Goal: Information Seeking & Learning: Learn about a topic

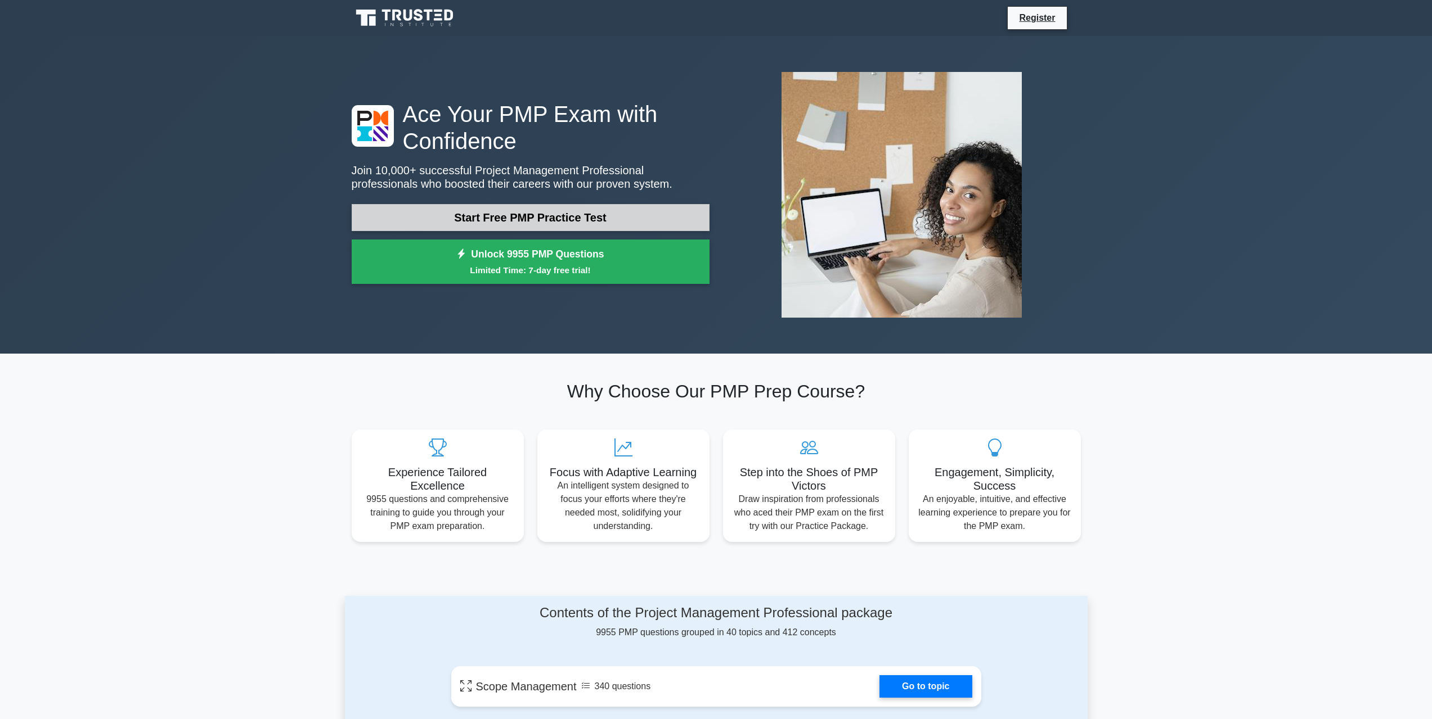
click at [565, 223] on link "Start Free PMP Practice Test" at bounding box center [531, 217] width 358 height 27
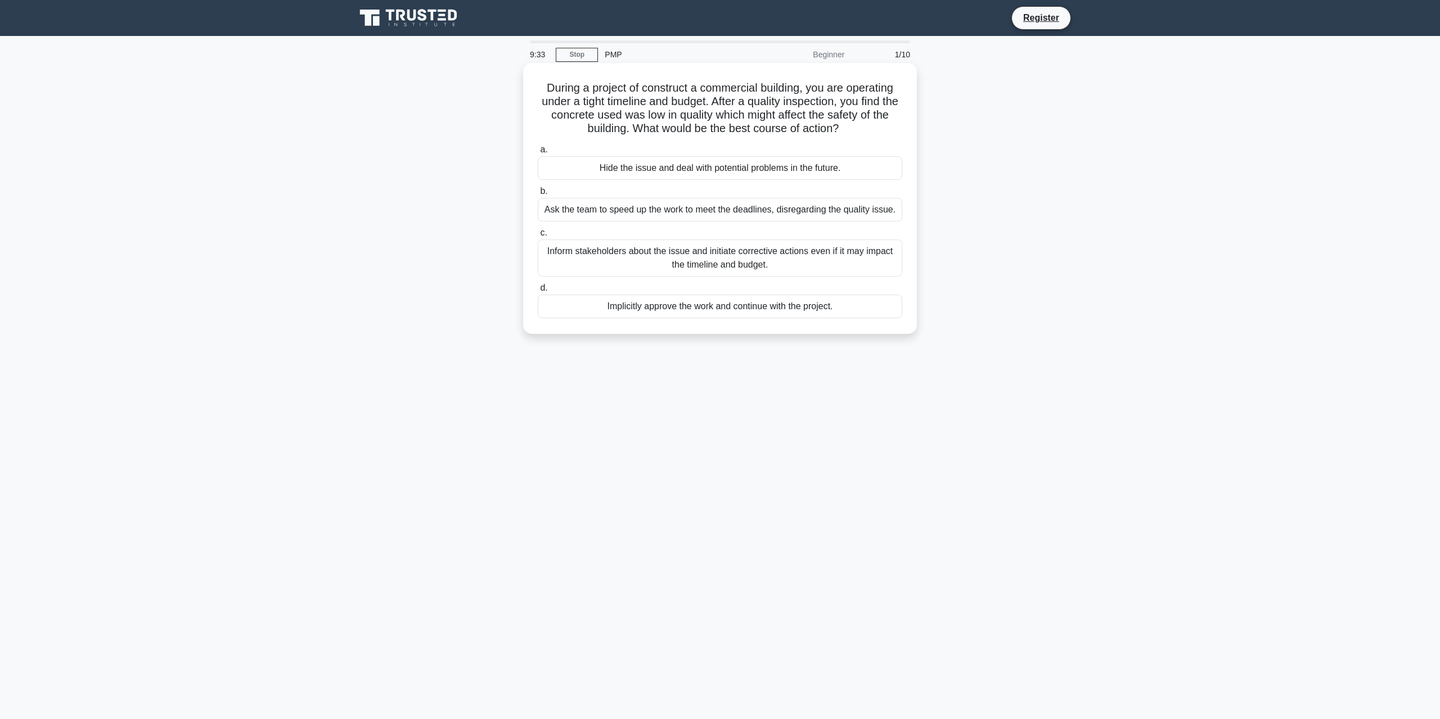
click at [735, 258] on div "Inform stakeholders about the issue and initiate corrective actions even if it …" at bounding box center [720, 258] width 364 height 37
click at [538, 237] on input "c. Inform stakeholders about the issue and initiate corrective actions even if …" at bounding box center [538, 232] width 0 height 7
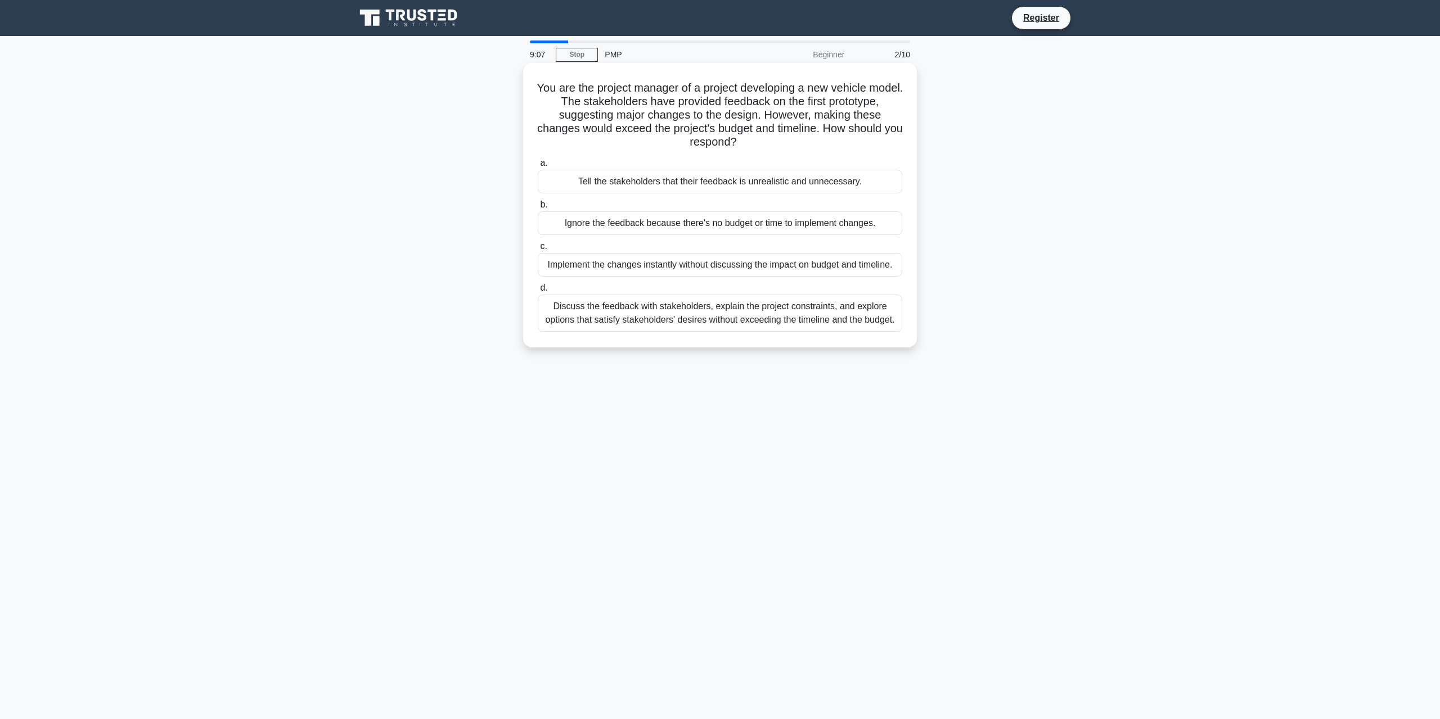
click at [717, 314] on div "Discuss the feedback with stakeholders, explain the project constraints, and ex…" at bounding box center [720, 313] width 364 height 37
click at [538, 292] on input "d. Discuss the feedback with stakeholders, explain the project constraints, and…" at bounding box center [538, 288] width 0 height 7
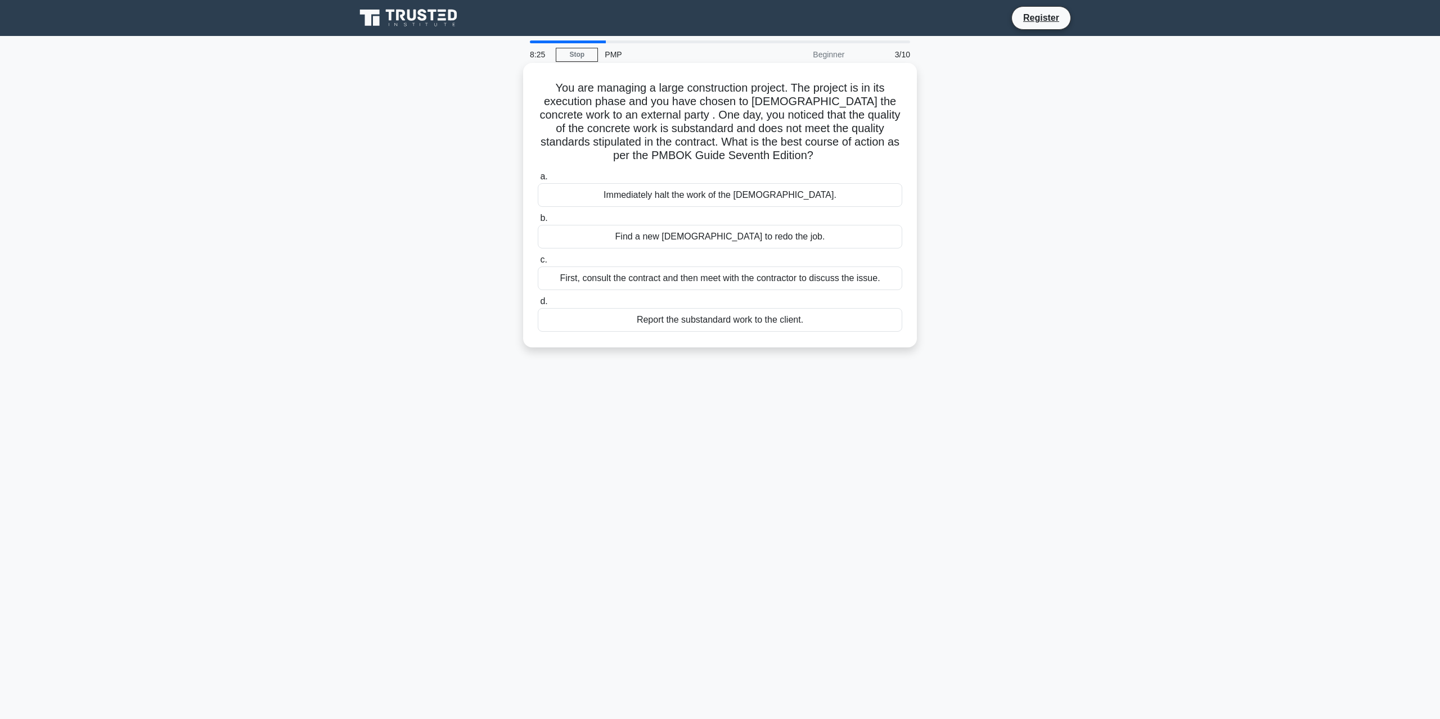
click at [811, 280] on div "First, consult the contract and then meet with the contractor to discuss the is…" at bounding box center [720, 279] width 364 height 24
click at [538, 264] on input "c. First, consult the contract and then meet with the contractor to discuss the…" at bounding box center [538, 259] width 0 height 7
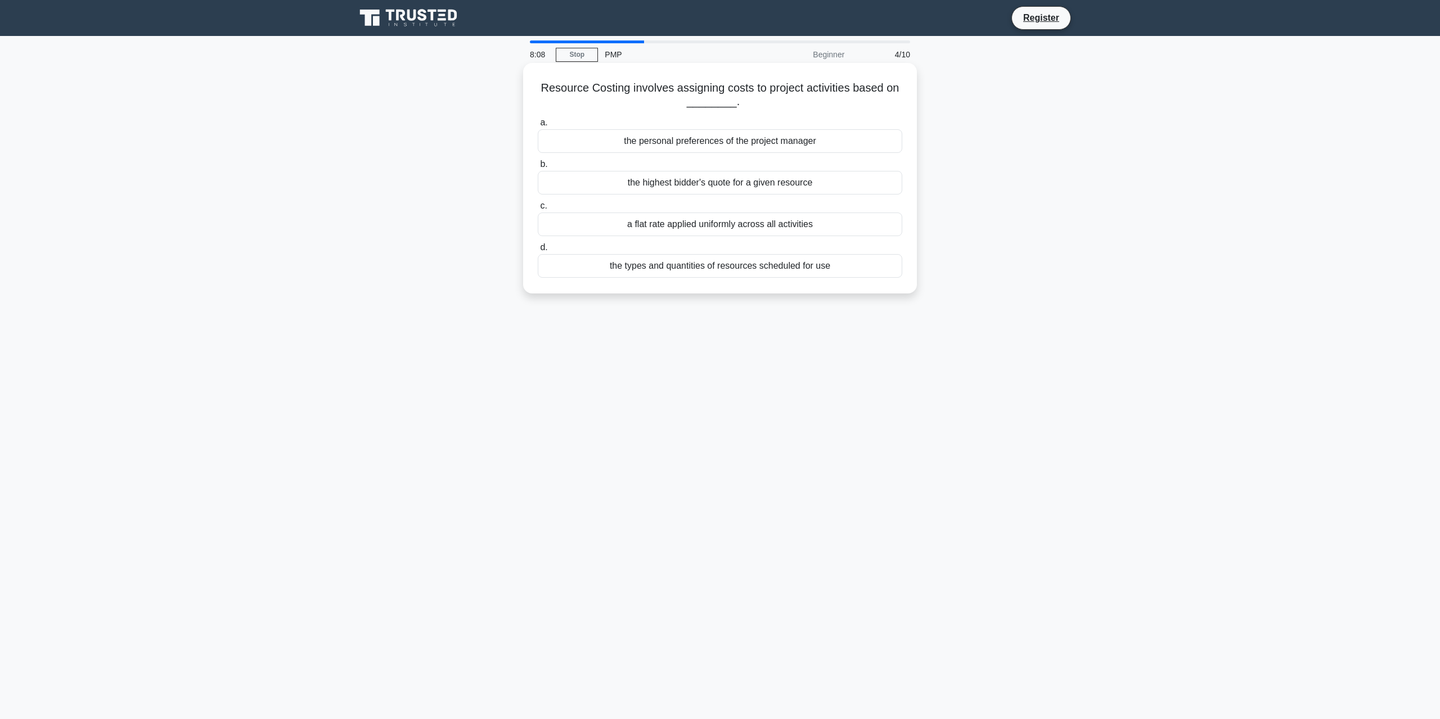
drag, startPoint x: 540, startPoint y: 89, endPoint x: 902, endPoint y: 96, distance: 361.7
click at [902, 96] on h5 "Resource Costing involves assigning costs to project activities based on ______…" at bounding box center [720, 95] width 367 height 28
copy h5 "Resource Costing involves assigning costs to project activities based on ______…"
click at [708, 264] on div "the types and quantities of resources scheduled for use" at bounding box center [720, 266] width 364 height 24
click at [538, 251] on input "d. the types and quantities of resources scheduled for use" at bounding box center [538, 247] width 0 height 7
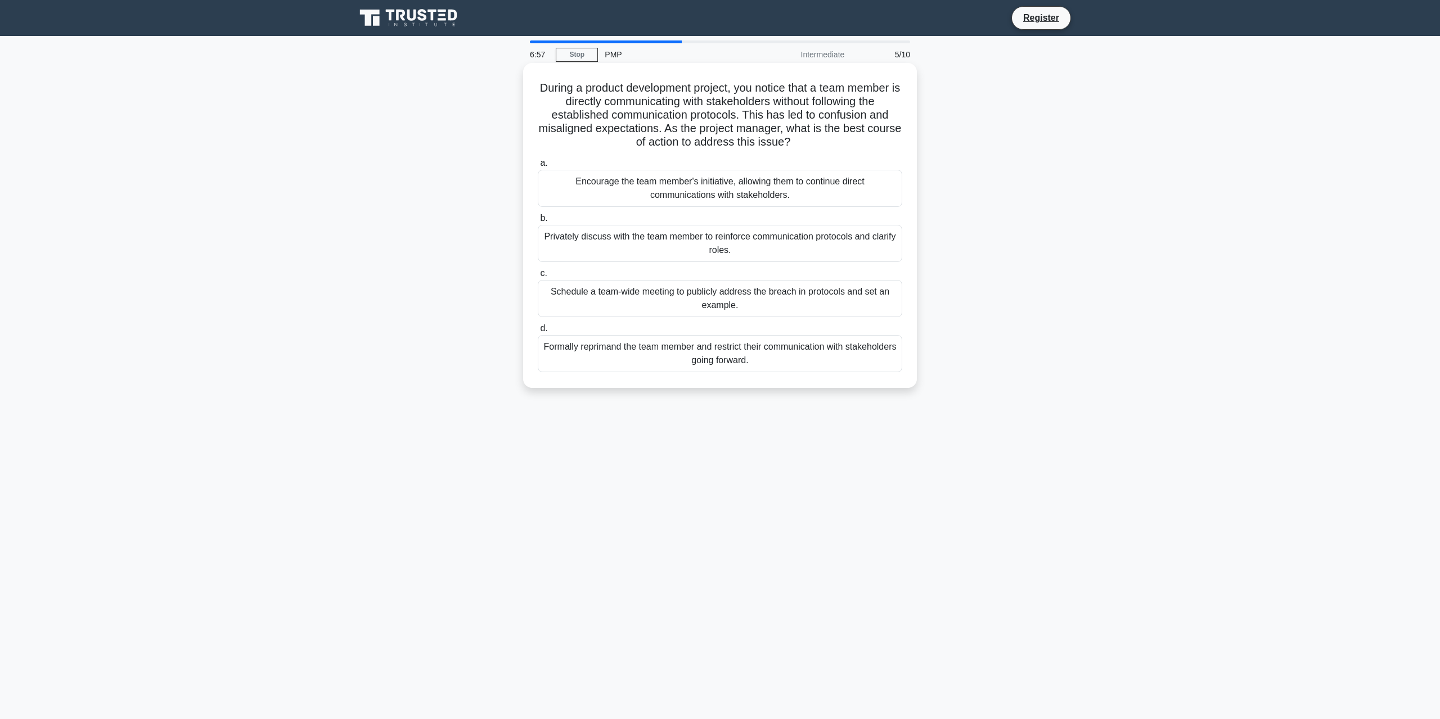
click at [746, 250] on div "Privately discuss with the team member to reinforce communication protocols and…" at bounding box center [720, 243] width 364 height 37
click at [538, 222] on input "b. Privately discuss with the team member to reinforce communication protocols …" at bounding box center [538, 218] width 0 height 7
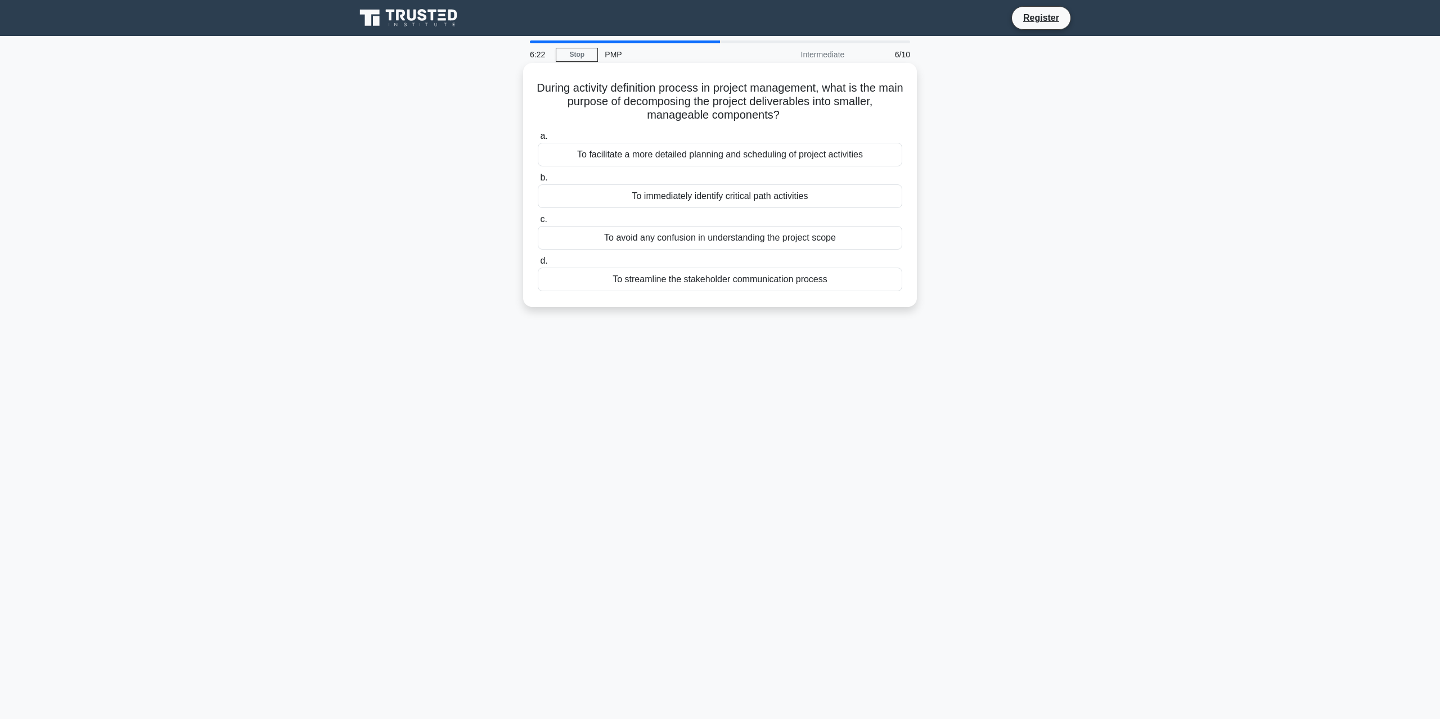
click at [716, 159] on div "To facilitate a more detailed planning and scheduling of project activities" at bounding box center [720, 155] width 364 height 24
click at [538, 140] on input "a. To facilitate a more detailed planning and scheduling of project activities" at bounding box center [538, 136] width 0 height 7
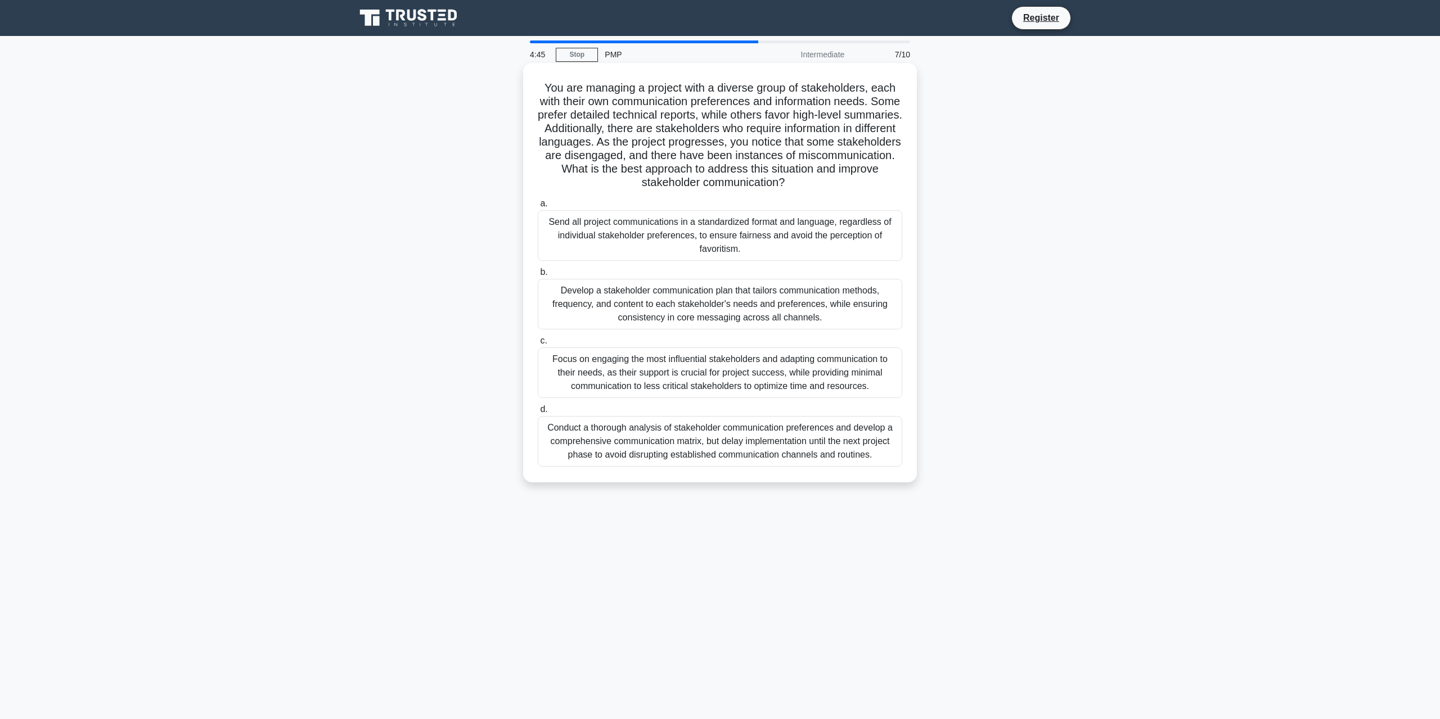
click at [665, 306] on div "Develop a stakeholder communication plan that tailors communication methods, fr…" at bounding box center [720, 304] width 364 height 51
click at [538, 276] on input "b. Develop a stakeholder communication plan that tailors communication methods,…" at bounding box center [538, 272] width 0 height 7
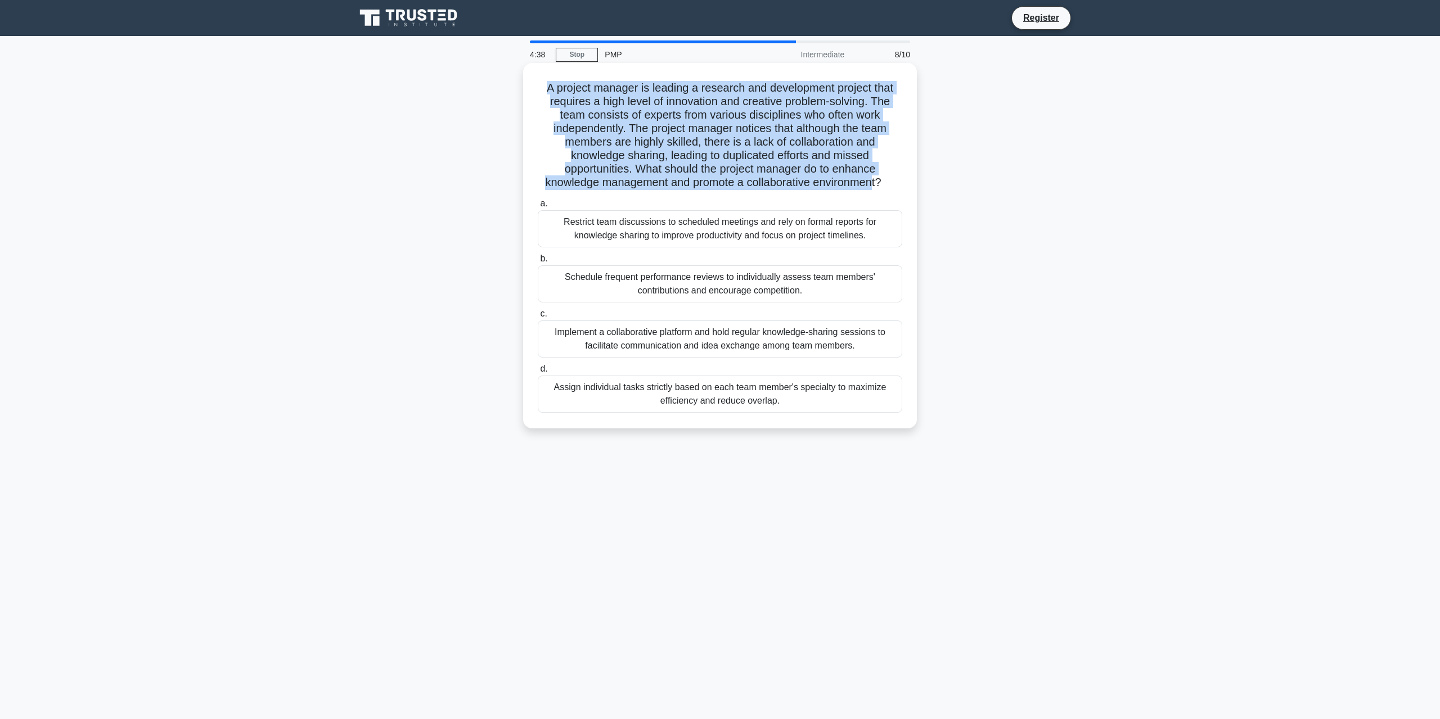
drag, startPoint x: 542, startPoint y: 89, endPoint x: 856, endPoint y: 174, distance: 325.7
click at [874, 183] on h5 "A project manager is leading a research and development project that requires a…" at bounding box center [720, 135] width 367 height 109
click at [685, 123] on h5 "A project manager is leading a research and development project that requires a…" at bounding box center [720, 135] width 367 height 109
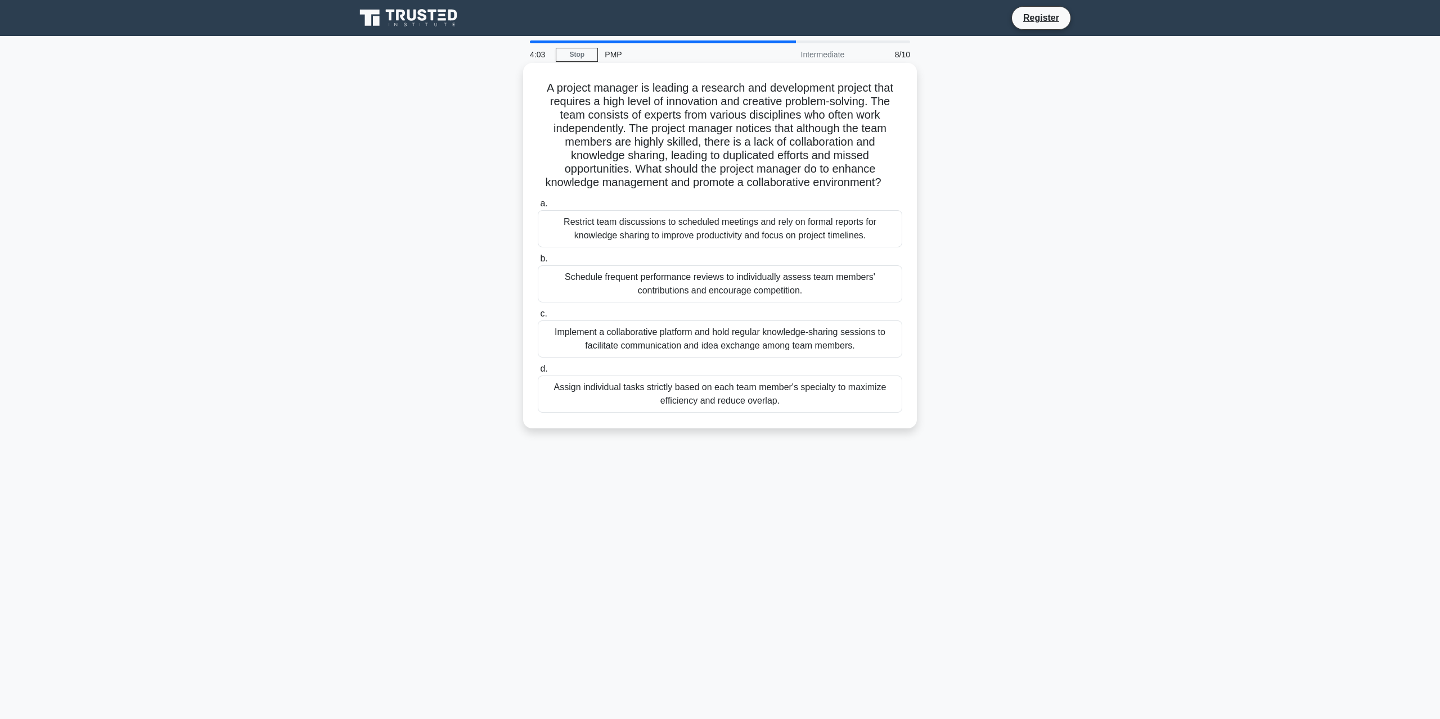
click at [766, 341] on div "Implement a collaborative platform and hold regular knowledge-sharing sessions …" at bounding box center [720, 339] width 364 height 37
click at [538, 318] on input "c. Implement a collaborative platform and hold regular knowledge-sharing sessio…" at bounding box center [538, 313] width 0 height 7
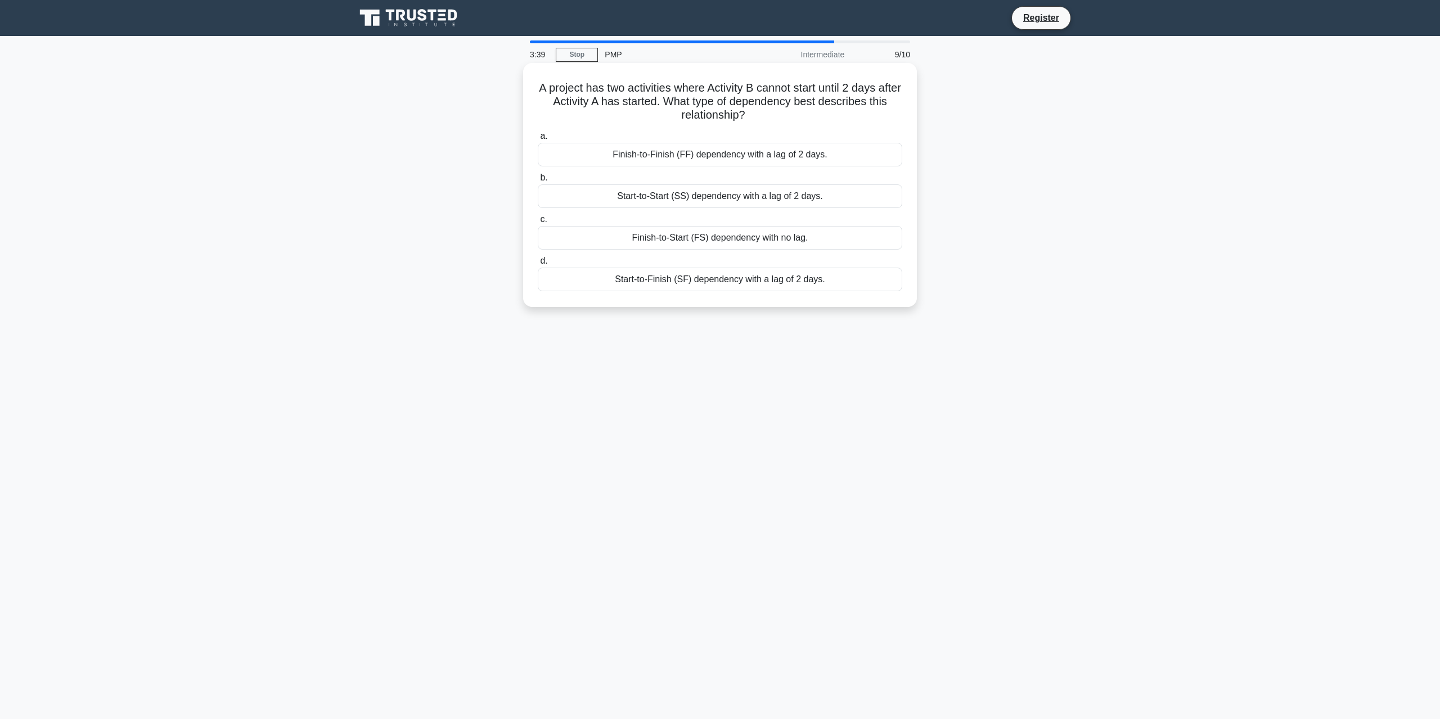
click at [663, 201] on div "Start-to-Start (SS) dependency with a lag of 2 days." at bounding box center [720, 196] width 364 height 24
click at [538, 182] on input "b. Start-to-Start (SS) dependency with a lag of 2 days." at bounding box center [538, 177] width 0 height 7
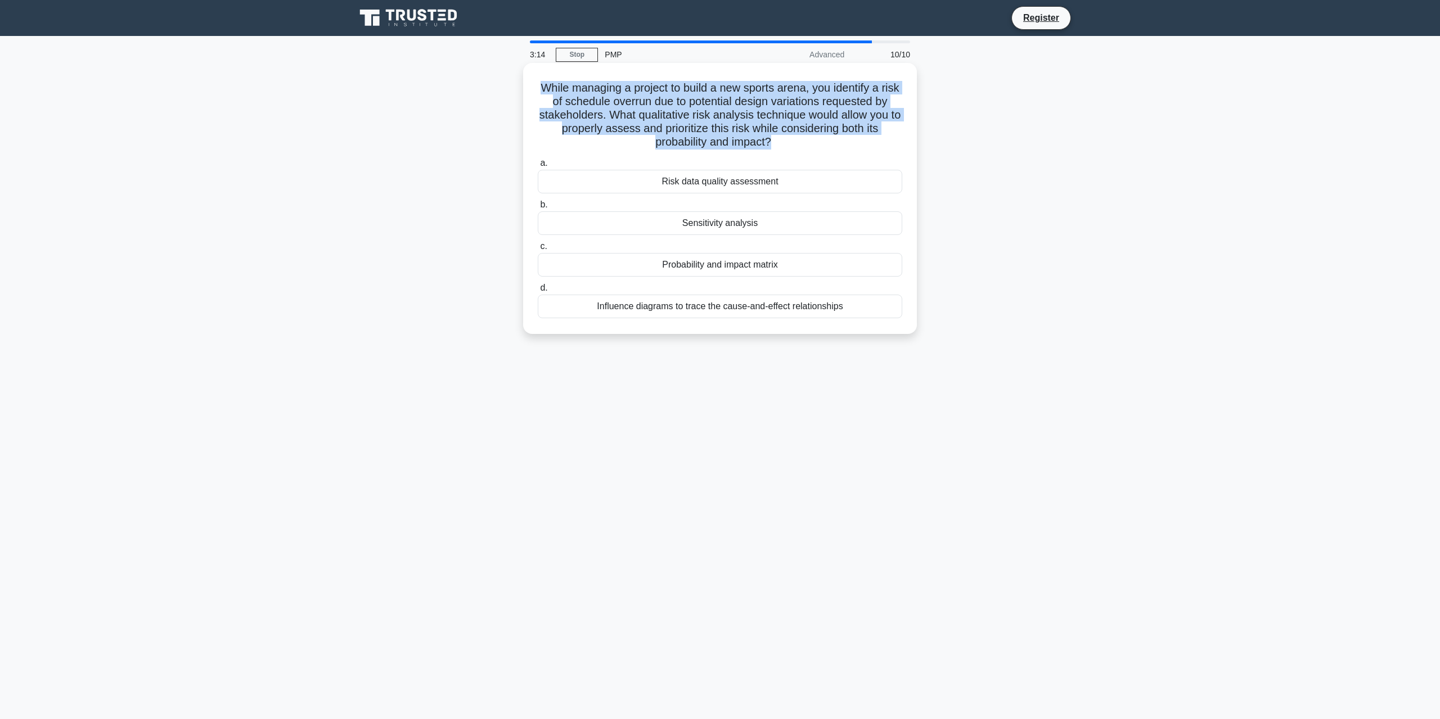
drag, startPoint x: 771, startPoint y: 143, endPoint x: 535, endPoint y: 92, distance: 241.2
click at [535, 92] on div "While managing a project to build a new sports arena, you identify a risk of sc…" at bounding box center [720, 198] width 385 height 262
copy h5 "While managing a project to build a new sports arena, you identify a risk of sc…"
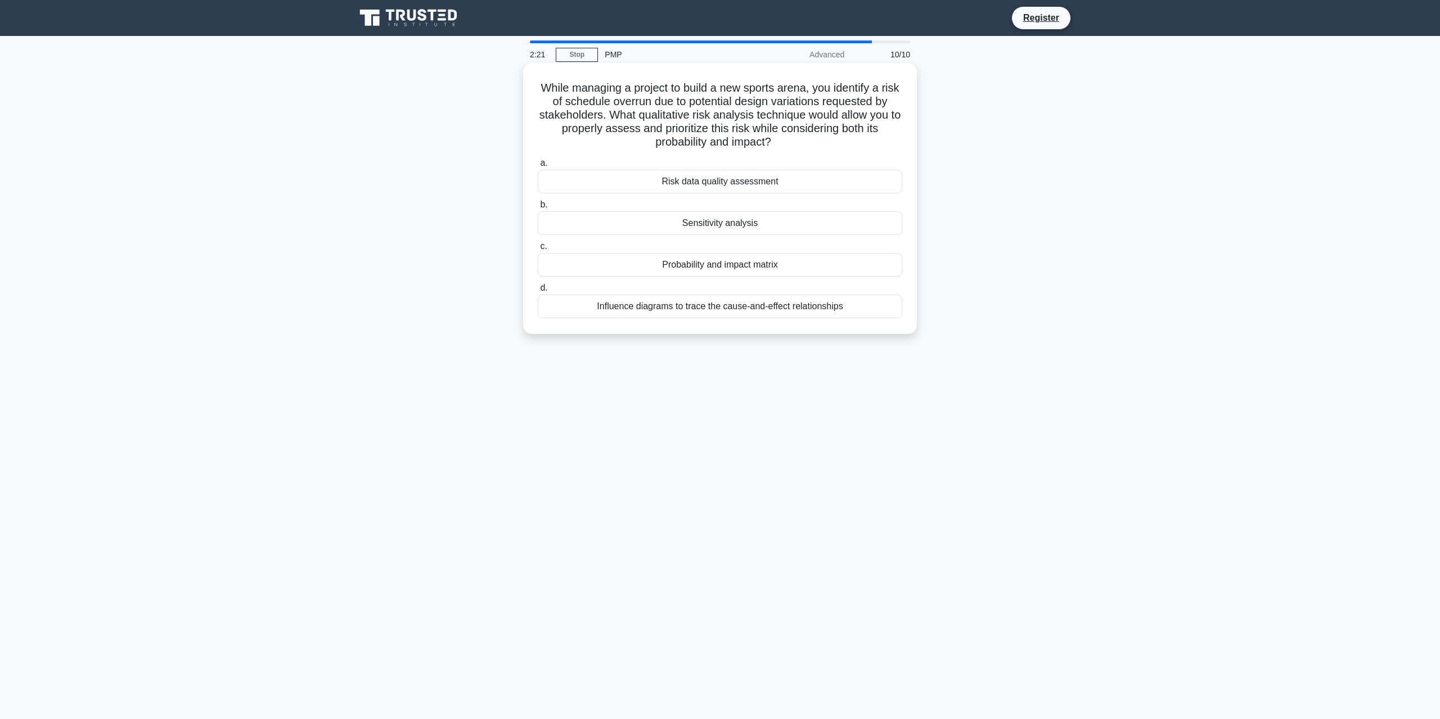
click at [673, 269] on div "Probability and impact matrix" at bounding box center [720, 265] width 364 height 24
click at [538, 250] on input "c. Probability and impact matrix" at bounding box center [538, 246] width 0 height 7
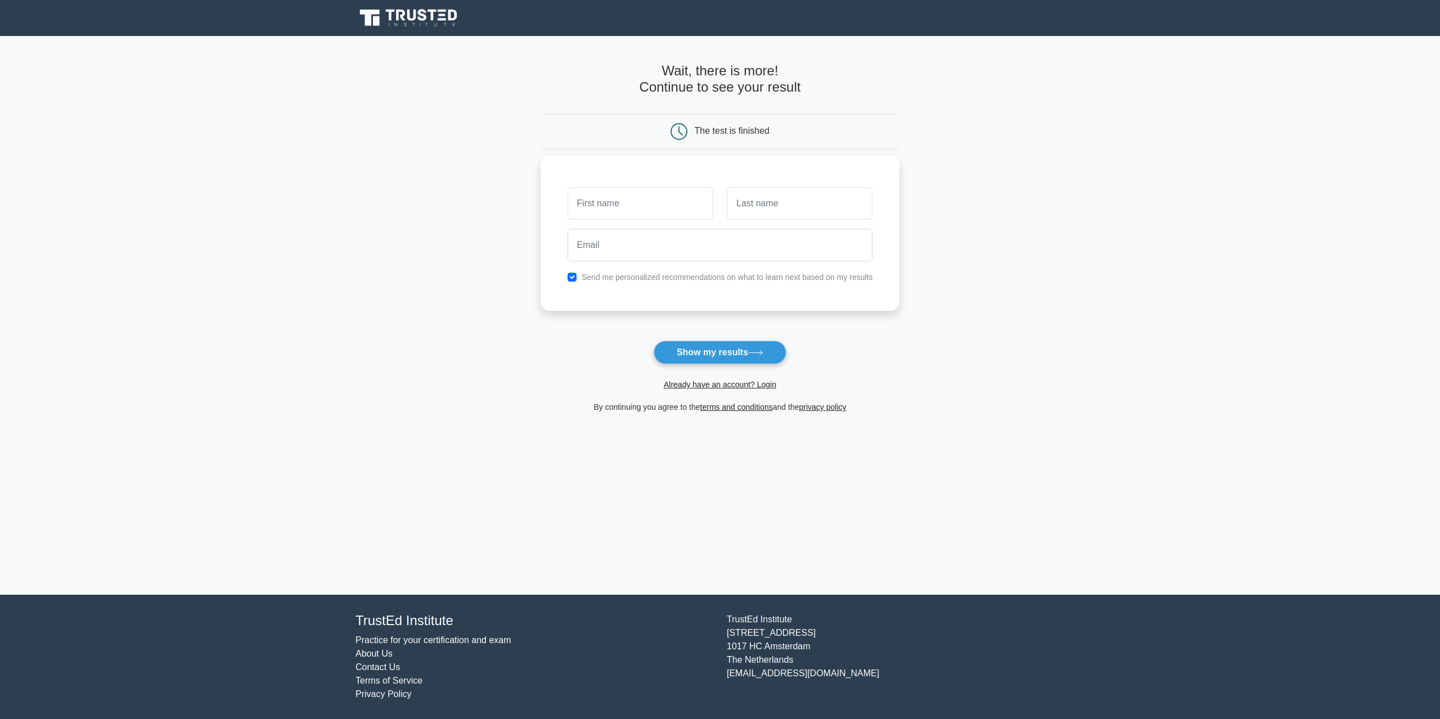
click at [599, 209] on input "text" at bounding box center [641, 203] width 146 height 33
type input "f"
click at [740, 208] on input "text" at bounding box center [800, 203] width 146 height 33
type input "sh"
click at [591, 250] on input "email" at bounding box center [720, 245] width 305 height 33
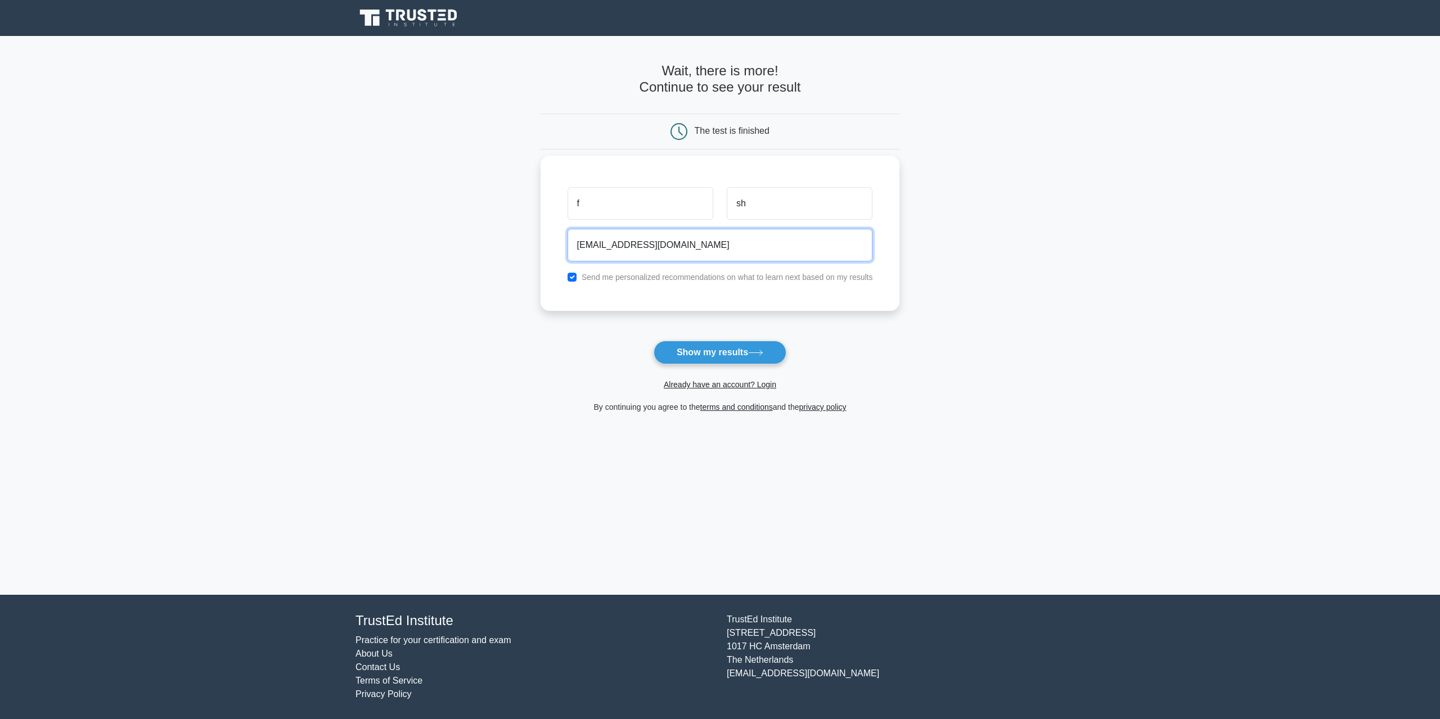
type input "faiqsh@mail.ru"
click at [654, 341] on button "Show my results" at bounding box center [720, 353] width 133 height 24
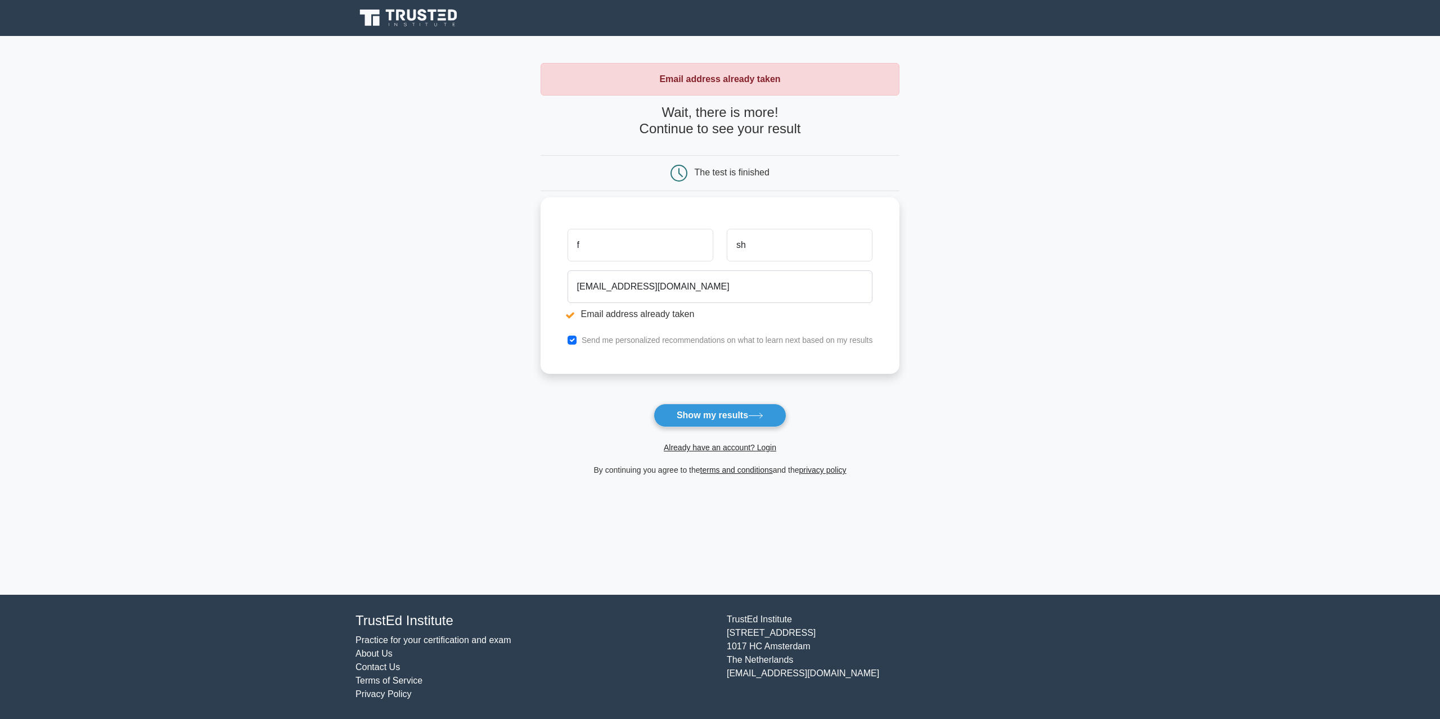
click at [588, 242] on input "f" at bounding box center [641, 245] width 146 height 33
click at [602, 290] on input "[EMAIL_ADDRESS][DOMAIN_NAME]" at bounding box center [720, 287] width 305 height 33
drag, startPoint x: 636, startPoint y: 286, endPoint x: 617, endPoint y: 287, distance: 19.1
click at [617, 287] on input "[EMAIL_ADDRESS][DOMAIN_NAME]" at bounding box center [720, 287] width 305 height 33
type input "[EMAIL_ADDRESS][DOMAIN_NAME]"
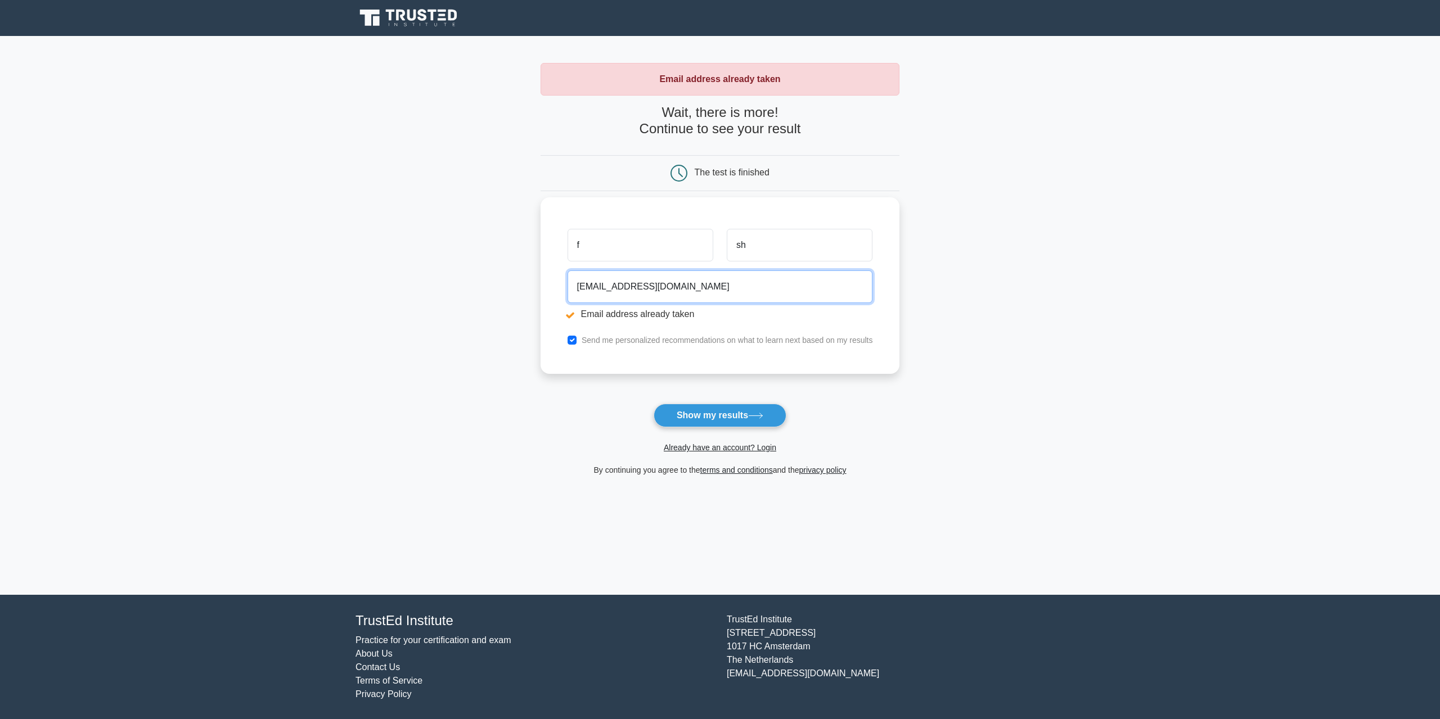
click at [654, 404] on button "Show my results" at bounding box center [720, 416] width 133 height 24
click at [587, 247] on input "f" at bounding box center [641, 245] width 146 height 33
drag, startPoint x: 663, startPoint y: 289, endPoint x: 593, endPoint y: 286, distance: 69.2
click at [593, 286] on input "faiqsh77@rambler.ru" at bounding box center [720, 287] width 305 height 33
type input "faiq.sharifov@socar.az"
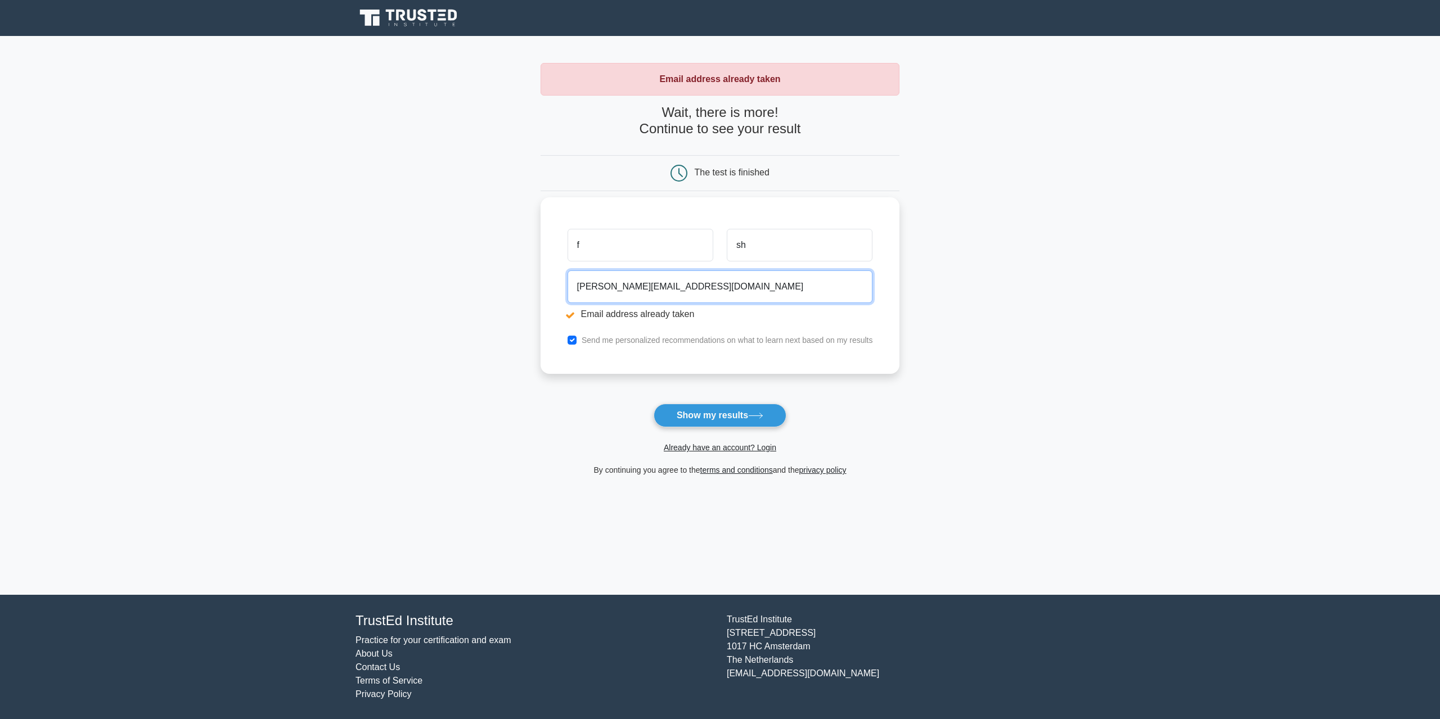
click at [654, 404] on button "Show my results" at bounding box center [720, 416] width 133 height 24
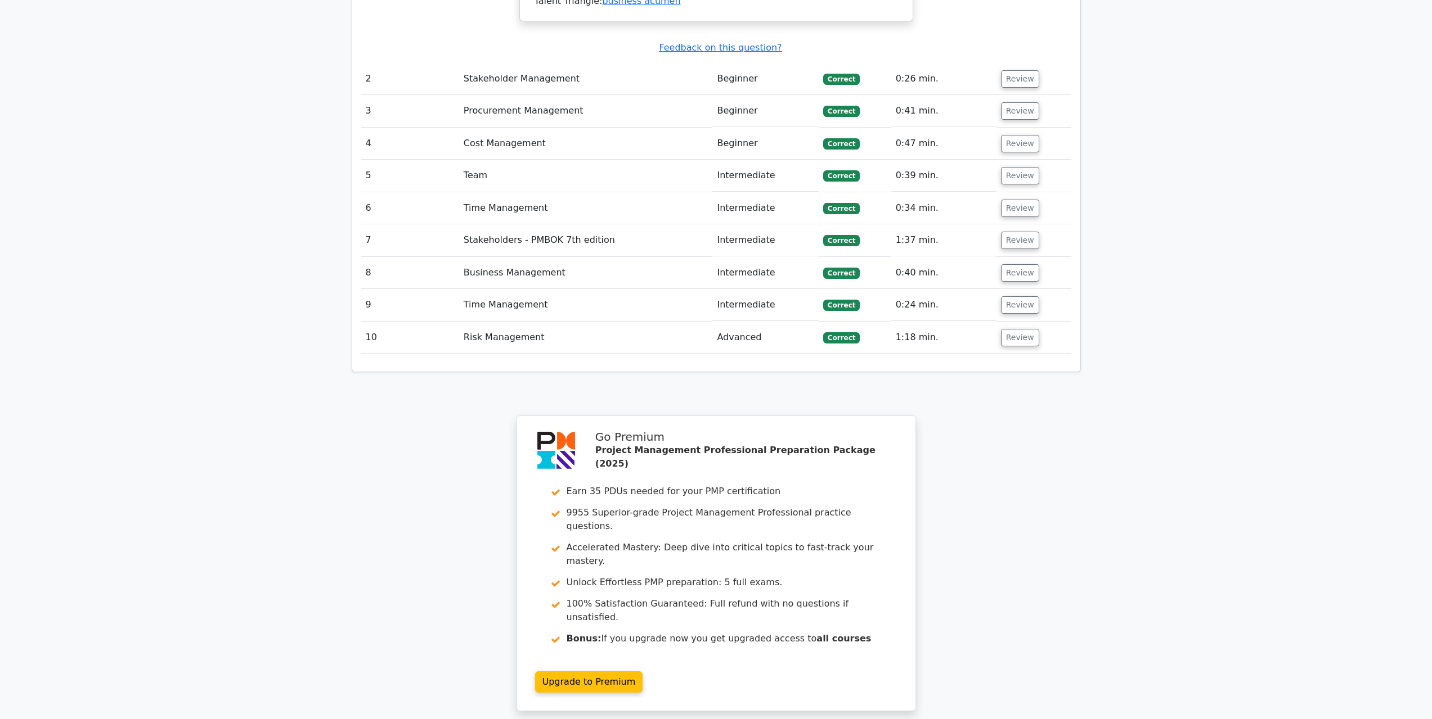
scroll to position [1687, 0]
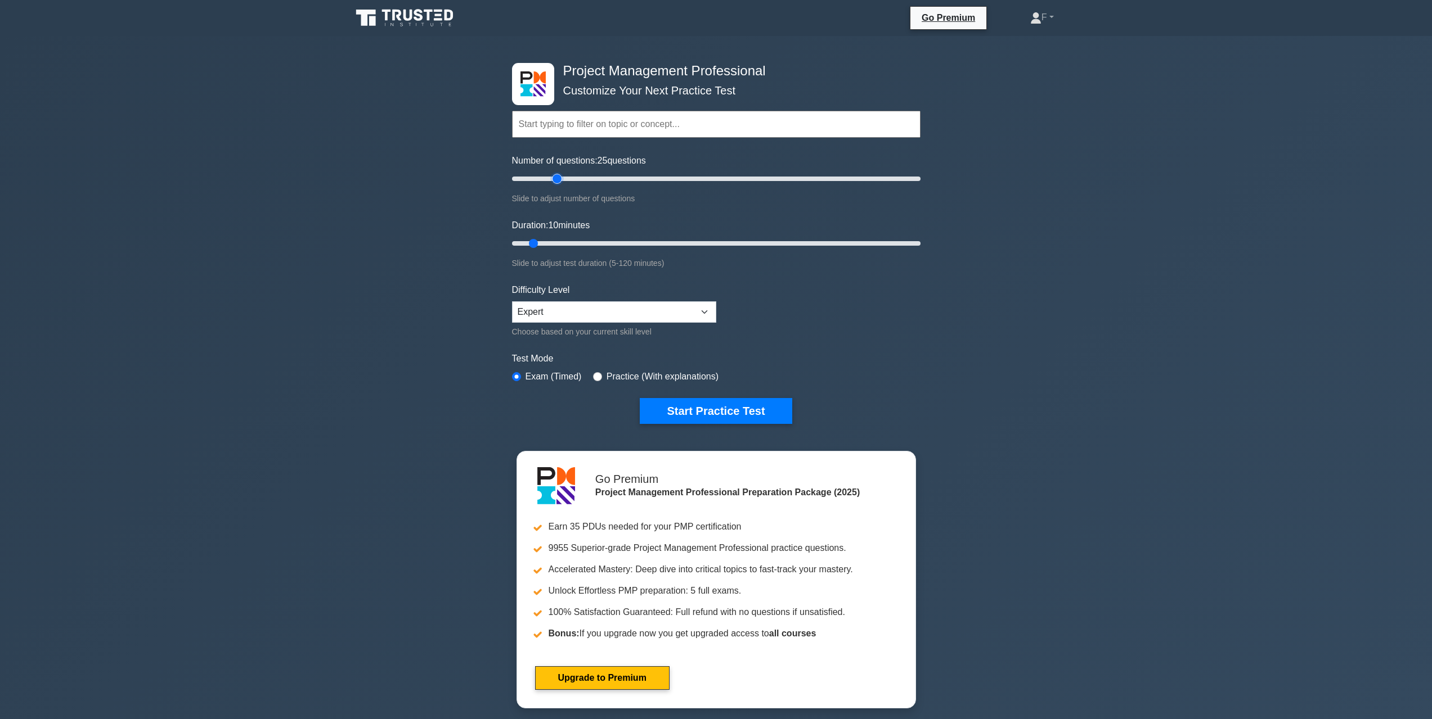
drag, startPoint x: 526, startPoint y: 179, endPoint x: 560, endPoint y: 181, distance: 33.8
type input "25"
click at [560, 181] on input "Number of questions: 25 questions" at bounding box center [716, 178] width 408 height 13
drag, startPoint x: 534, startPoint y: 240, endPoint x: 580, endPoint y: 240, distance: 45.6
type input "25"
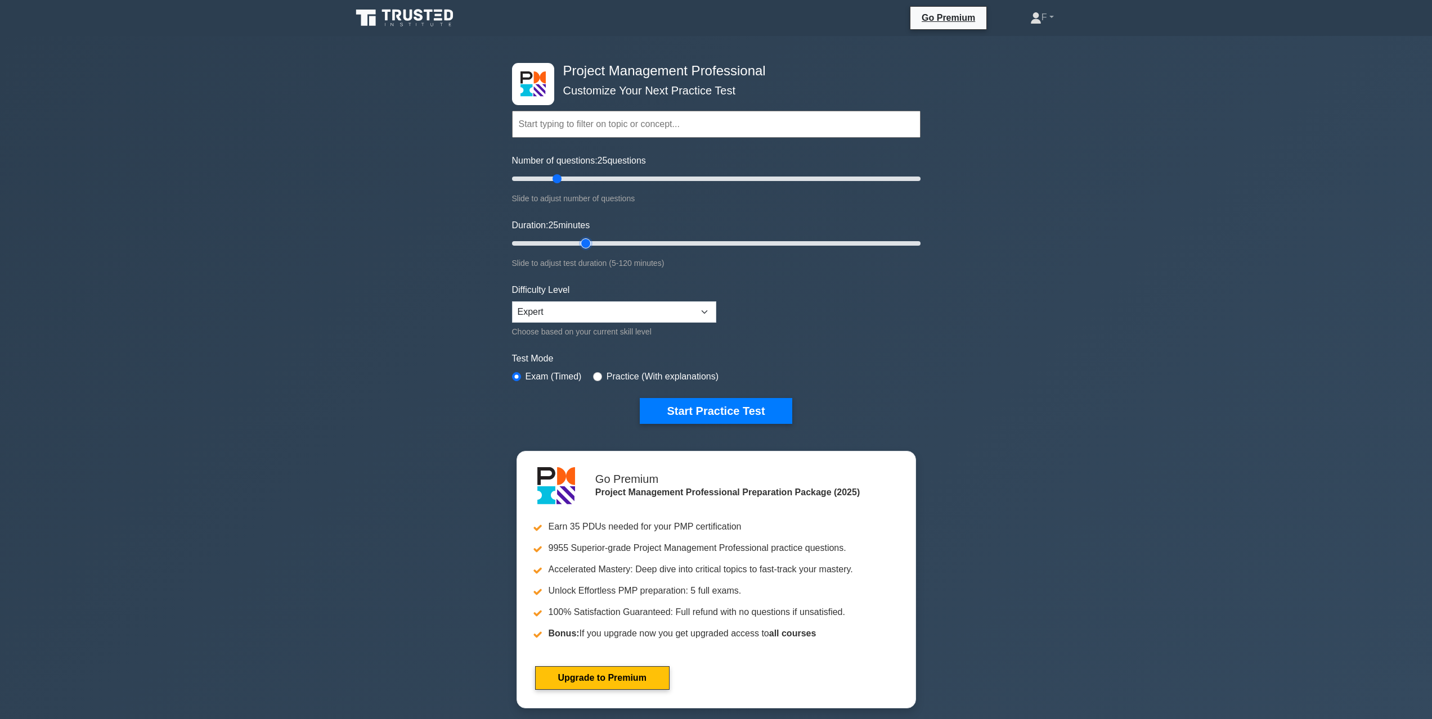
click at [580, 240] on input "Duration: 25 minutes" at bounding box center [716, 243] width 408 height 13
click at [702, 313] on select "Beginner Intermediate Expert" at bounding box center [614, 311] width 204 height 21
click at [701, 408] on button "Start Practice Test" at bounding box center [716, 411] width 152 height 26
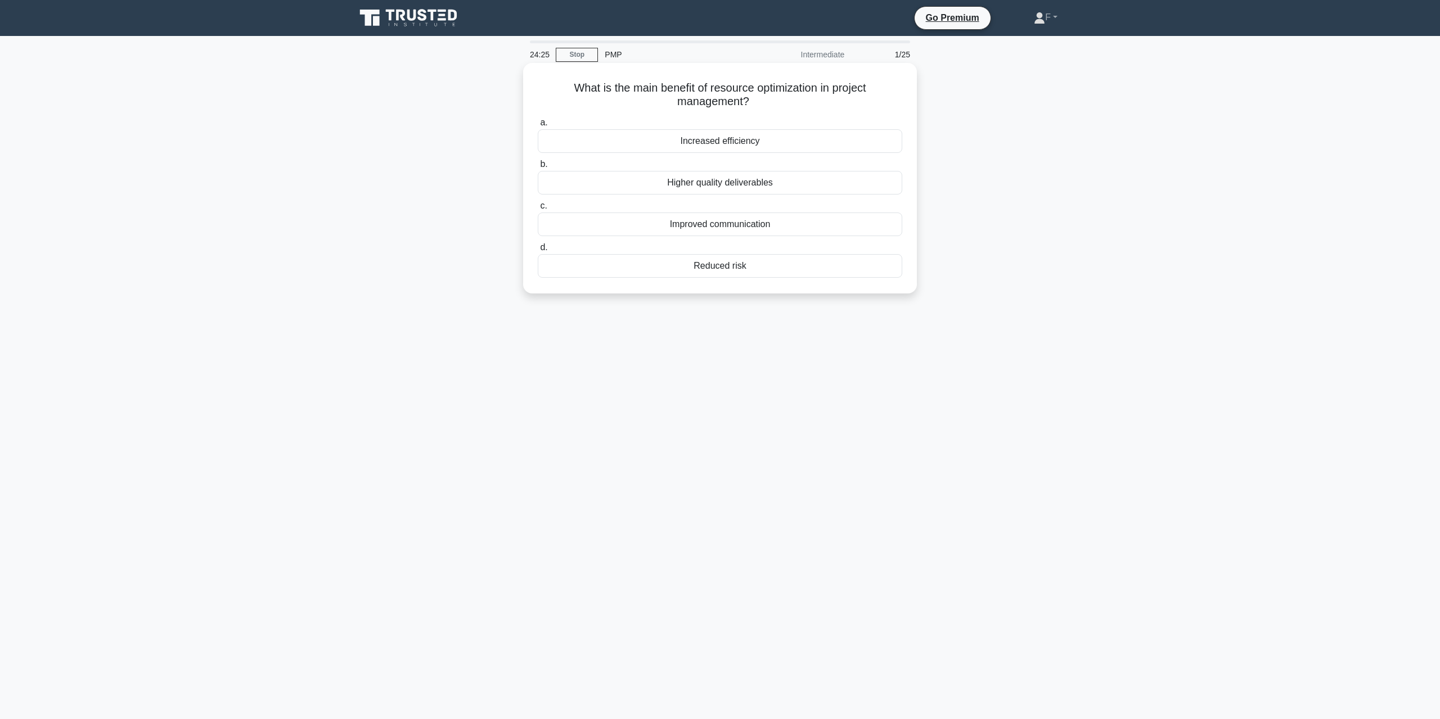
click at [702, 146] on div "Increased efficiency" at bounding box center [720, 141] width 364 height 24
click at [538, 127] on input "a. Increased efficiency" at bounding box center [538, 122] width 0 height 7
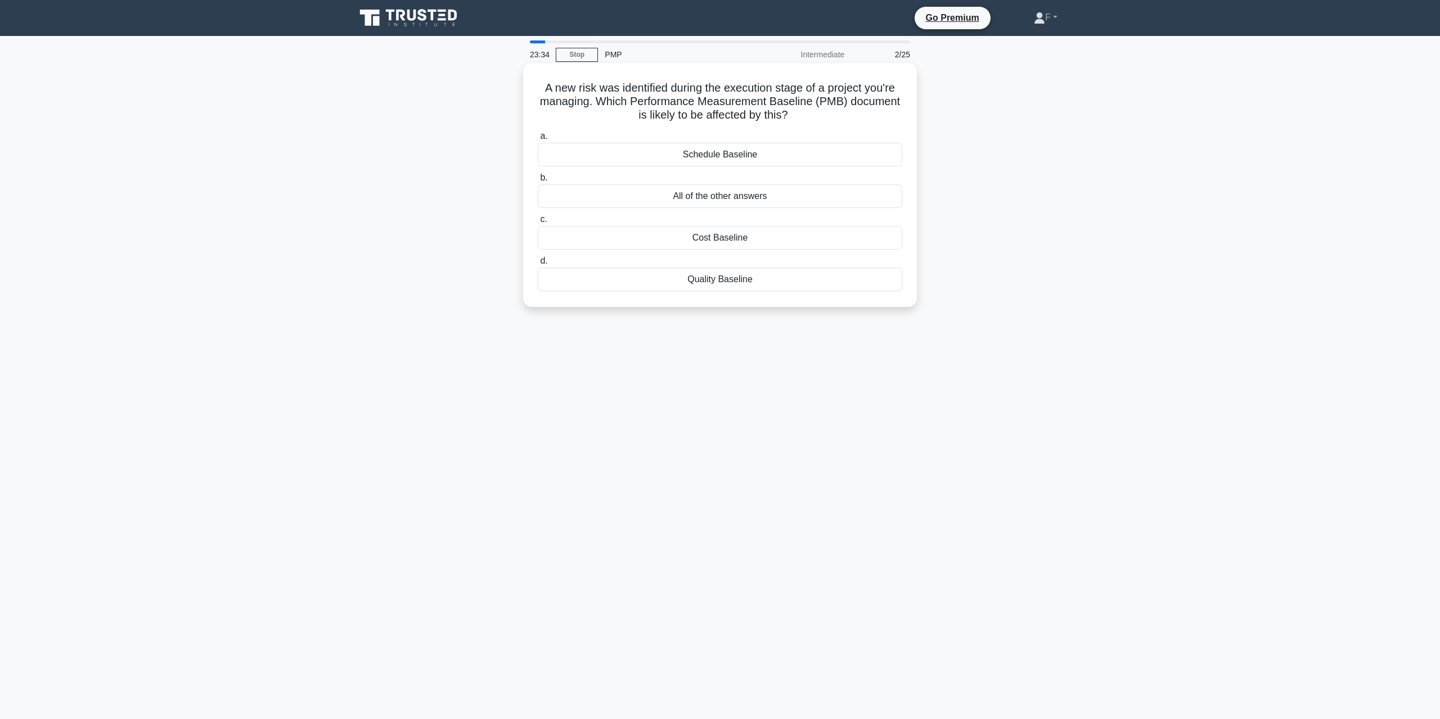
click at [695, 200] on div "All of the other answers" at bounding box center [720, 196] width 364 height 24
click at [538, 182] on input "b. All of the other answers" at bounding box center [538, 177] width 0 height 7
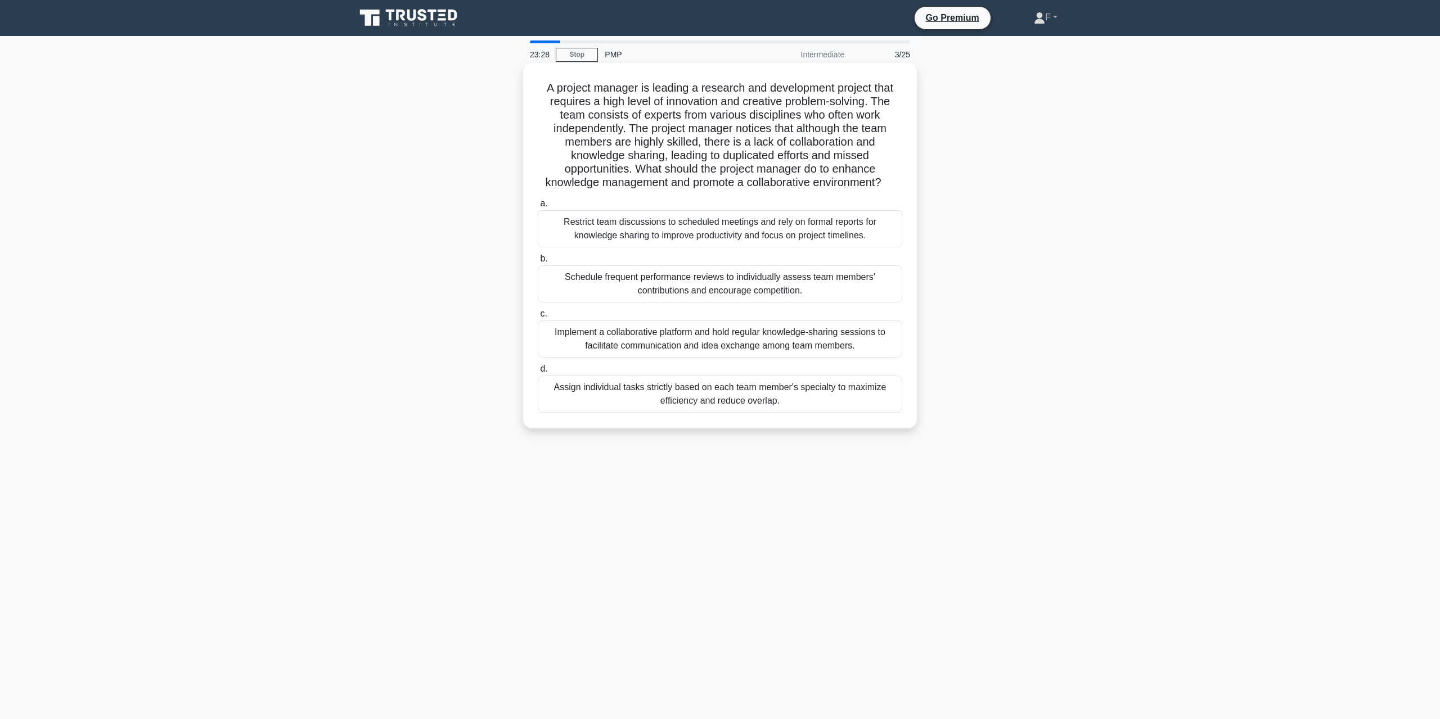
drag, startPoint x: 543, startPoint y: 88, endPoint x: 889, endPoint y: 180, distance: 357.9
click at [889, 180] on h5 "A project manager is leading a research and development project that requires a…" at bounding box center [720, 135] width 367 height 109
copy h5 "A project manager is leading a research and development project that requires a…"
click at [721, 346] on div "Implement a collaborative platform and hold regular knowledge-sharing sessions …" at bounding box center [720, 339] width 364 height 37
click at [538, 318] on input "c. Implement a collaborative platform and hold regular knowledge-sharing sessio…" at bounding box center [538, 313] width 0 height 7
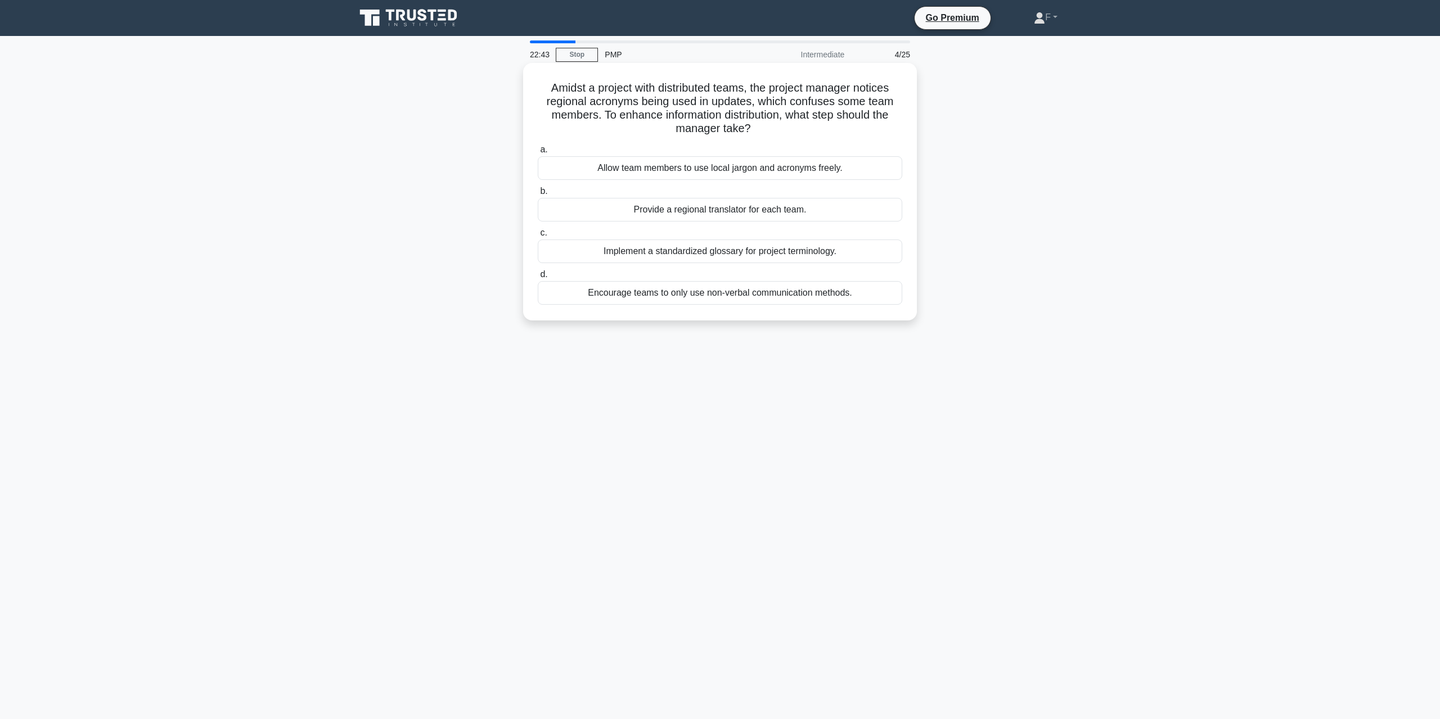
drag, startPoint x: 544, startPoint y: 88, endPoint x: 758, endPoint y: 134, distance: 218.7
click at [758, 134] on h5 "Amidst a project with distributed teams, the project manager notices regional a…" at bounding box center [720, 108] width 367 height 55
copy h5 "Amidst a project with distributed teams, the project manager notices regional a…"
click at [736, 254] on div "Implement a standardized glossary for project terminology." at bounding box center [720, 252] width 364 height 24
click at [538, 237] on input "c. Implement a standardized glossary for project terminology." at bounding box center [538, 232] width 0 height 7
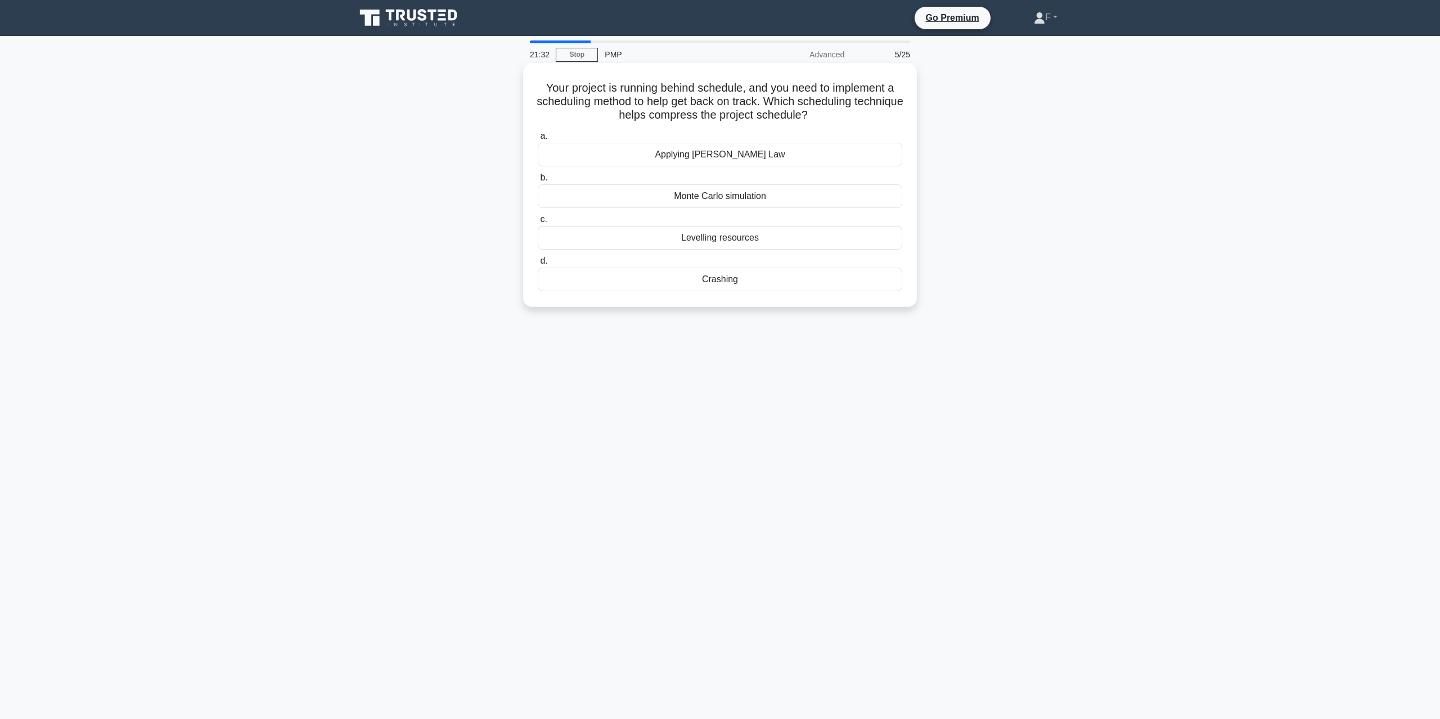
click at [727, 277] on div "Crashing" at bounding box center [720, 280] width 364 height 24
click at [538, 265] on input "d. Crashing" at bounding box center [538, 261] width 0 height 7
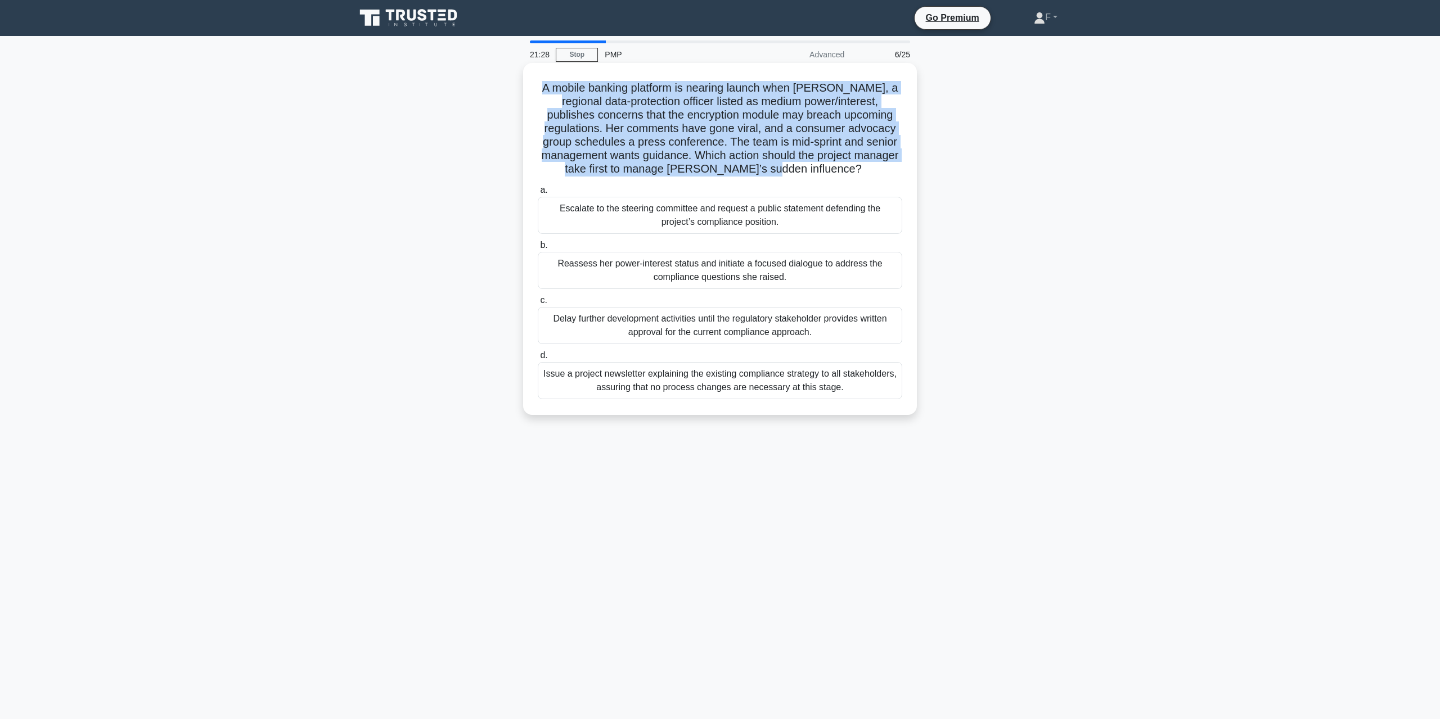
drag, startPoint x: 547, startPoint y: 91, endPoint x: 866, endPoint y: 167, distance: 328.0
click at [866, 167] on h5 "A mobile banking platform is nearing launch when Lydia, a regional data-protect…" at bounding box center [720, 129] width 367 height 96
copy h5 "A mobile banking platform is nearing launch when Lydia, a regional data-protect…"
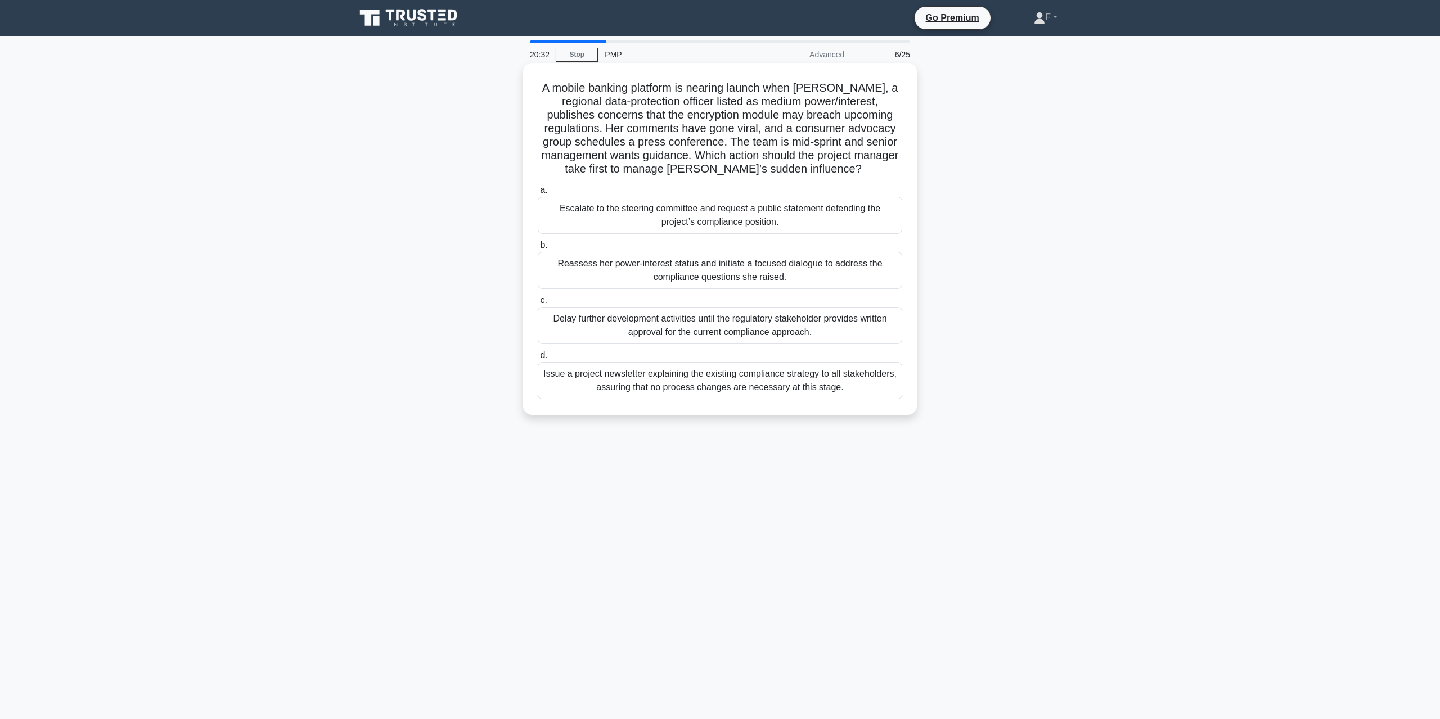
click at [701, 264] on div "Reassess her power-interest status and initiate a focused dialogue to address t…" at bounding box center [720, 270] width 364 height 37
click at [538, 249] on input "b. Reassess her power-interest status and initiate a focused dialogue to addres…" at bounding box center [538, 245] width 0 height 7
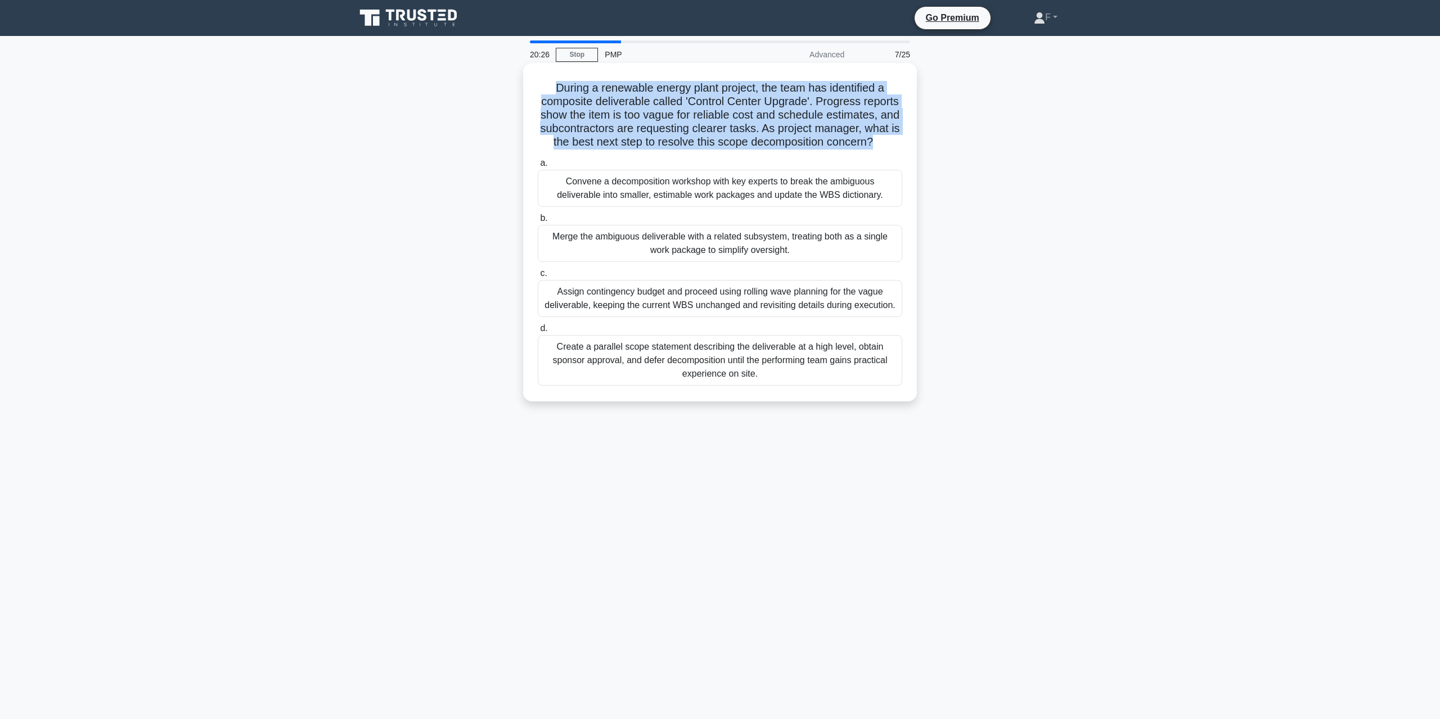
drag, startPoint x: 552, startPoint y: 87, endPoint x: 902, endPoint y: 144, distance: 355.0
click at [902, 144] on h5 "During a renewable energy plant project, the team has identified a composite de…" at bounding box center [720, 115] width 367 height 69
copy h5 "During a renewable energy plant project, the team has identified a composite de…"
drag, startPoint x: 759, startPoint y: 389, endPoint x: 560, endPoint y: 356, distance: 201.8
click at [560, 356] on div "Create a parallel scope statement describing the deliverable at a high level, o…" at bounding box center [720, 360] width 364 height 51
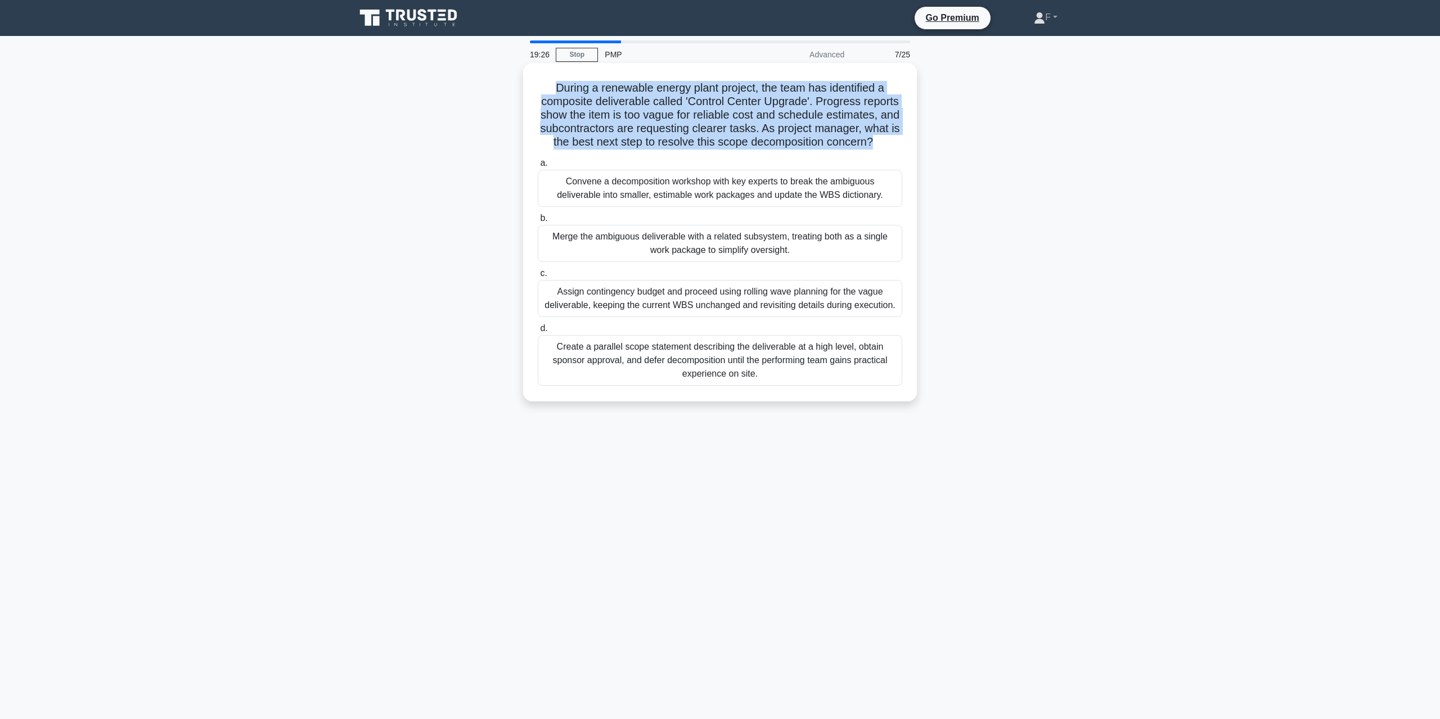
copy div "Create a parallel scope statement describing the deliverable at a high level, o…"
drag, startPoint x: 565, startPoint y: 193, endPoint x: 882, endPoint y: 210, distance: 317.7
click at [882, 207] on div "Convene a decomposition workshop with key experts to break the ambiguous delive…" at bounding box center [720, 188] width 364 height 37
copy div "Convene a decomposition workshop with key experts to break the ambiguous delive…"
click at [614, 202] on div "Convene a decomposition workshop with key experts to break the ambiguous delive…" at bounding box center [720, 188] width 364 height 37
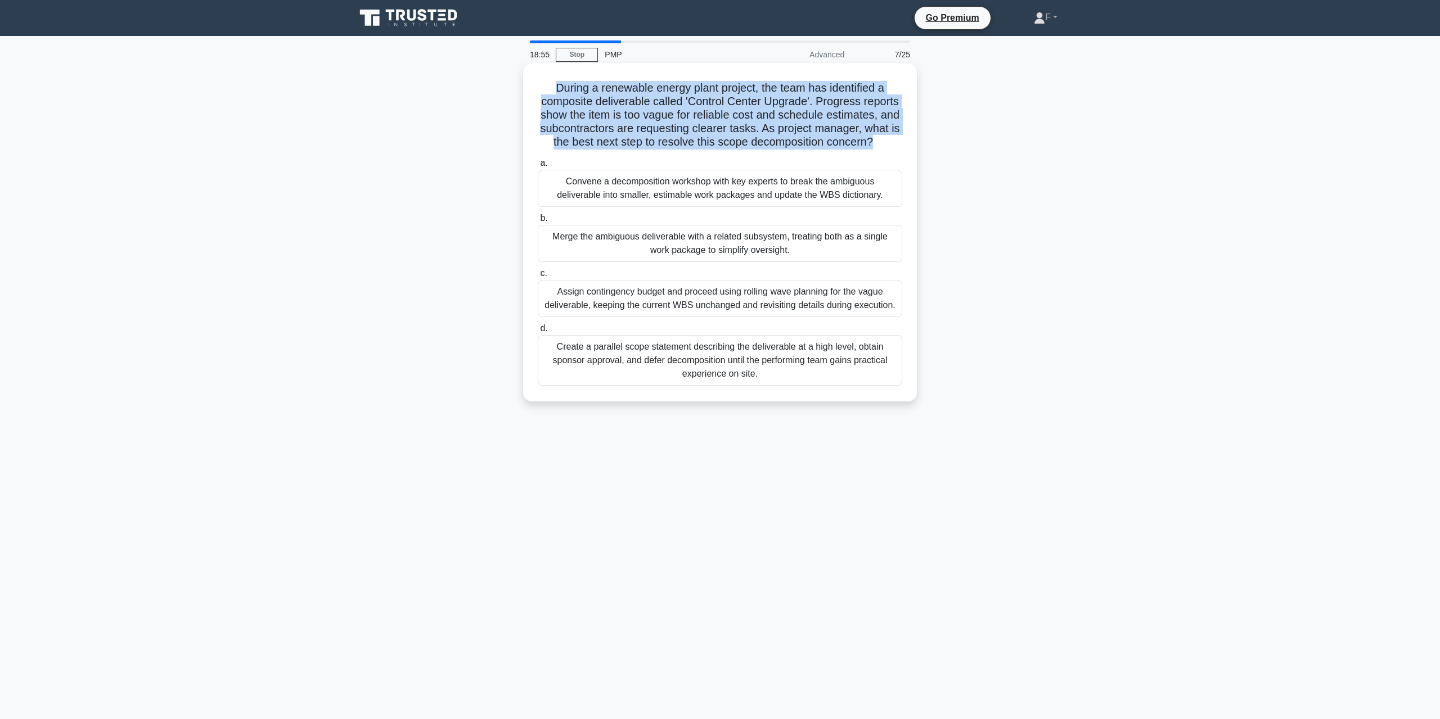
click at [538, 167] on input "a. Convene a decomposition workshop with key experts to break the ambiguous del…" at bounding box center [538, 163] width 0 height 7
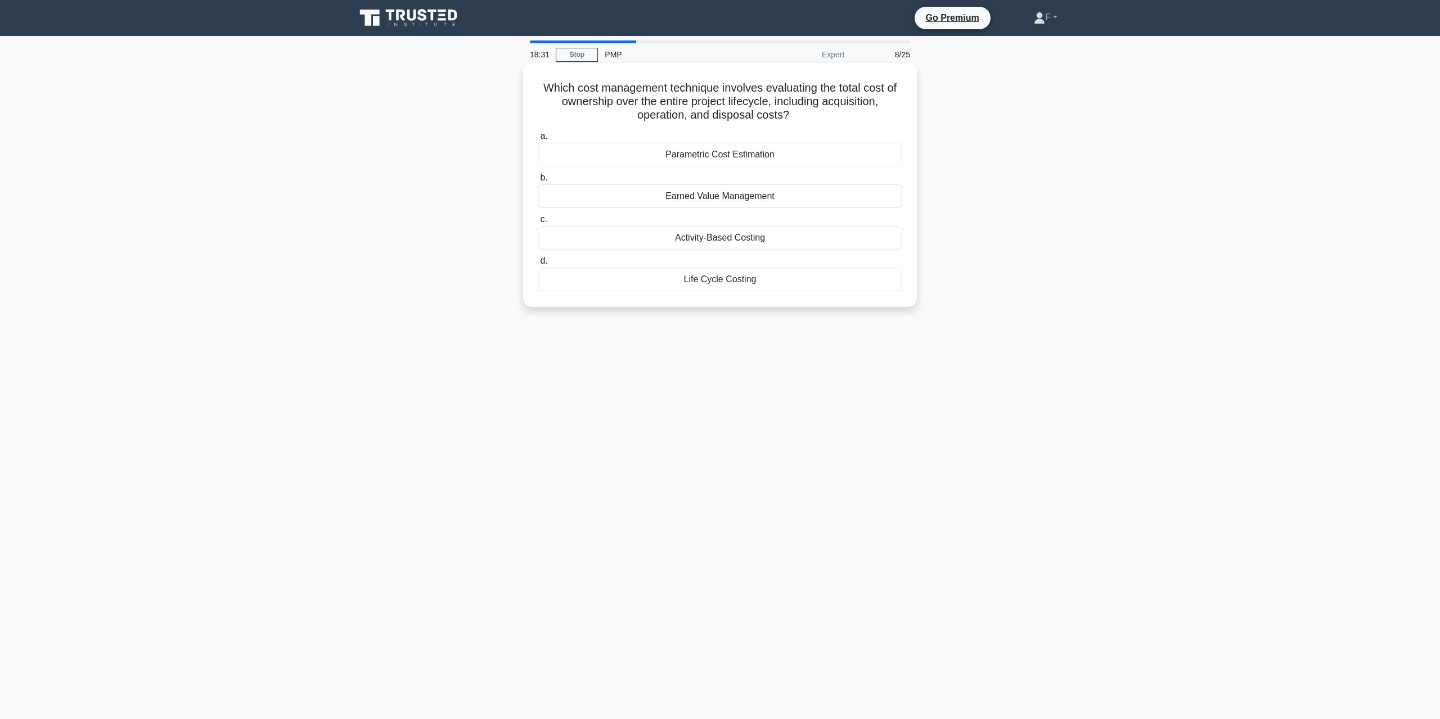
click at [685, 192] on div "Earned Value Management" at bounding box center [720, 196] width 364 height 24
click at [538, 182] on input "b. Earned Value Management" at bounding box center [538, 177] width 0 height 7
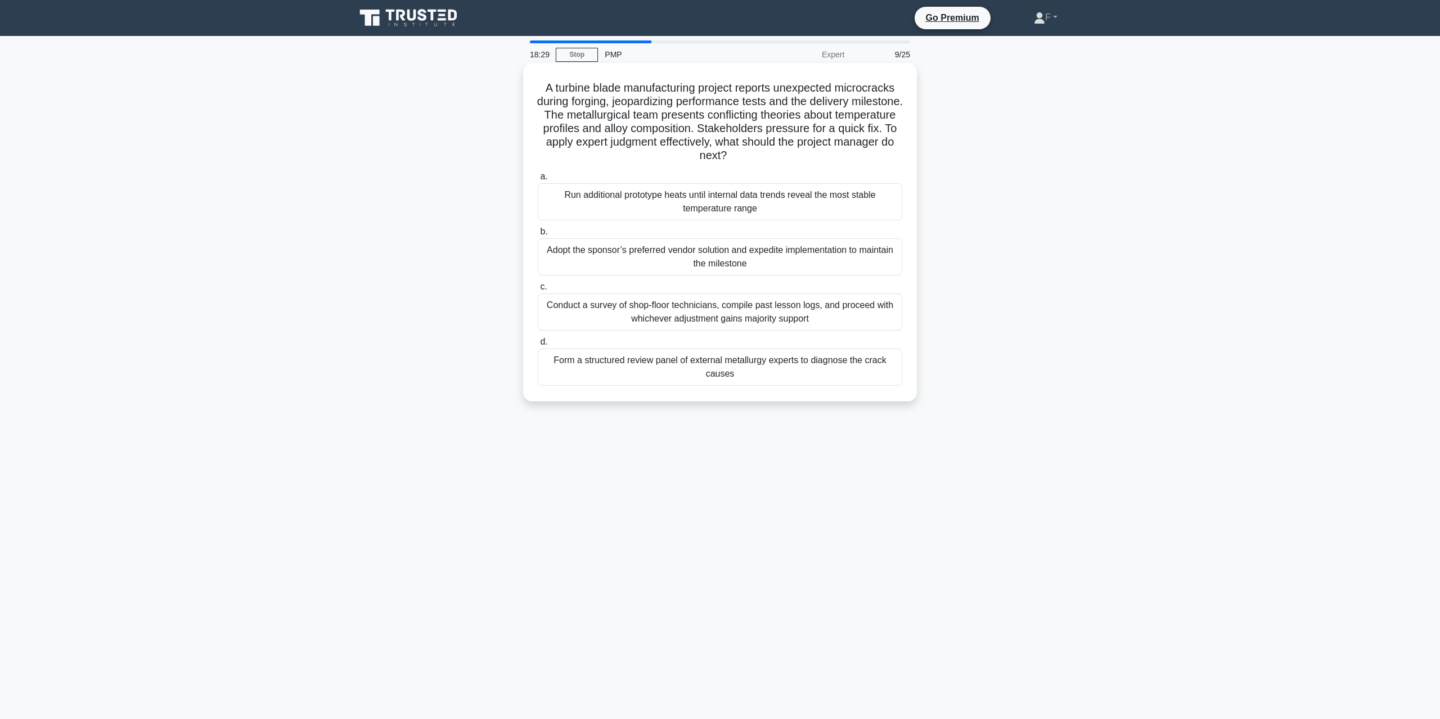
drag, startPoint x: 539, startPoint y: 88, endPoint x: 770, endPoint y: 160, distance: 242.1
click at [770, 160] on h5 "A turbine blade manufacturing project reports unexpected microcracks during for…" at bounding box center [720, 122] width 367 height 82
copy h5 "A turbine blade manufacturing project reports unexpected microcracks during for…"
drag, startPoint x: 561, startPoint y: 189, endPoint x: 741, endPoint y: 381, distance: 263.0
click at [741, 381] on div "a. Run additional prototype heats until internal data trends reveal the most st…" at bounding box center [720, 278] width 378 height 220
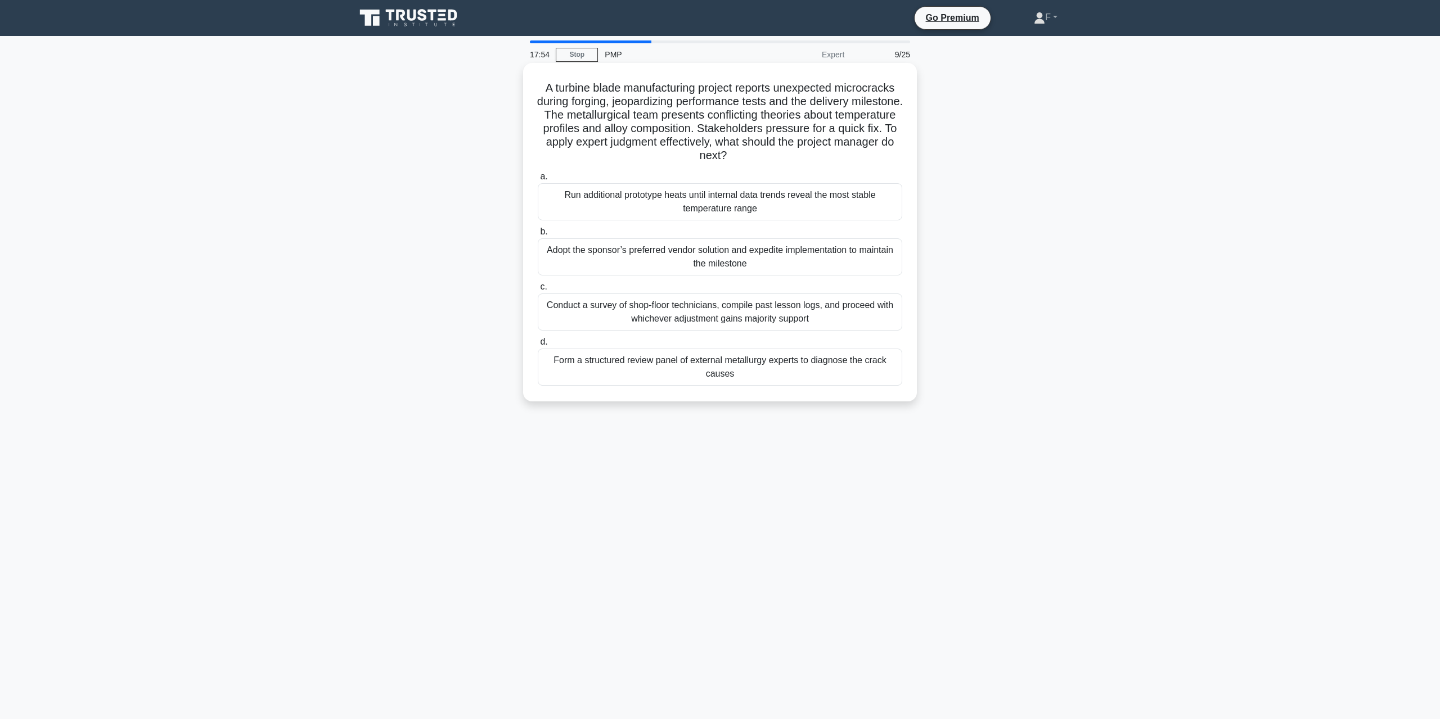
copy div "Run additional prototype heats until internal data trends reveal the most stabl…"
click at [667, 370] on div "Form a structured review panel of external metallurgy experts to diagnose the c…" at bounding box center [720, 367] width 364 height 37
click at [538, 346] on input "d. Form a structured review panel of external metallurgy experts to diagnose th…" at bounding box center [538, 342] width 0 height 7
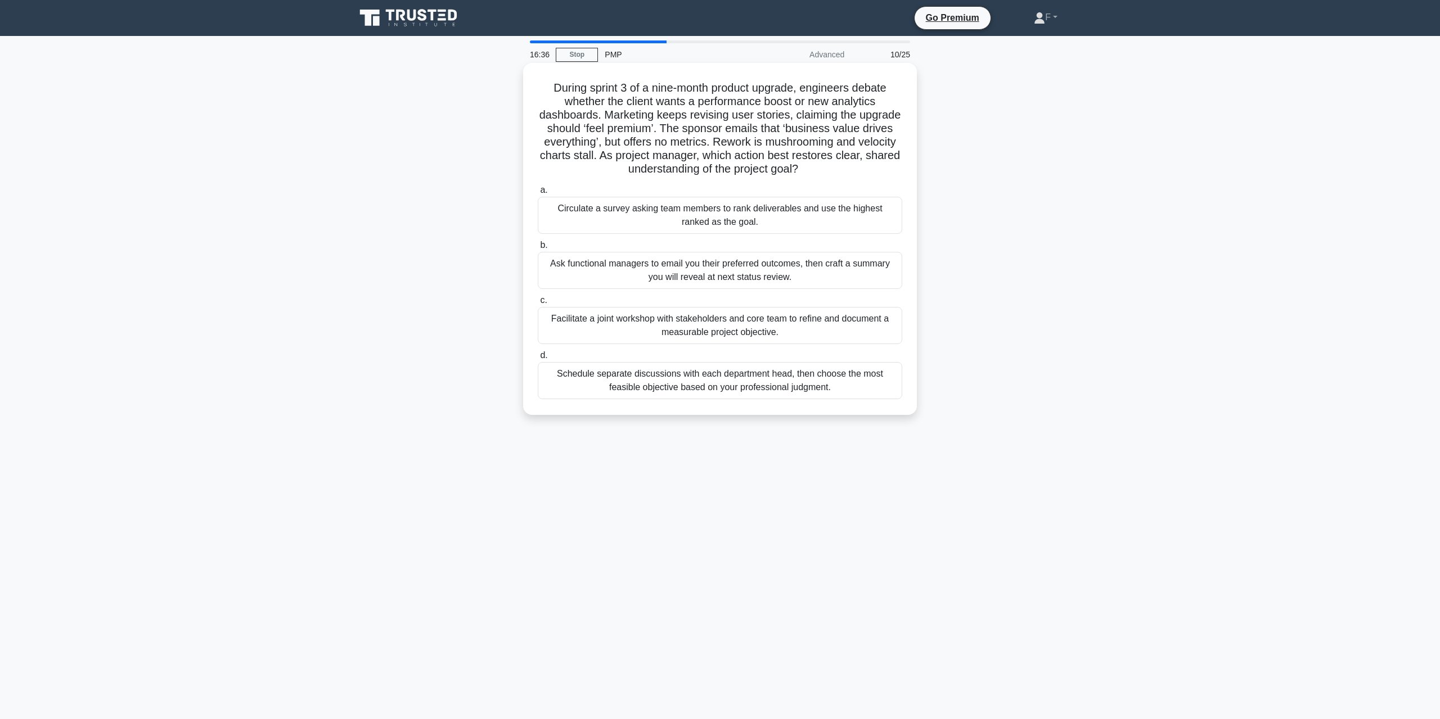
drag, startPoint x: 547, startPoint y: 88, endPoint x: 853, endPoint y: 173, distance: 318.1
click at [853, 173] on h5 "During sprint 3 of a nine-month product upgrade, engineers debate whether the c…" at bounding box center [720, 129] width 367 height 96
copy h5 "During sprint 3 of a nine-month product upgrade, engineers debate whether the c…"
click at [704, 332] on div "Facilitate a joint workshop with stakeholders and core team to refine and docum…" at bounding box center [720, 325] width 364 height 37
click at [538, 304] on input "c. Facilitate a joint workshop with stakeholders and core team to refine and do…" at bounding box center [538, 300] width 0 height 7
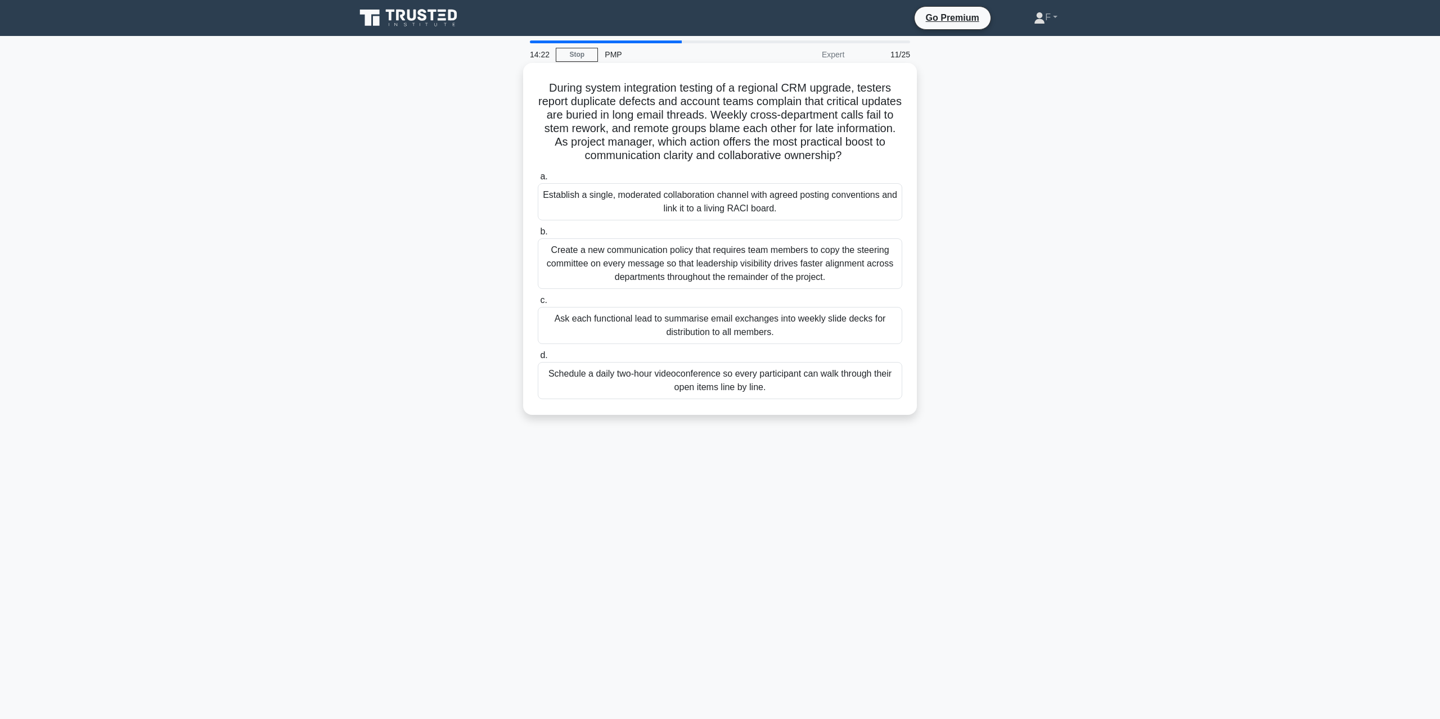
click at [545, 86] on h5 "During system integration testing of a regional CRM upgrade, testers report dup…" at bounding box center [720, 122] width 367 height 82
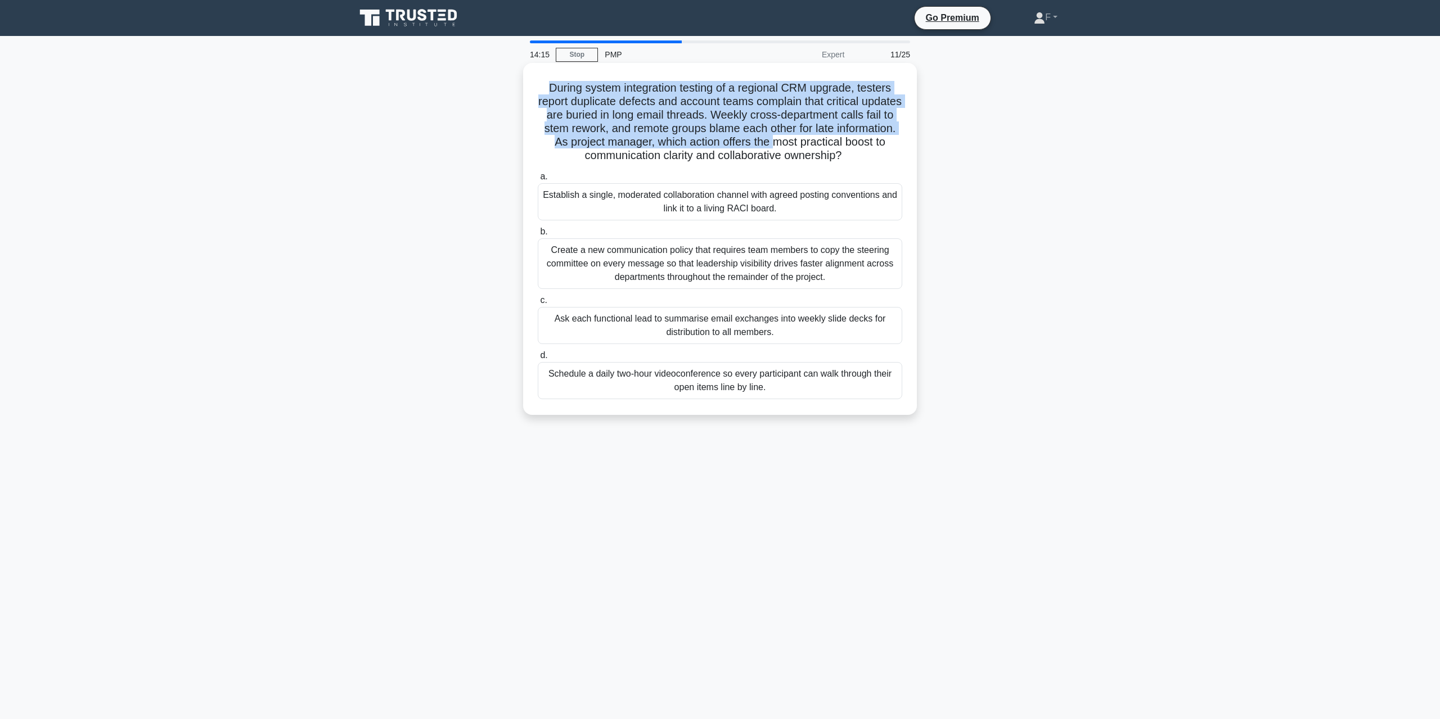
drag, startPoint x: 544, startPoint y: 87, endPoint x: 833, endPoint y: 149, distance: 295.1
click at [832, 149] on h5 "During system integration testing of a regional CRM upgrade, testers report dup…" at bounding box center [720, 122] width 367 height 82
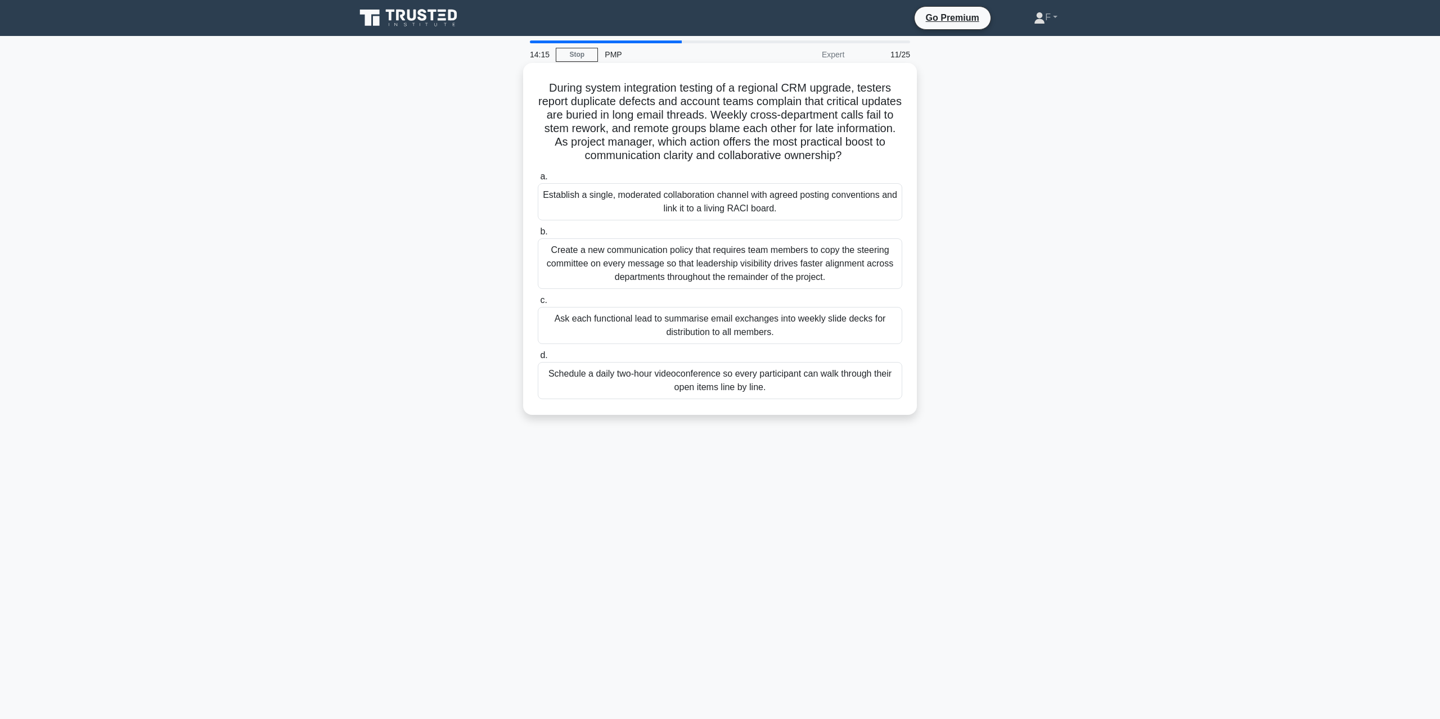
click at [845, 154] on h5 "During system integration testing of a regional CRM upgrade, testers report dup…" at bounding box center [720, 122] width 367 height 82
click at [855, 159] on icon ".spinner_0XTQ{transform-origin:center;animation:spinner_y6GP .75s linear infini…" at bounding box center [847, 156] width 13 height 13
drag, startPoint x: 870, startPoint y: 156, endPoint x: 544, endPoint y: 87, distance: 332.4
click at [544, 87] on h5 "During system integration testing of a regional CRM upgrade, testers report dup…" at bounding box center [720, 122] width 367 height 82
copy h5 "During system integration testing of a regional CRM upgrade, testers report dup…"
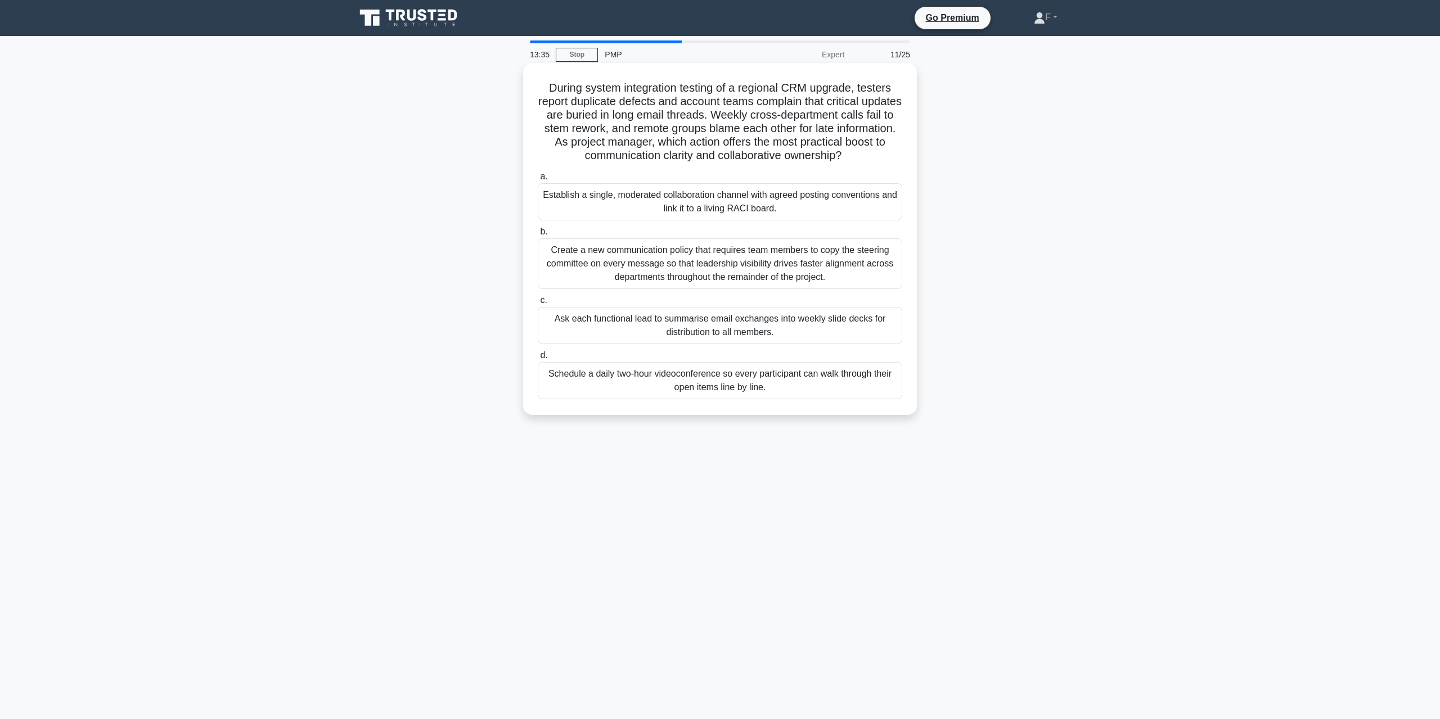
click at [728, 276] on div "Create a new communication policy that requires team members to copy the steeri…" at bounding box center [720, 263] width 364 height 51
click at [538, 236] on input "b. Create a new communication policy that requires team members to copy the ste…" at bounding box center [538, 231] width 0 height 7
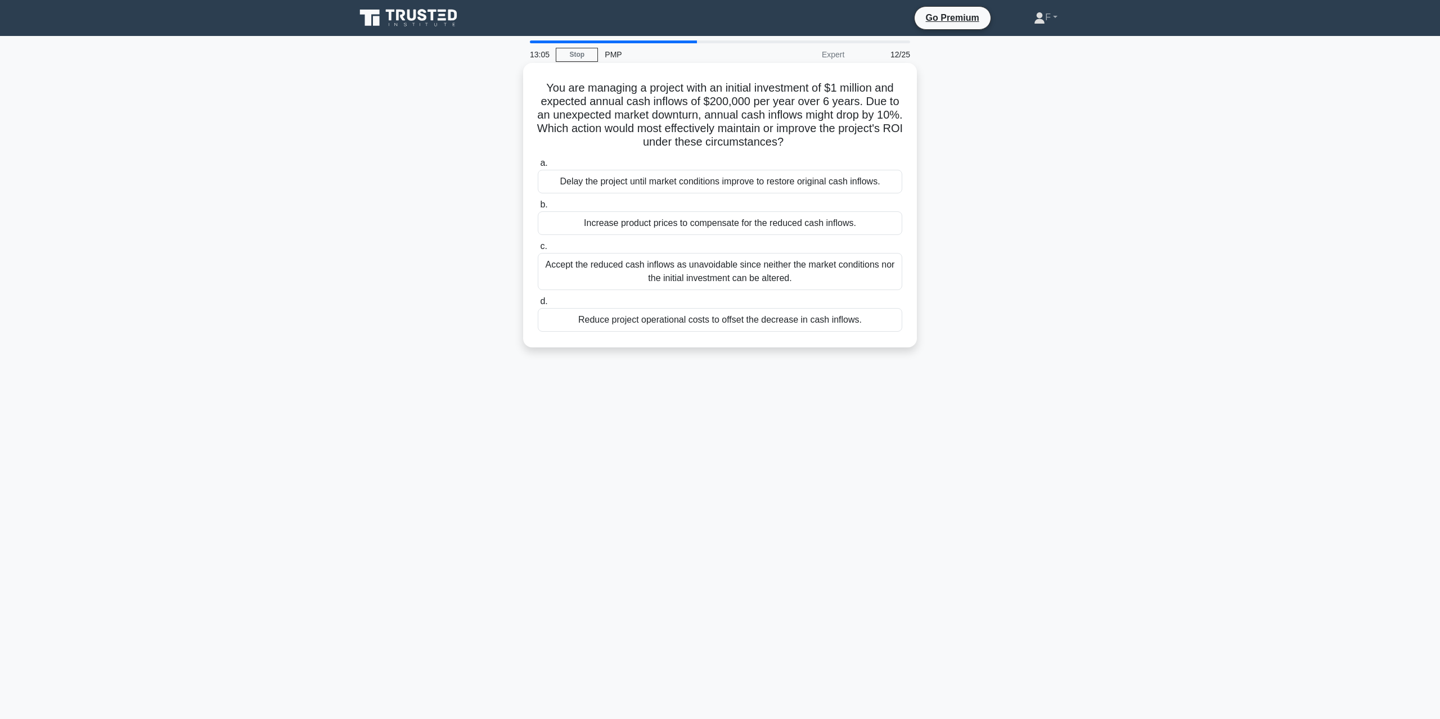
drag, startPoint x: 798, startPoint y: 277, endPoint x: 546, endPoint y: 260, distance: 252.6
click at [546, 260] on div "Accept the reduced cash inflows as unavoidable since neither the market conditi…" at bounding box center [720, 271] width 364 height 37
click at [621, 280] on div "Accept the reduced cash inflows as unavoidable since neither the market conditi…" at bounding box center [720, 271] width 364 height 37
click at [538, 250] on input "c. Accept the reduced cash inflows as unavoidable since neither the market cond…" at bounding box center [538, 246] width 0 height 7
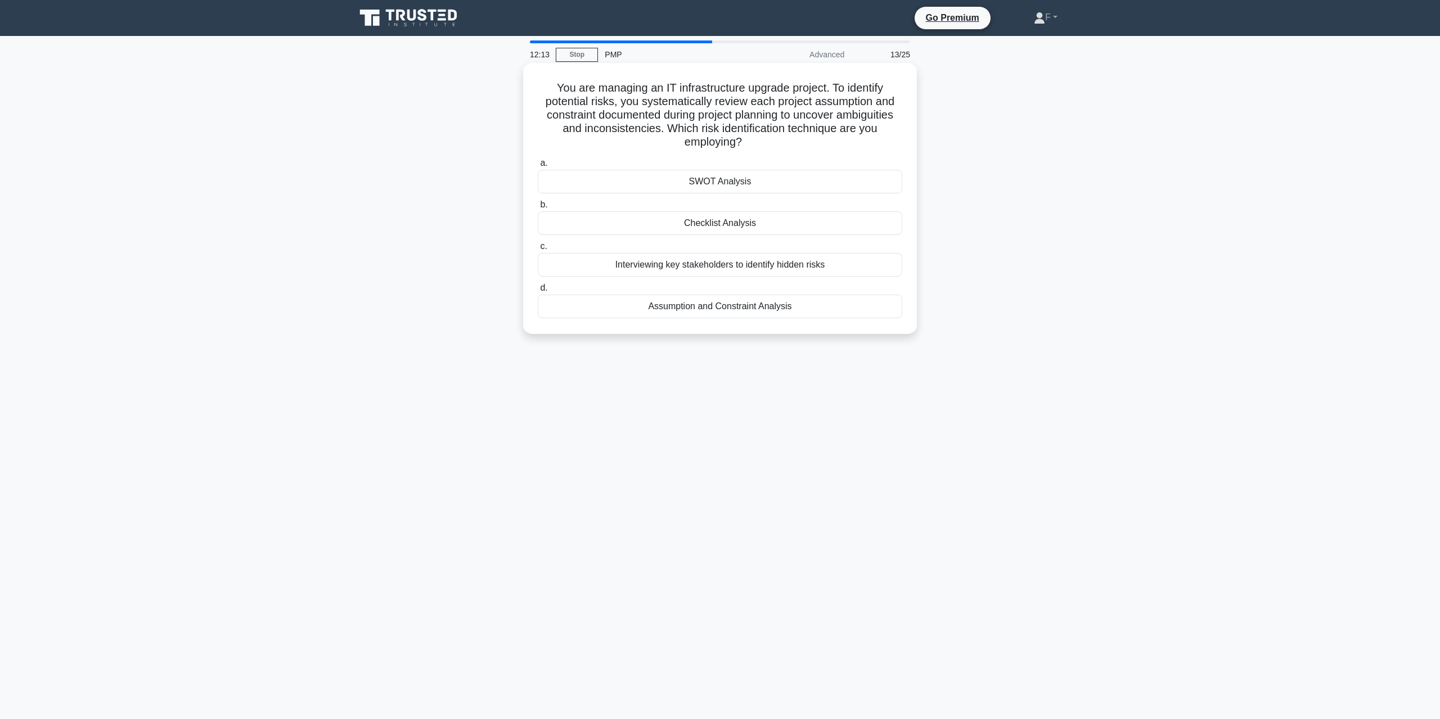
drag, startPoint x: 551, startPoint y: 84, endPoint x: 763, endPoint y: 142, distance: 220.4
click at [763, 142] on h5 "You are managing an IT infrastructure upgrade project. To identify potential ri…" at bounding box center [720, 115] width 367 height 69
click at [735, 310] on div "Assumption and Constraint Analysis" at bounding box center [720, 307] width 364 height 24
click at [538, 292] on input "d. Assumption and Constraint Analysis" at bounding box center [538, 288] width 0 height 7
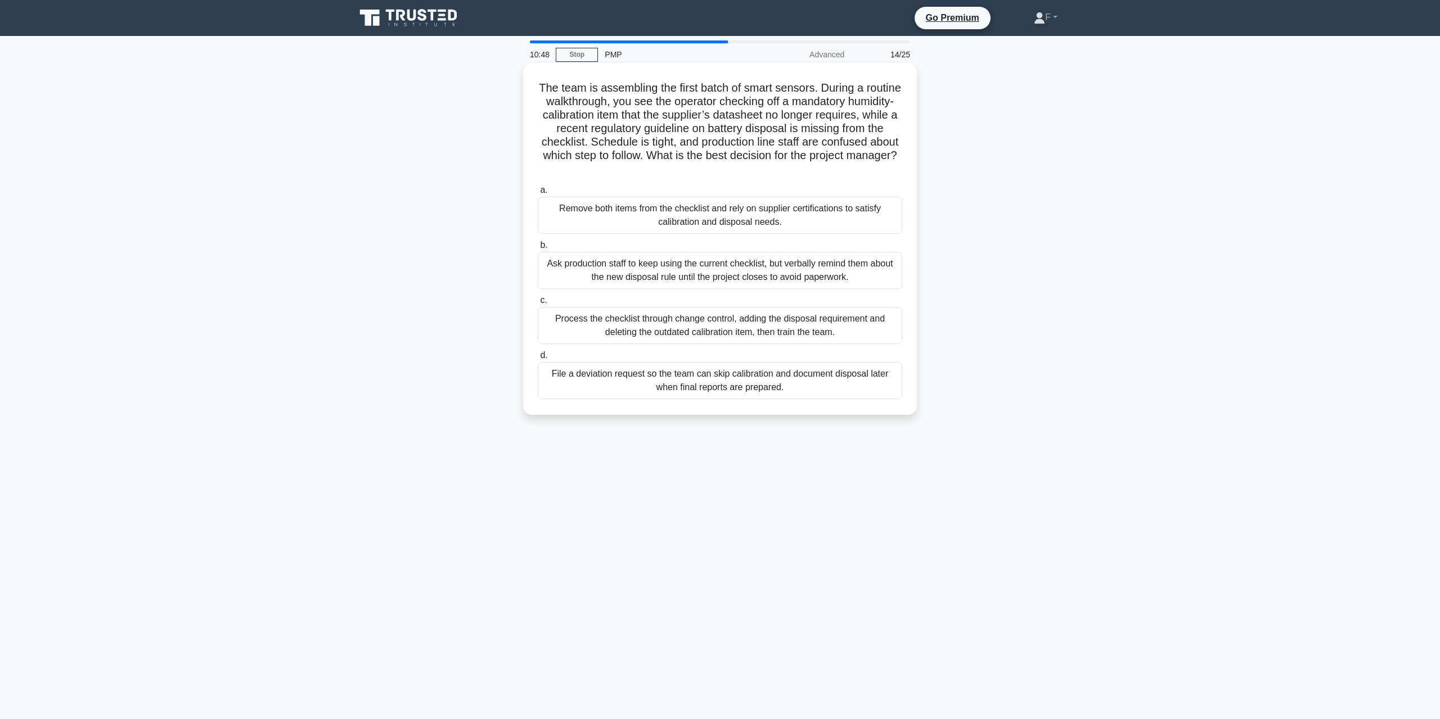
drag, startPoint x: 553, startPoint y: 87, endPoint x: 778, endPoint y: 172, distance: 240.3
click at [778, 172] on h5 "The team is assembling the first batch of smart sensors. During a routine walkt…" at bounding box center [720, 129] width 367 height 96
click at [721, 335] on div "Process the checklist through change control, adding the disposal requirement a…" at bounding box center [720, 325] width 364 height 37
click at [538, 304] on input "c. Process the checklist through change control, adding the disposal requiremen…" at bounding box center [538, 300] width 0 height 7
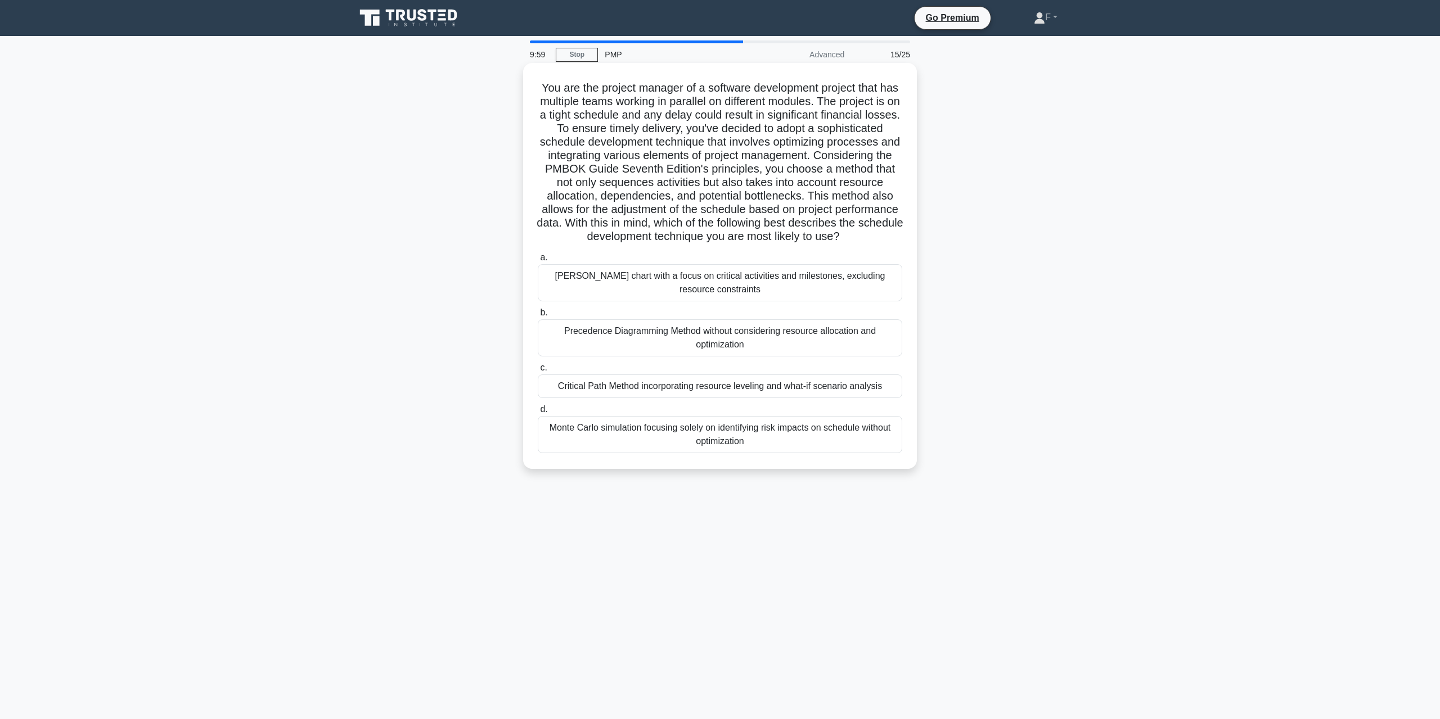
drag, startPoint x: 548, startPoint y: 89, endPoint x: 760, endPoint y: 246, distance: 264.1
click at [760, 244] on h5 "You are the project manager of a software development project that has multiple…" at bounding box center [720, 162] width 367 height 163
click at [625, 397] on div "Critical Path Method incorporating resource leveling and what-if scenario analy…" at bounding box center [720, 387] width 364 height 24
click at [538, 372] on input "c. Critical Path Method incorporating resource leveling and what-if scenario an…" at bounding box center [538, 367] width 0 height 7
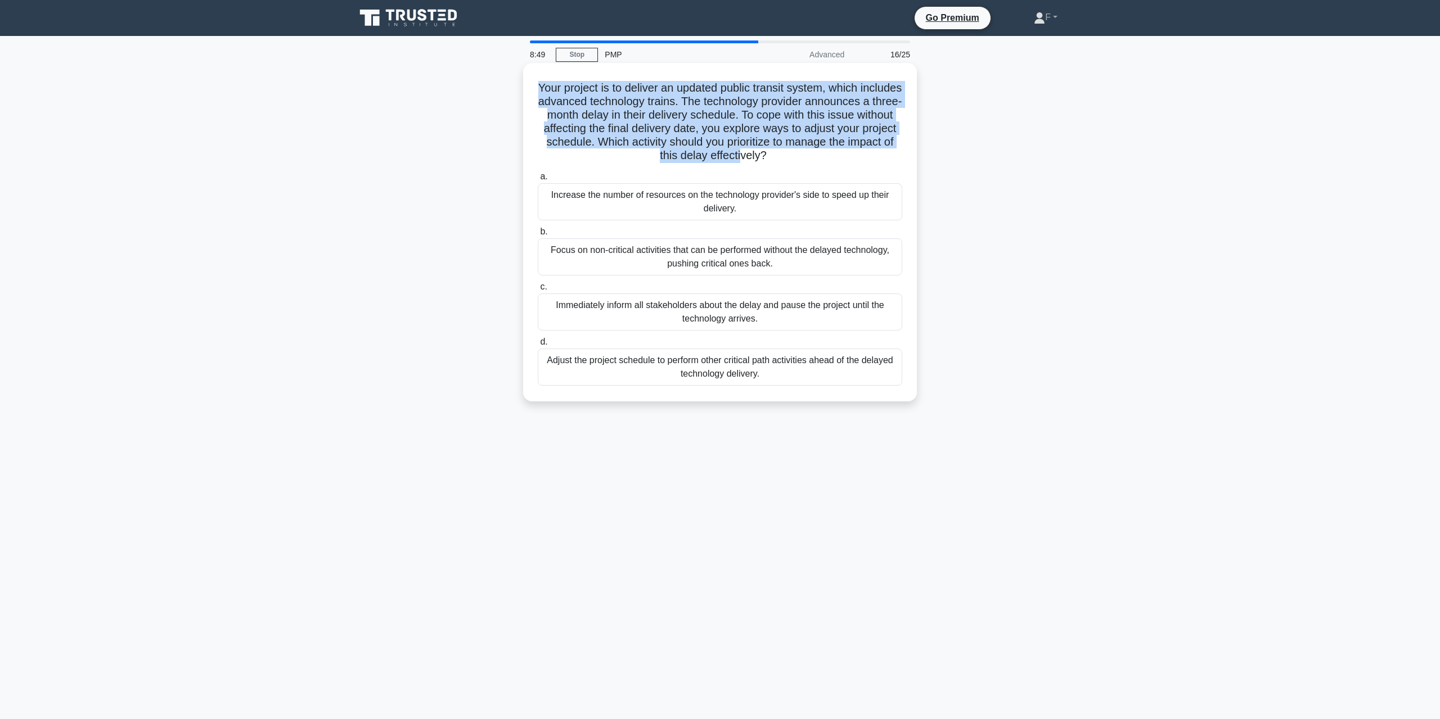
drag, startPoint x: 555, startPoint y: 84, endPoint x: 863, endPoint y: 160, distance: 316.9
click at [845, 158] on h5 "Your project is to deliver an updated public transit system, which includes adv…" at bounding box center [720, 122] width 367 height 82
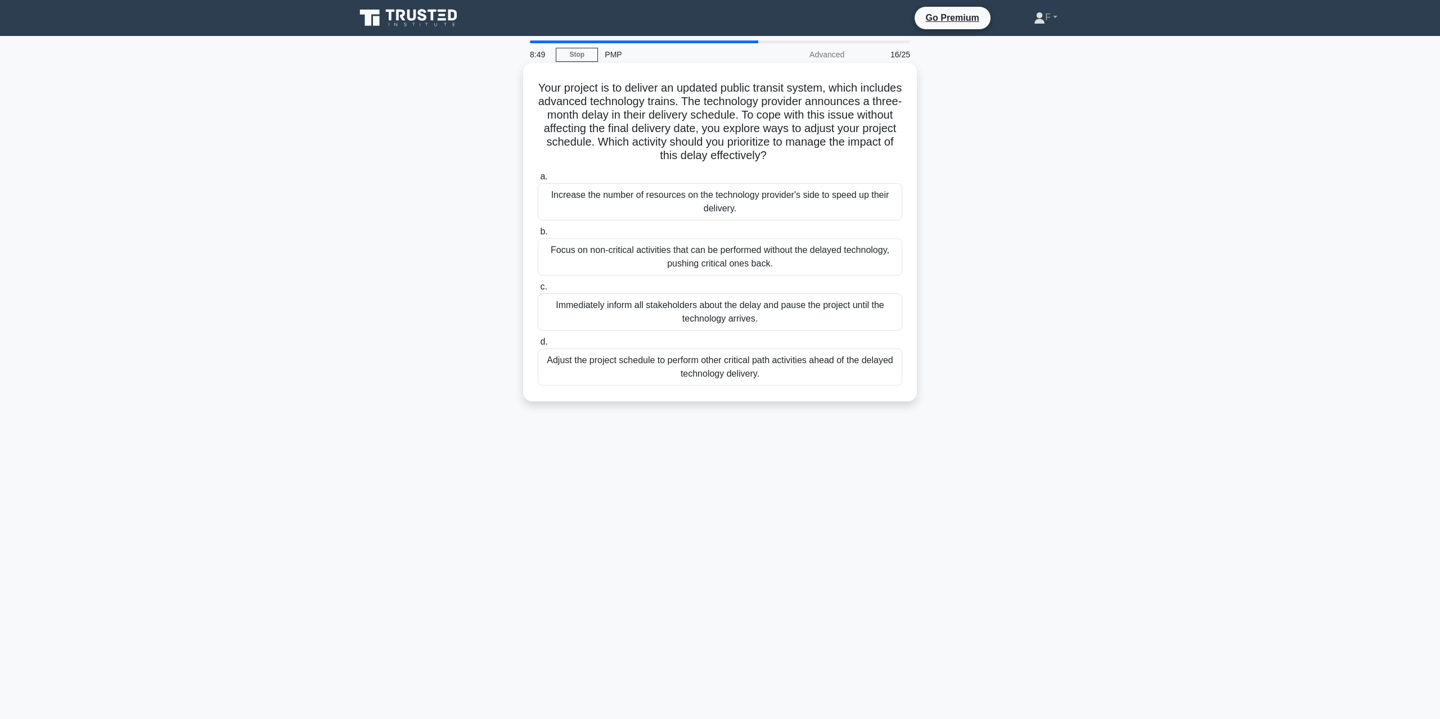
click at [877, 159] on h5 "Your project is to deliver an updated public transit system, which includes adv…" at bounding box center [720, 122] width 367 height 82
drag, startPoint x: 556, startPoint y: 87, endPoint x: 840, endPoint y: 163, distance: 294.7
click at [840, 163] on h5 "Your project is to deliver an updated public transit system, which includes adv…" at bounding box center [720, 122] width 367 height 82
click at [694, 256] on div "Focus on non-critical activities that can be performed without the delayed tech…" at bounding box center [720, 256] width 364 height 37
click at [538, 236] on input "b. Focus on non-critical activities that can be performed without the delayed t…" at bounding box center [538, 231] width 0 height 7
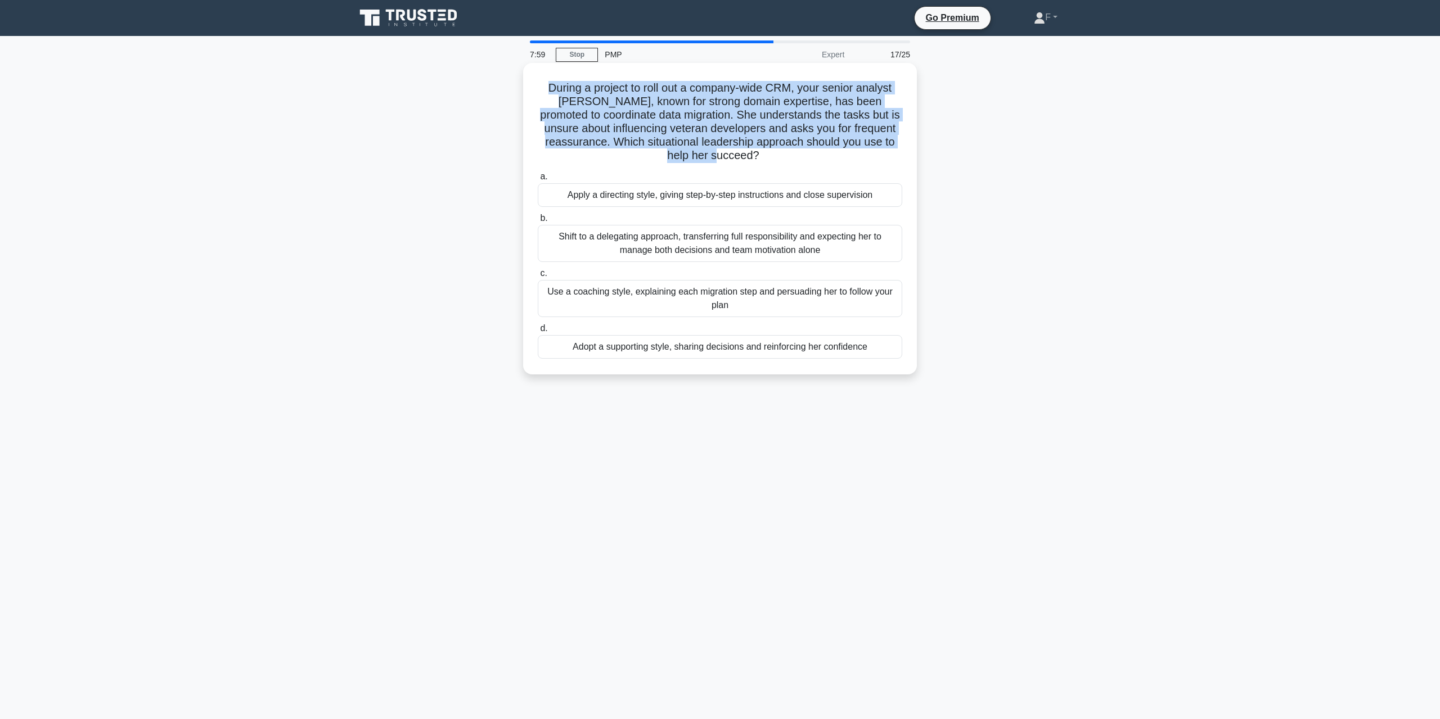
drag, startPoint x: 543, startPoint y: 88, endPoint x: 779, endPoint y: 155, distance: 245.5
click at [779, 155] on h5 "During a project to roll out a company-wide CRM, your senior analyst Priya, kno…" at bounding box center [720, 122] width 367 height 82
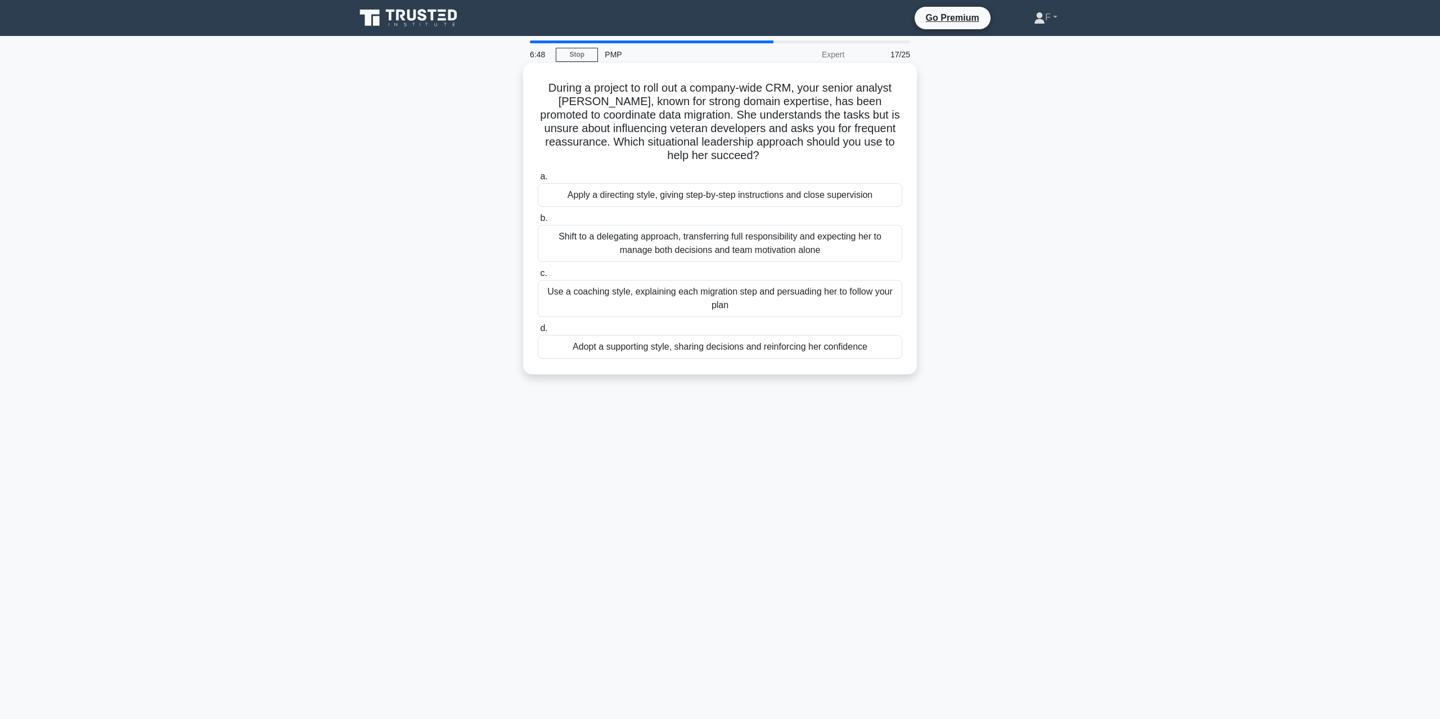
click at [686, 300] on div "Use a coaching style, explaining each migration step and persuading her to foll…" at bounding box center [720, 298] width 364 height 37
click at [538, 277] on input "c. Use a coaching style, explaining each migration step and persuading her to f…" at bounding box center [538, 273] width 0 height 7
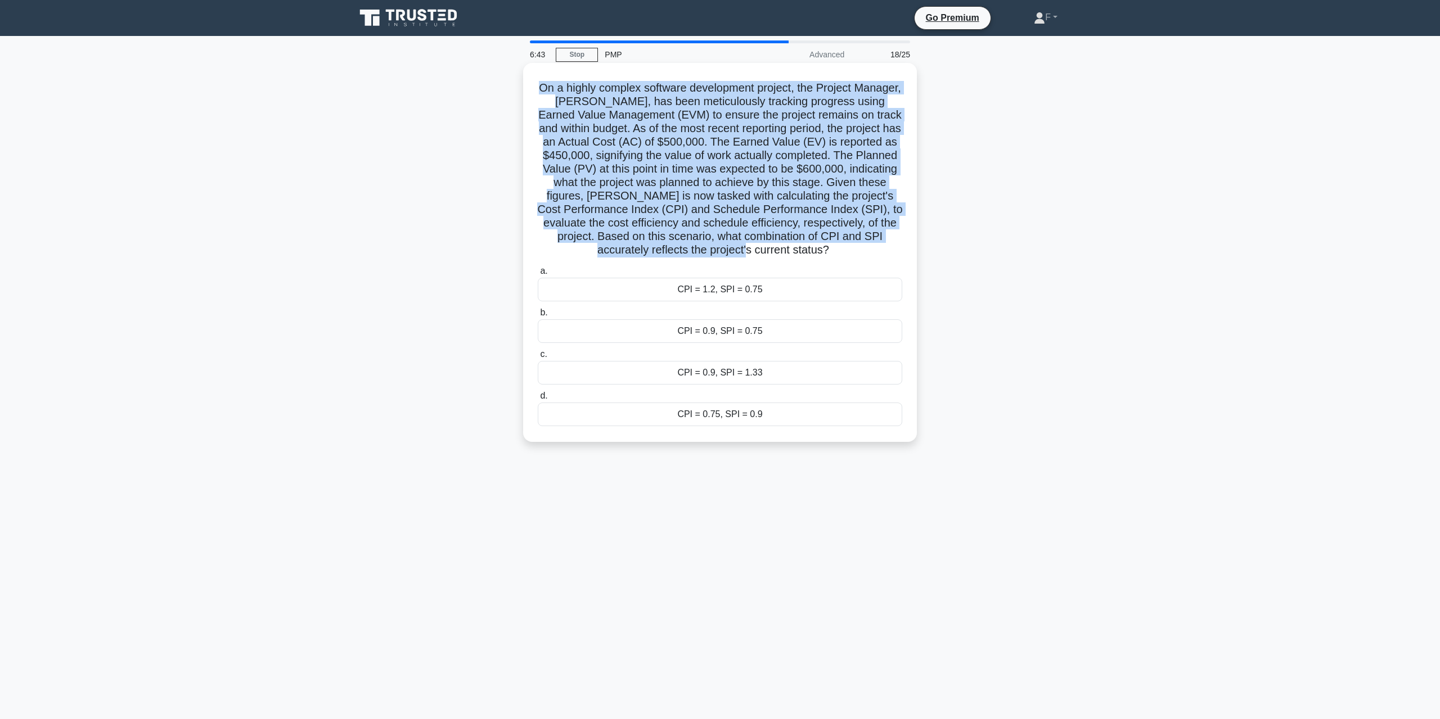
drag, startPoint x: 559, startPoint y: 86, endPoint x: 854, endPoint y: 254, distance: 340.0
click at [854, 254] on h5 "On a highly complex software development project, the Project Manager, Alex, ha…" at bounding box center [720, 169] width 367 height 177
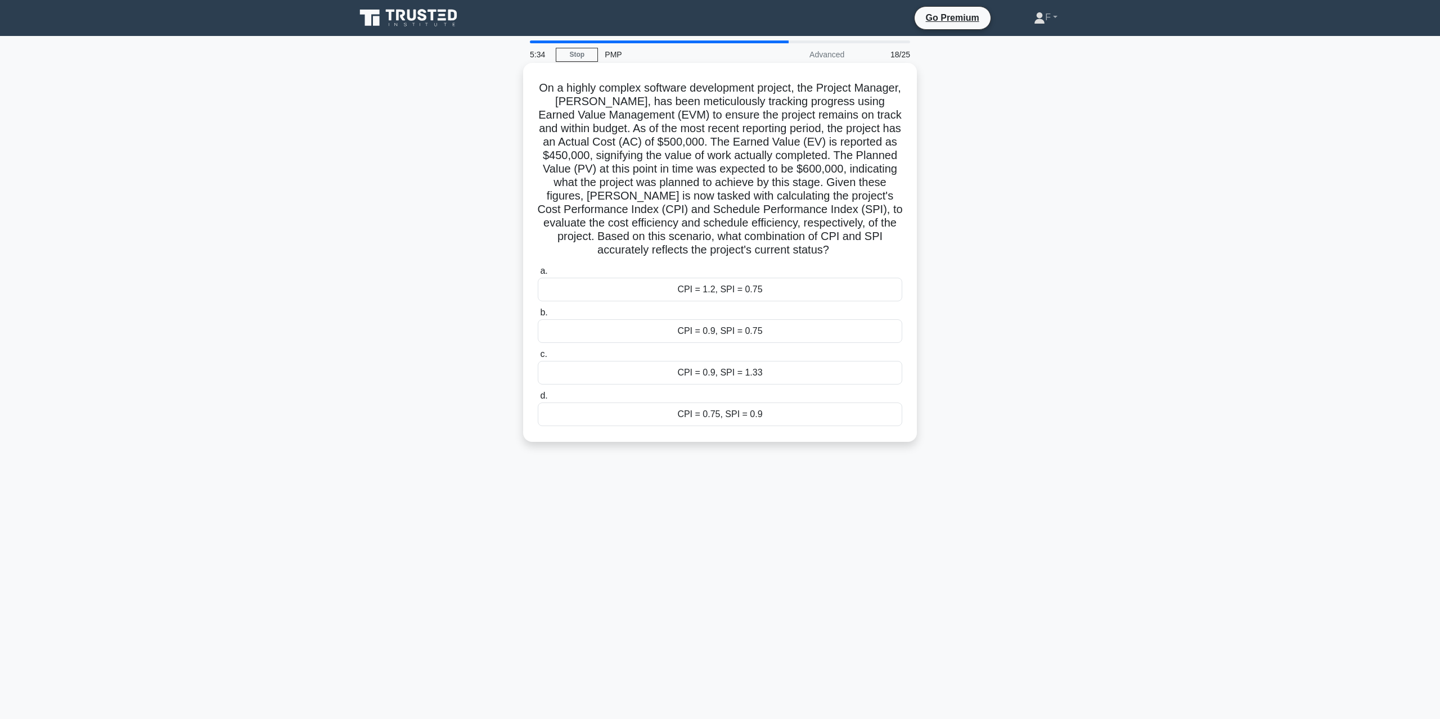
click at [758, 337] on div "CPI = 0.9, SPI = 0.75" at bounding box center [720, 331] width 364 height 24
click at [538, 317] on input "b. CPI = 0.9, SPI = 0.75" at bounding box center [538, 312] width 0 height 7
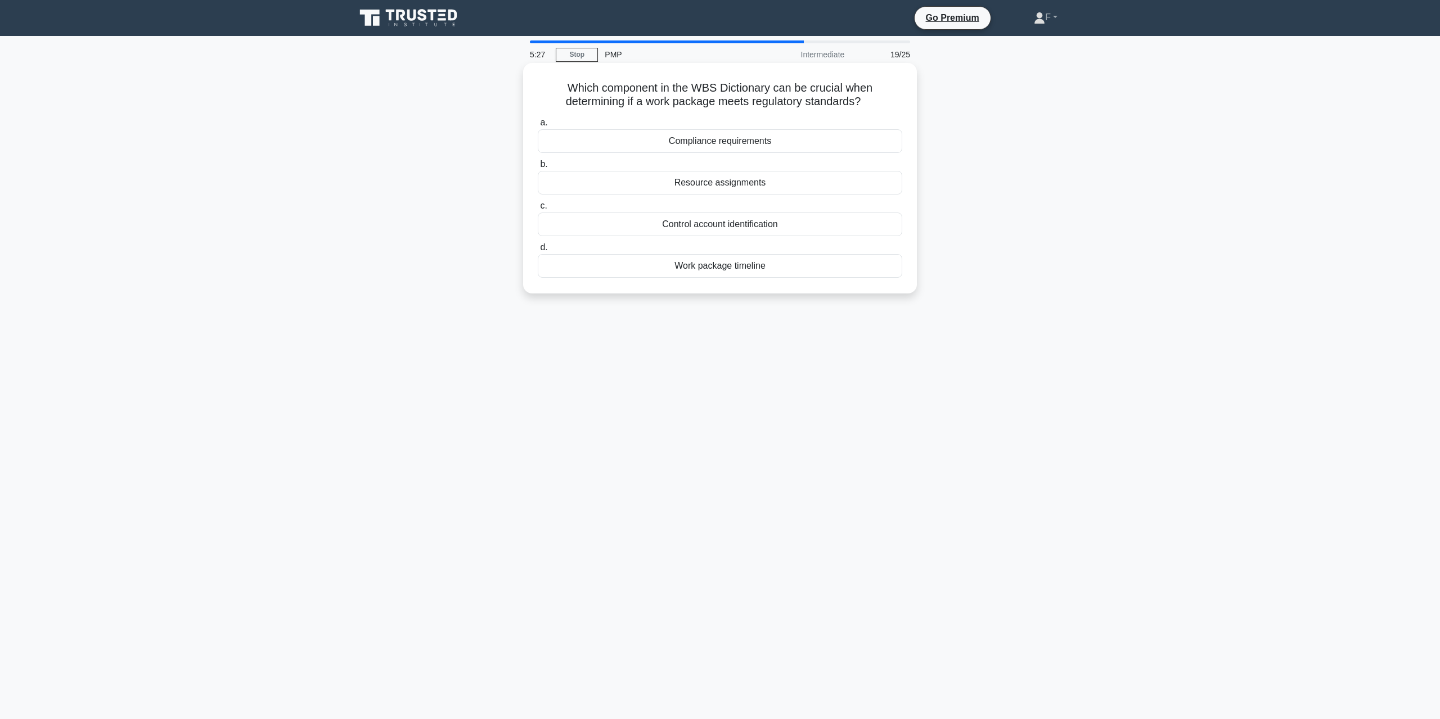
drag, startPoint x: 564, startPoint y: 86, endPoint x: 875, endPoint y: 107, distance: 311.2
click at [875, 107] on h5 "Which component in the WBS Dictionary can be crucial when determining if a work…" at bounding box center [720, 95] width 367 height 28
click at [754, 145] on div "Compliance requirements" at bounding box center [720, 141] width 364 height 24
click at [538, 127] on input "a. Compliance requirements" at bounding box center [538, 122] width 0 height 7
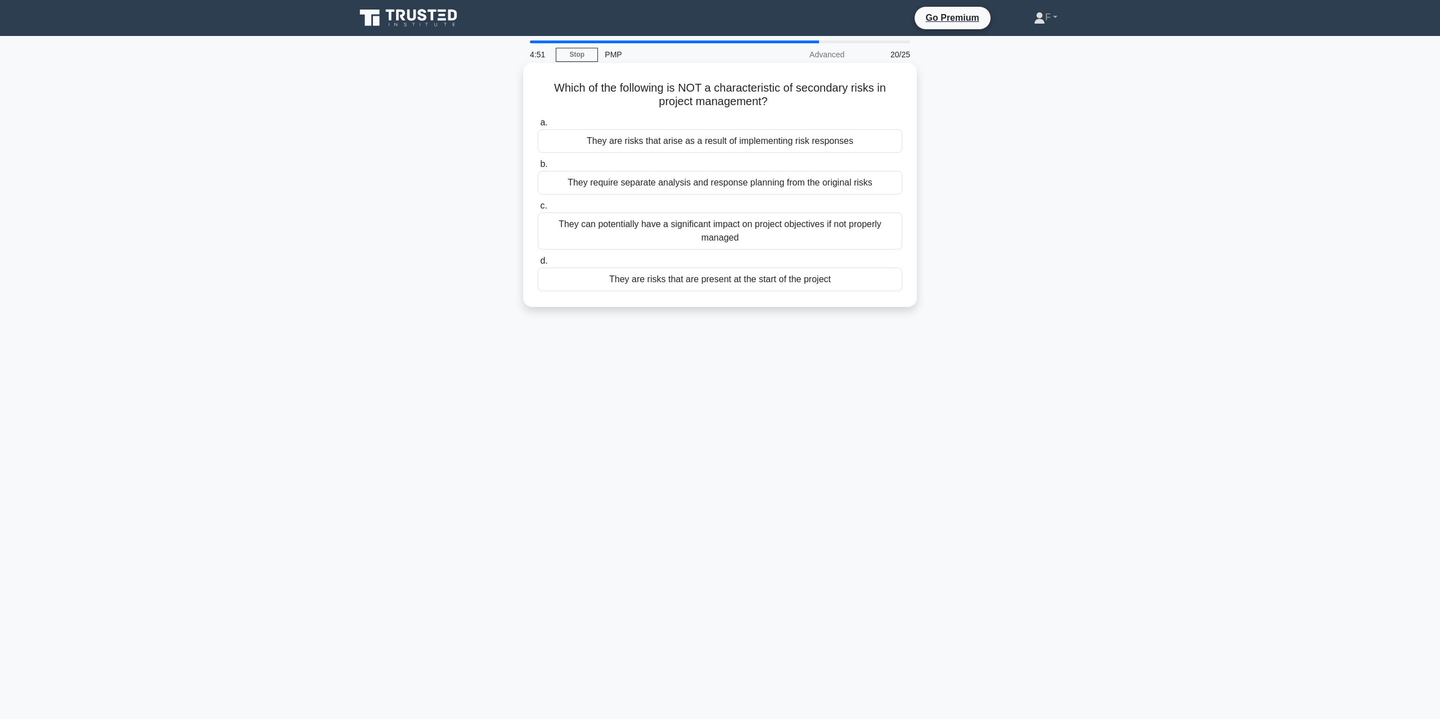
click at [661, 284] on div "They are risks that are present at the start of the project" at bounding box center [720, 280] width 364 height 24
click at [538, 265] on input "d. They are risks that are present at the start of the project" at bounding box center [538, 261] width 0 height 7
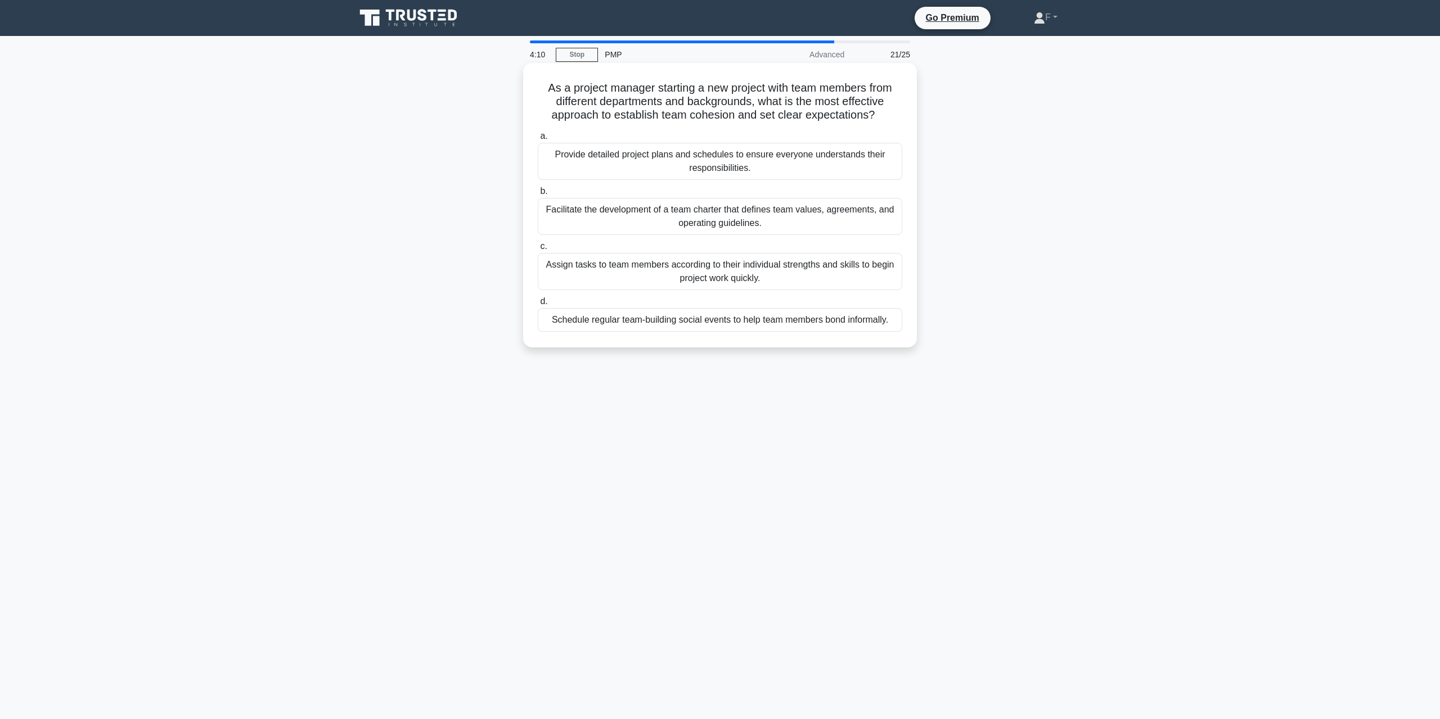
click at [730, 167] on div "Provide detailed project plans and schedules to ensure everyone understands the…" at bounding box center [720, 161] width 364 height 37
click at [538, 140] on input "a. Provide detailed project plans and schedules to ensure everyone understands …" at bounding box center [538, 136] width 0 height 7
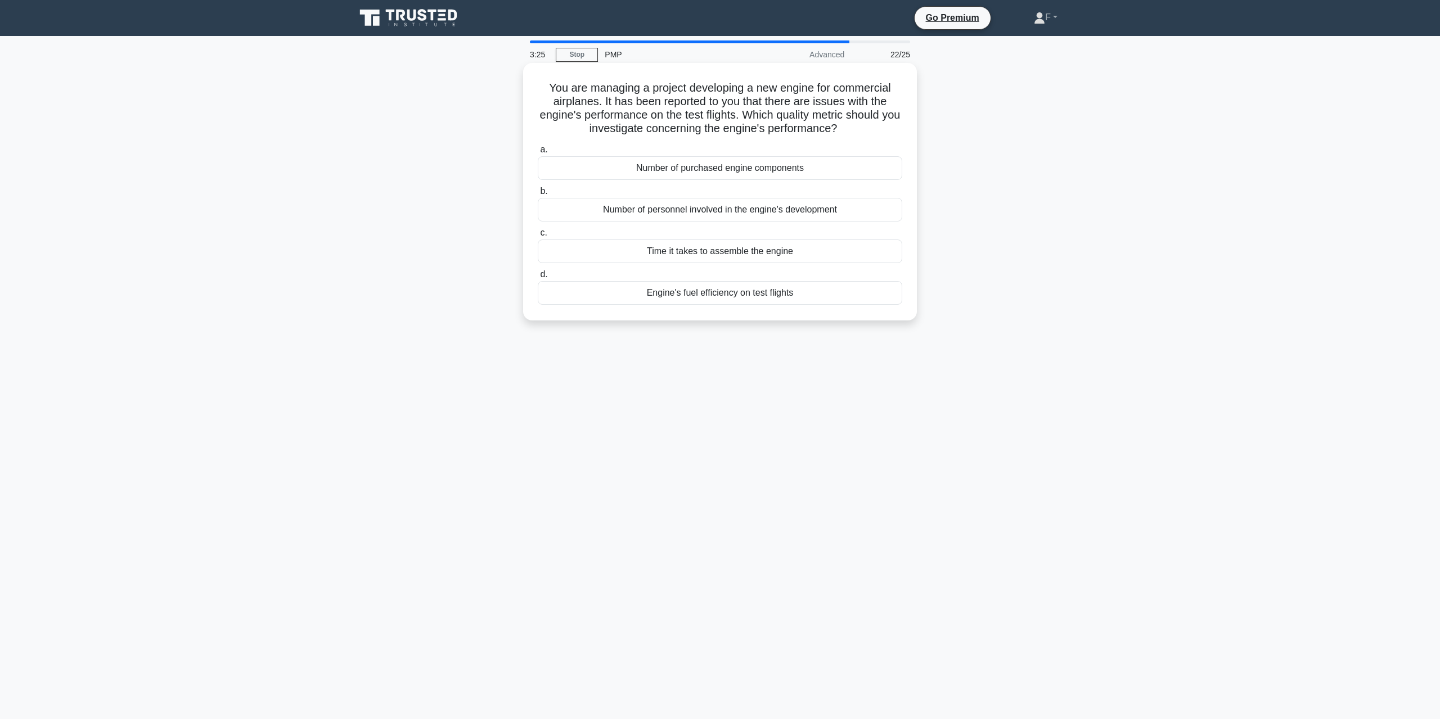
click at [718, 295] on div "Engine's fuel efficiency on test flights" at bounding box center [720, 293] width 364 height 24
click at [538, 278] on input "d. Engine's fuel efficiency on test flights" at bounding box center [538, 274] width 0 height 7
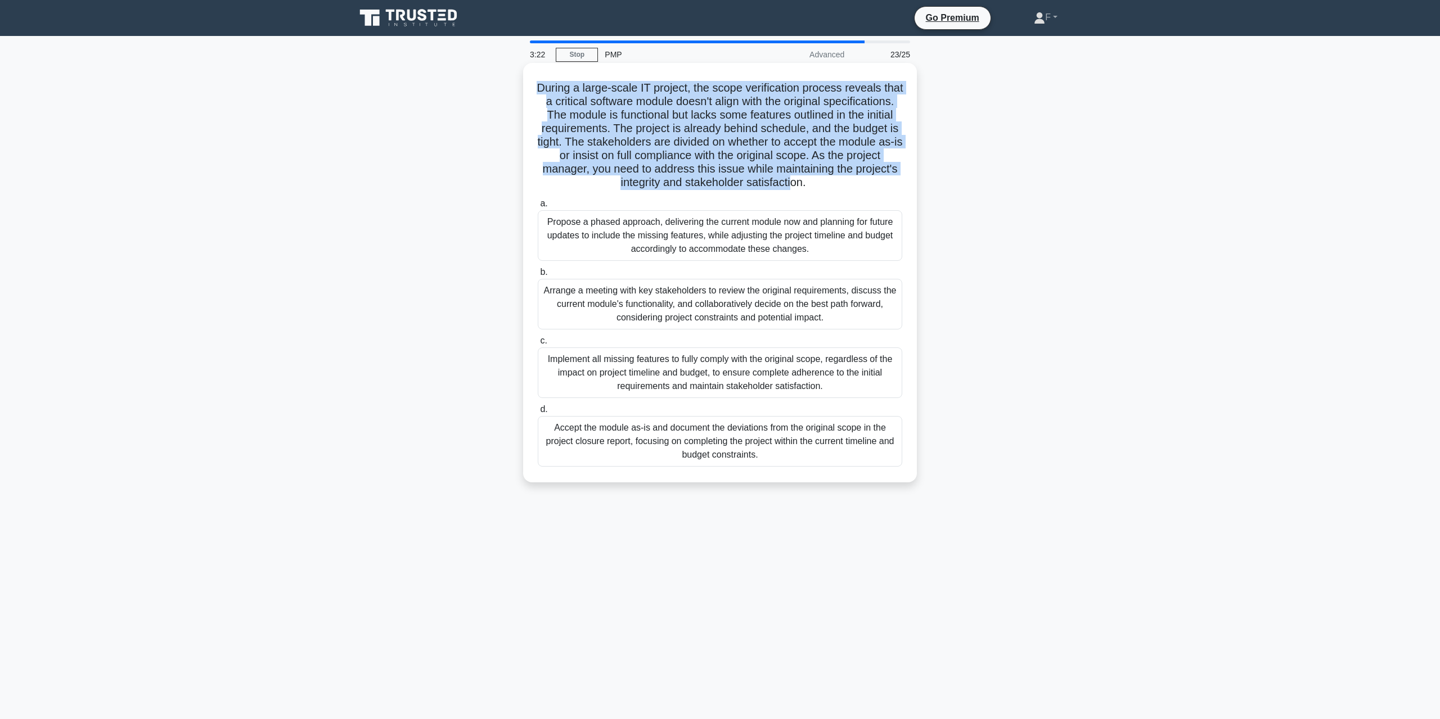
drag, startPoint x: 544, startPoint y: 88, endPoint x: 894, endPoint y: 184, distance: 362.4
click at [882, 184] on h5 "During a large-scale IT project, the scope verification process reveals that a …" at bounding box center [720, 135] width 367 height 109
drag, startPoint x: 895, startPoint y: 186, endPoint x: 544, endPoint y: 87, distance: 364.0
click at [544, 87] on h5 "During a large-scale IT project, the scope verification process reveals that a …" at bounding box center [720, 135] width 367 height 109
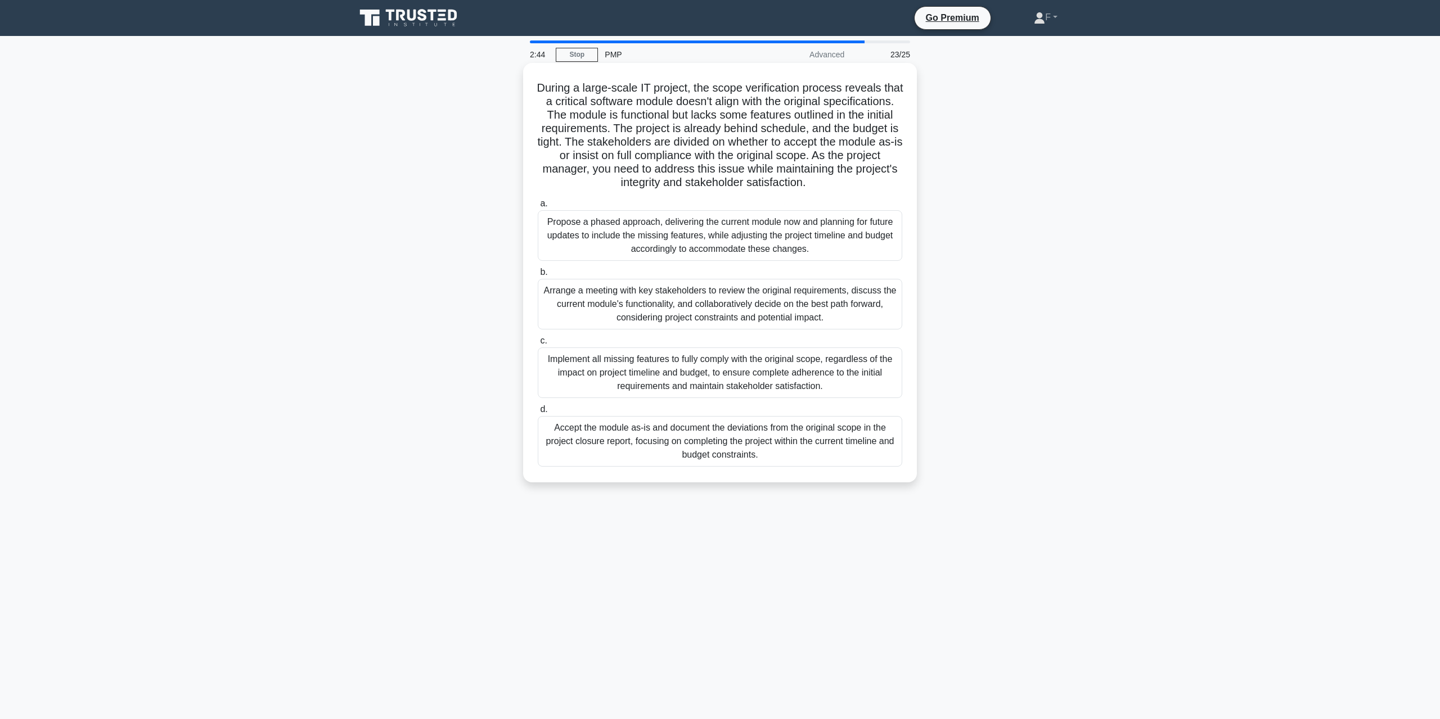
click at [777, 323] on div "Arrange a meeting with key stakeholders to review the original requirements, di…" at bounding box center [720, 304] width 364 height 51
click at [538, 276] on input "b. Arrange a meeting with key stakeholders to review the original requirements,…" at bounding box center [538, 272] width 0 height 7
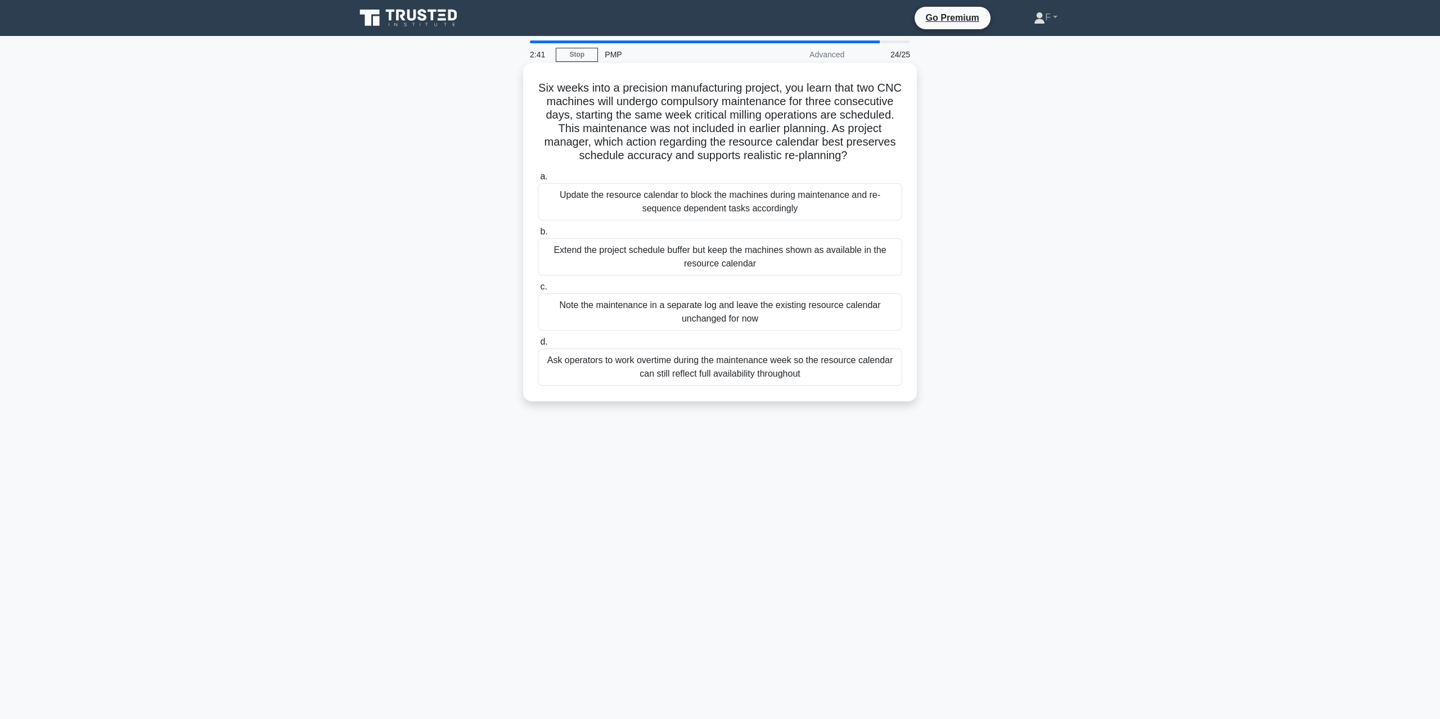
drag, startPoint x: 546, startPoint y: 84, endPoint x: 876, endPoint y: 155, distance: 337.7
click at [876, 155] on h5 "Six weeks into a precision manufacturing project, you learn that two CNC machin…" at bounding box center [720, 122] width 367 height 82
click at [614, 248] on div "Extend the project schedule buffer but keep the machines shown as available in …" at bounding box center [720, 256] width 364 height 37
click at [538, 236] on input "b. Extend the project schedule buffer but keep the machines shown as available …" at bounding box center [538, 231] width 0 height 7
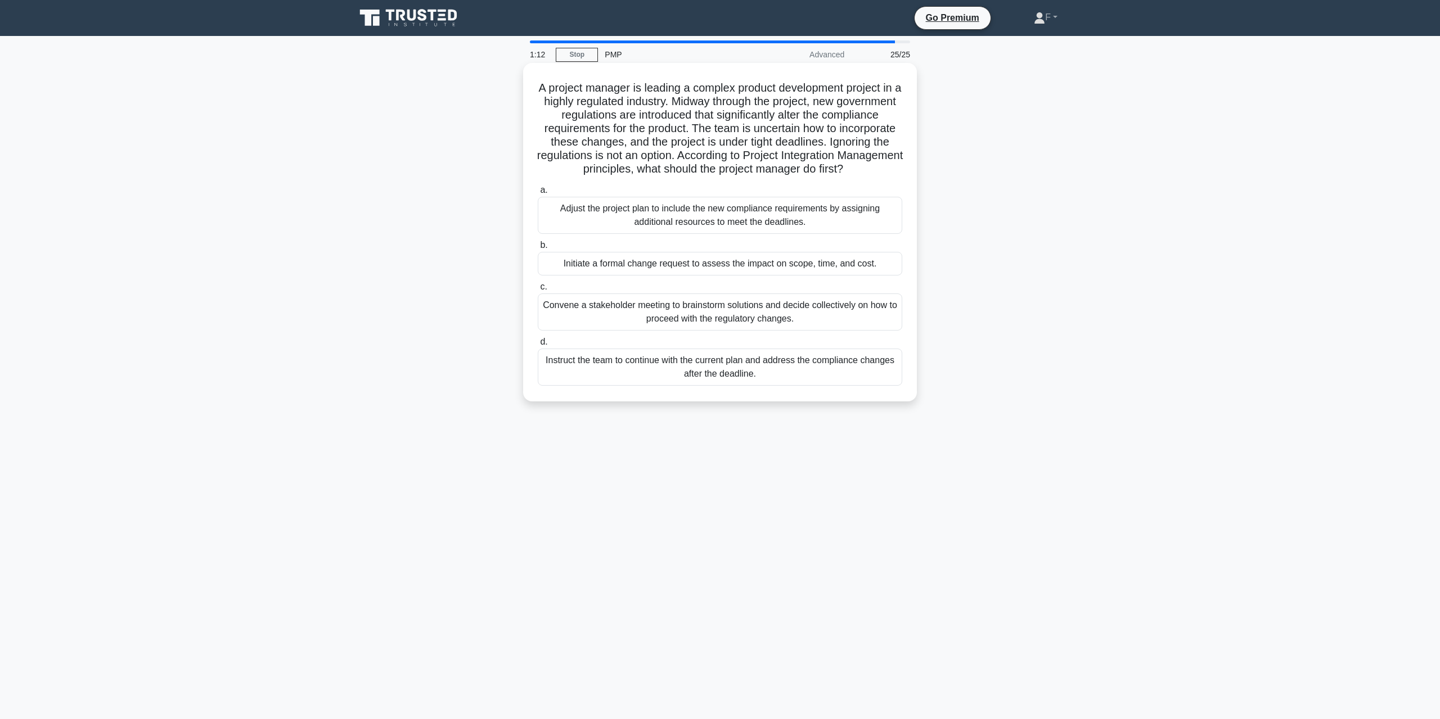
drag, startPoint x: 542, startPoint y: 89, endPoint x: 757, endPoint y: 192, distance: 238.2
click at [757, 192] on div "A project manager is leading a complex product development project in a highly …" at bounding box center [720, 232] width 385 height 330
click at [727, 276] on div "Initiate a formal change request to assess the impact on scope, time, and cost." at bounding box center [720, 264] width 364 height 24
click at [538, 249] on input "b. Initiate a formal change request to assess the impact on scope, time, and co…" at bounding box center [538, 245] width 0 height 7
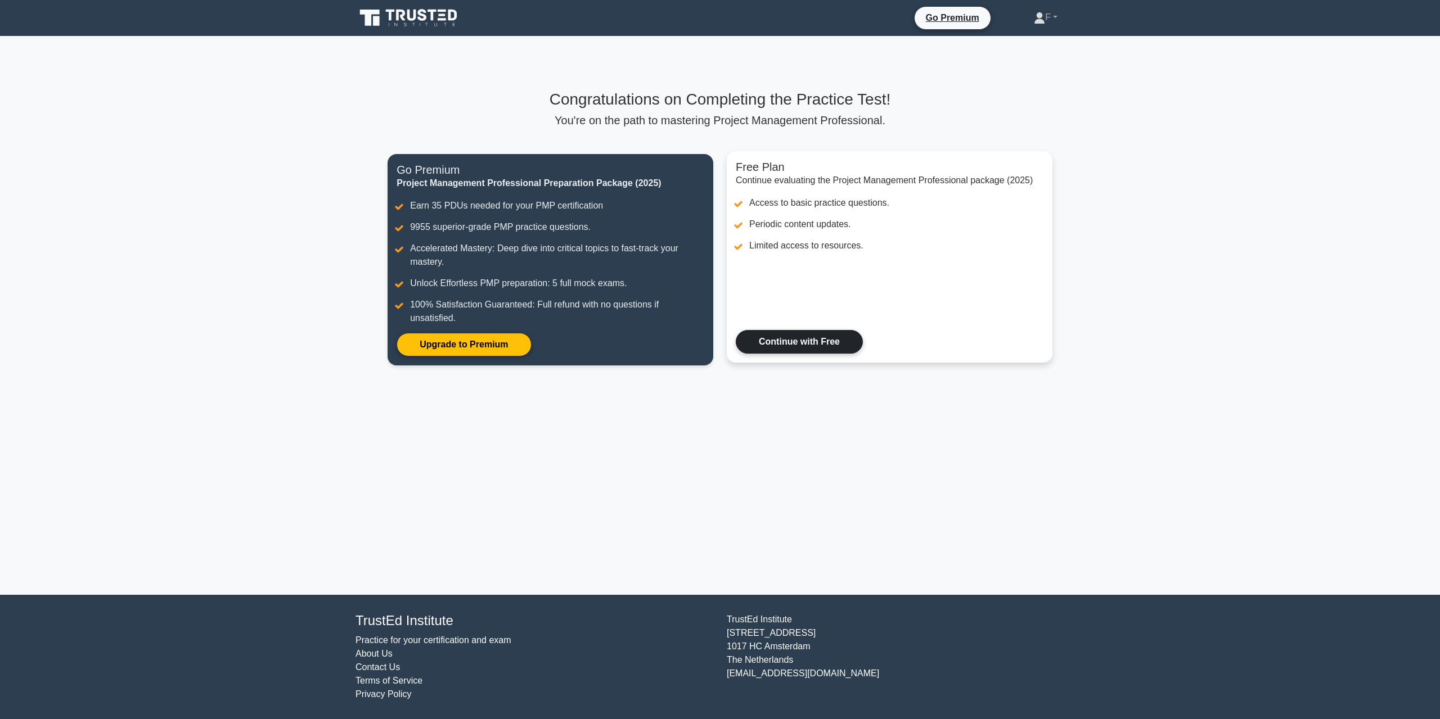
click at [760, 348] on link "Continue with Free" at bounding box center [799, 342] width 127 height 24
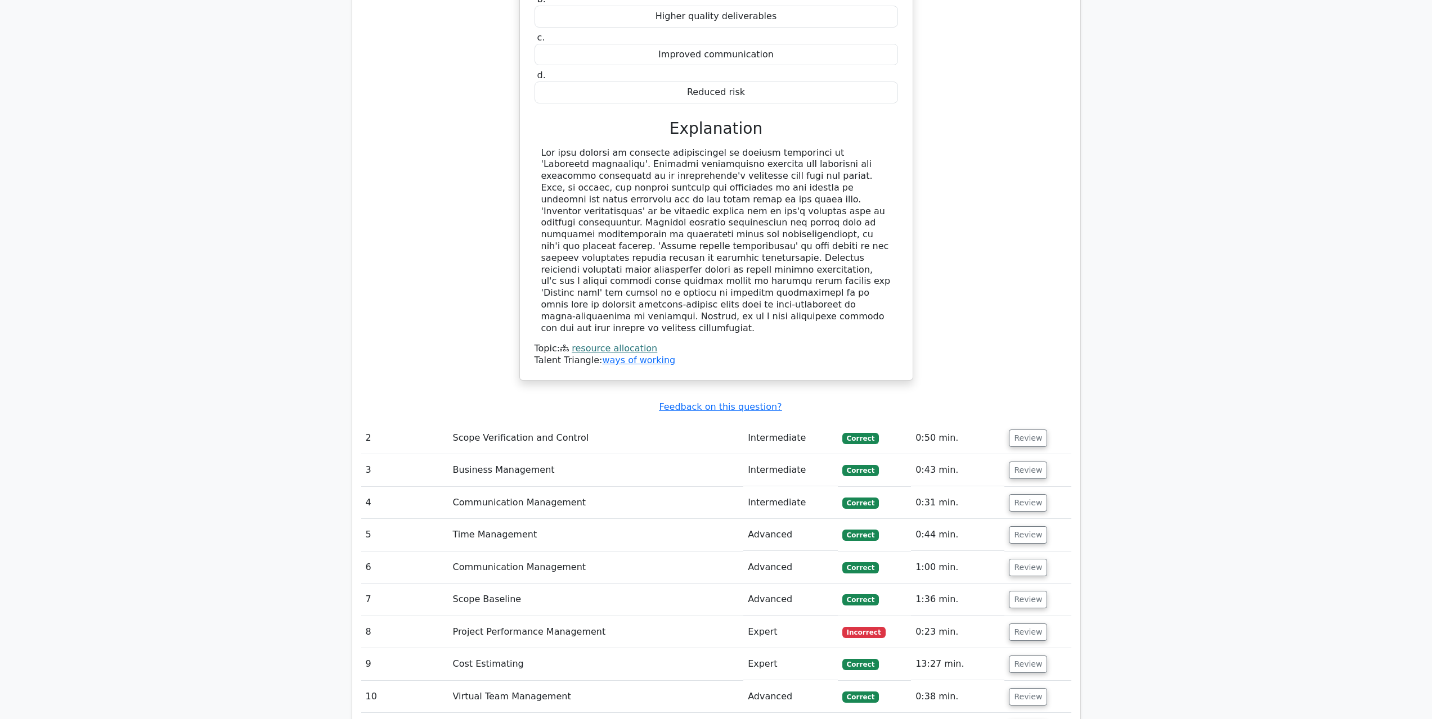
scroll to position [1462, 0]
click at [1019, 623] on button "Review" at bounding box center [1028, 631] width 38 height 17
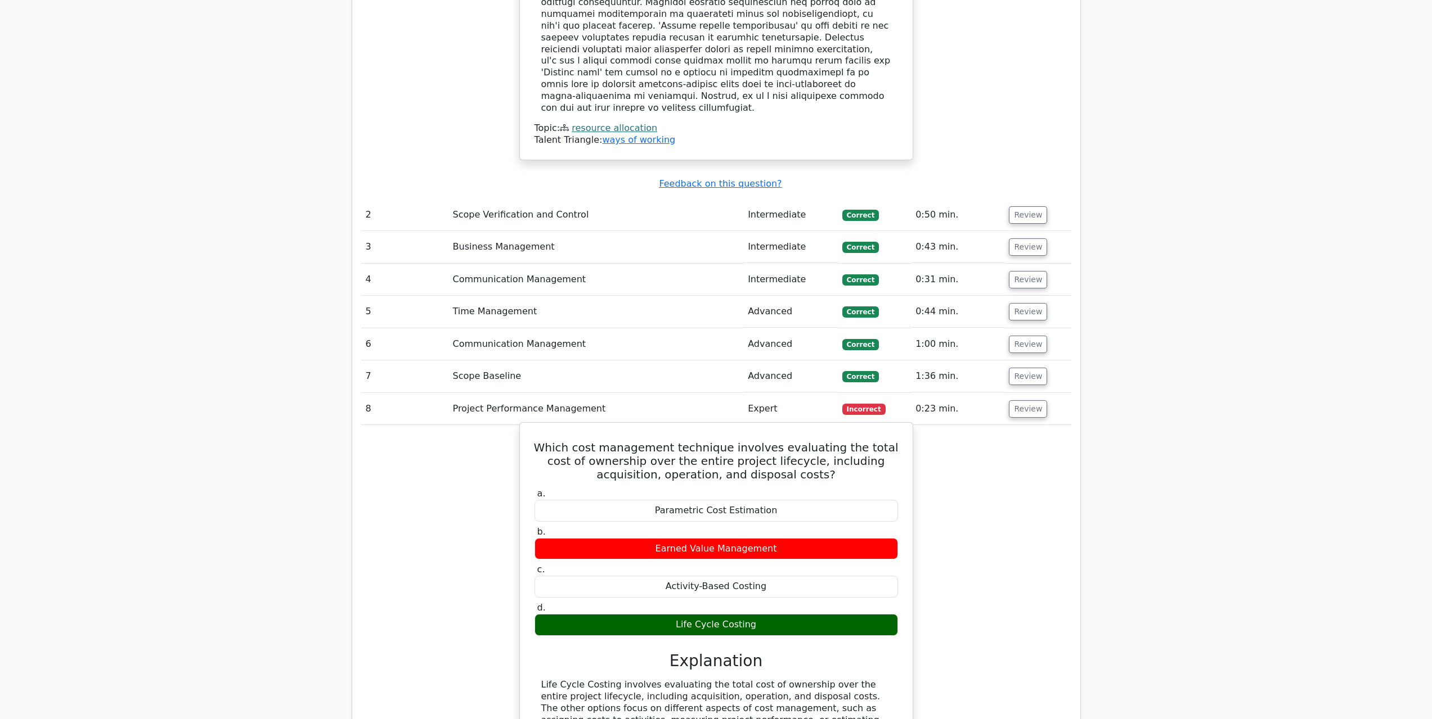
scroll to position [1687, 0]
click at [935, 422] on div "Which cost management technique involves evaluating the total cost of ownership…" at bounding box center [716, 615] width 710 height 387
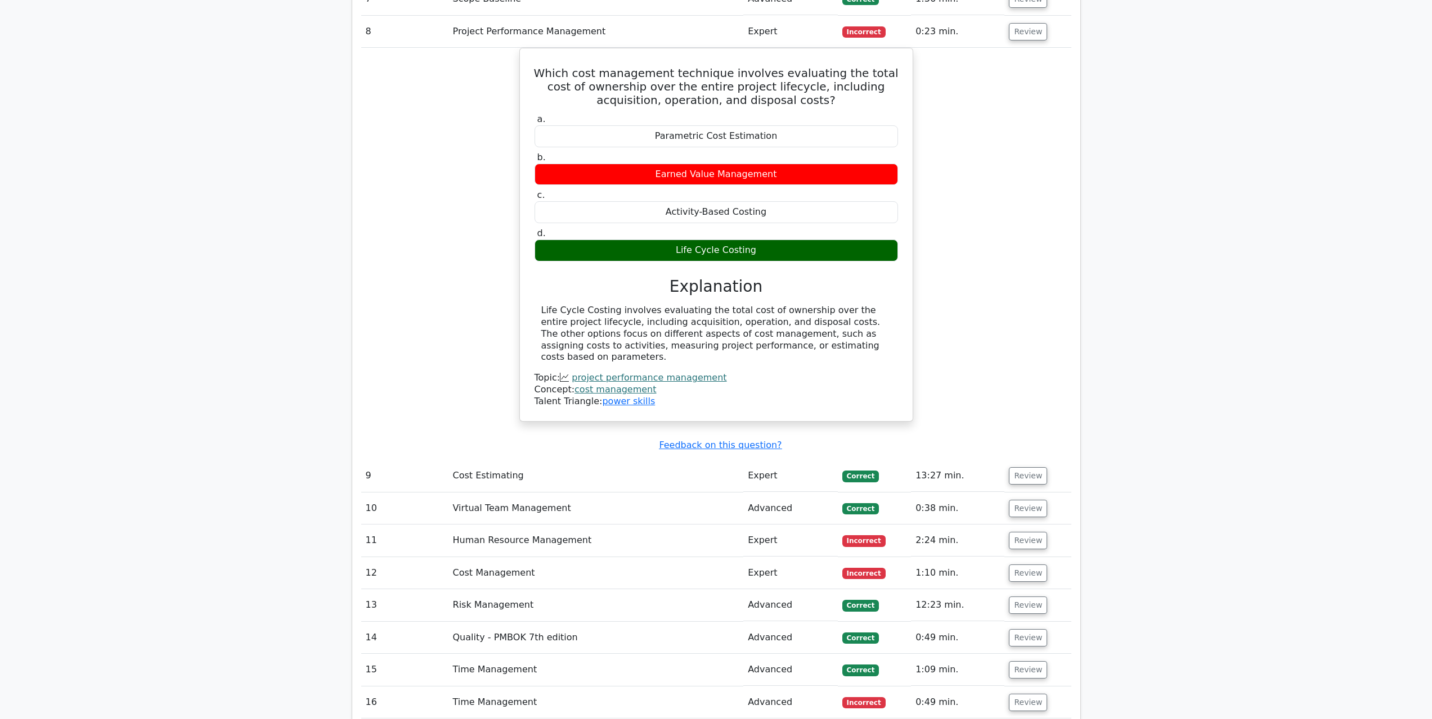
scroll to position [2081, 0]
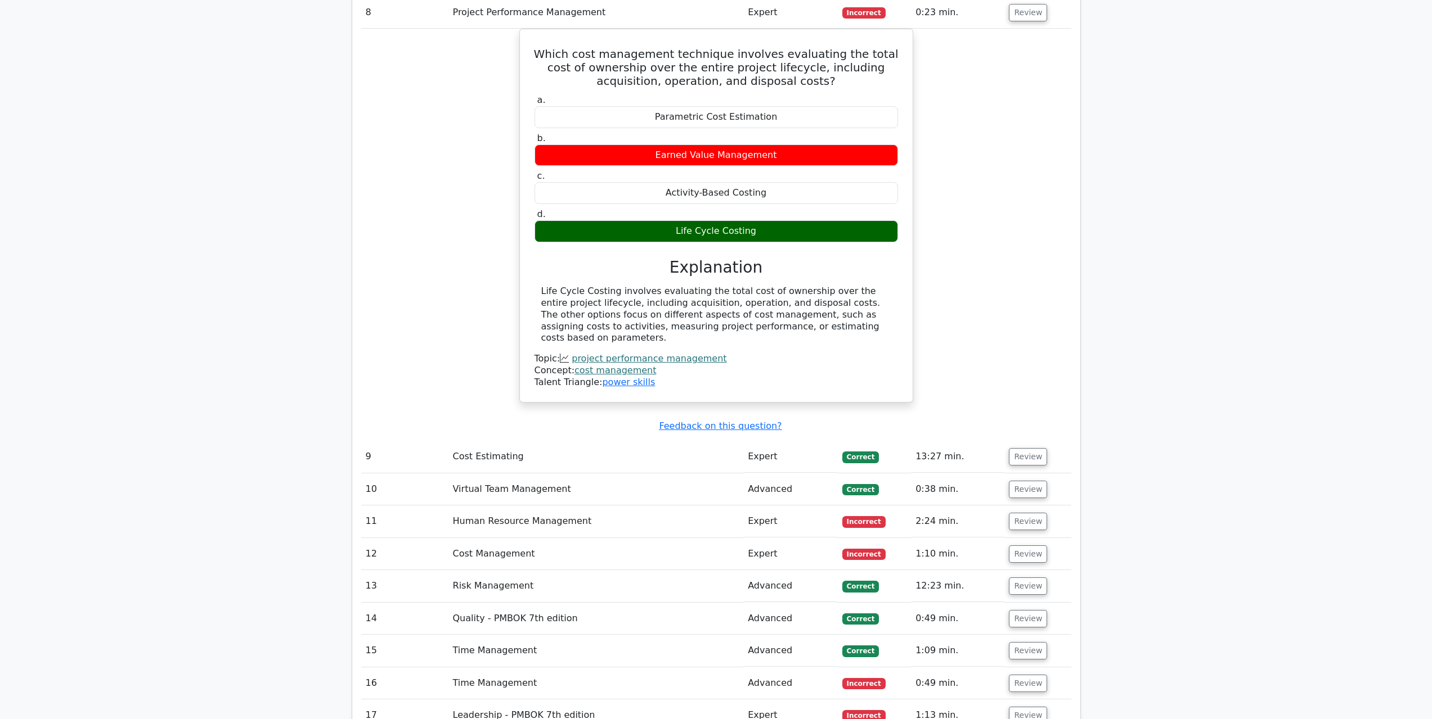
click at [865, 516] on span "Incorrect" at bounding box center [863, 521] width 43 height 11
click at [1016, 513] on button "Review" at bounding box center [1028, 521] width 38 height 17
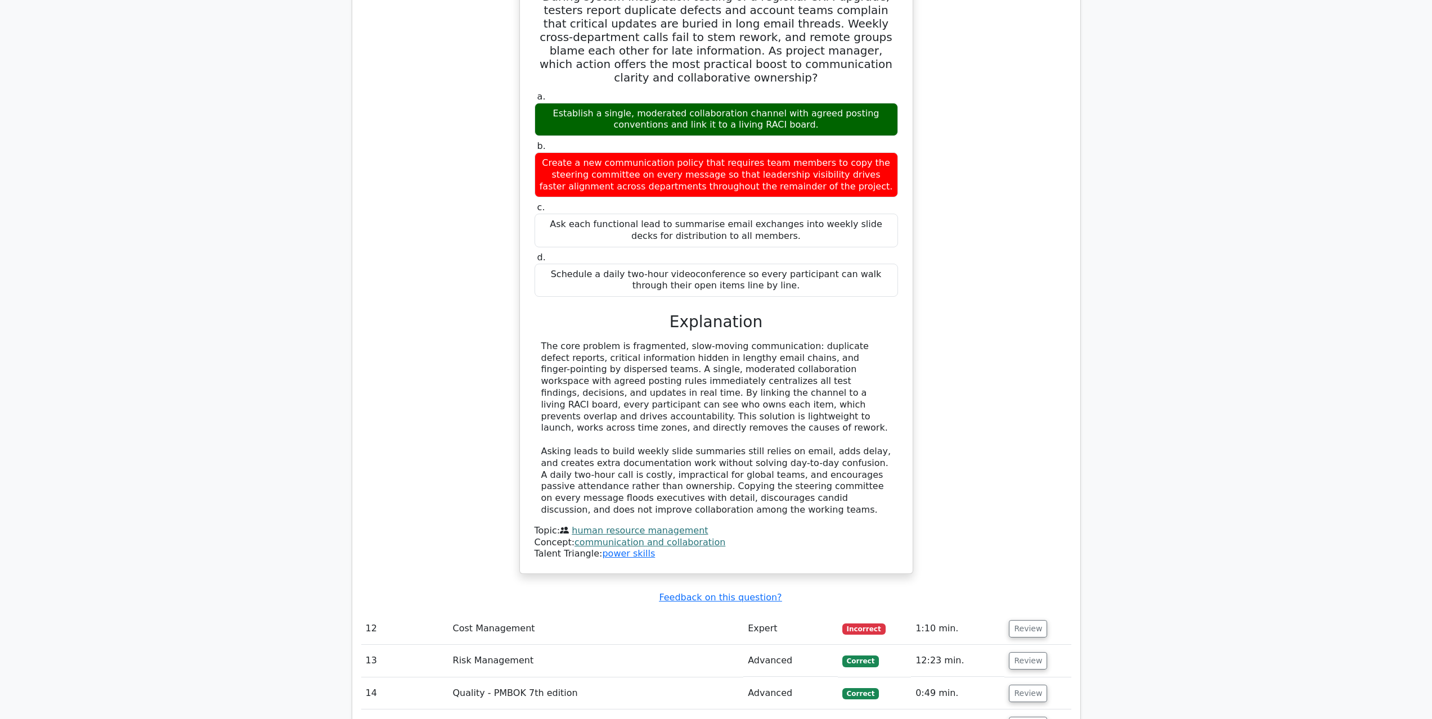
scroll to position [2756, 0]
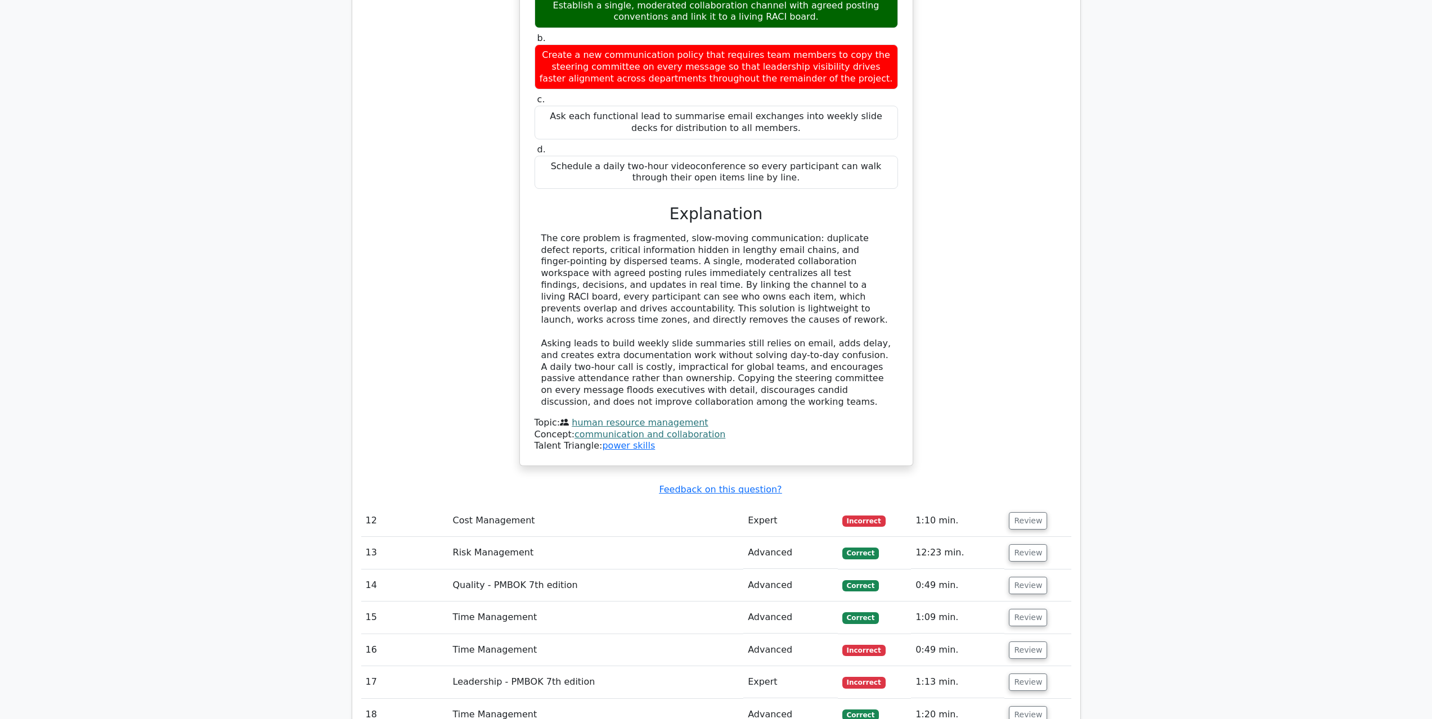
click at [871, 516] on span "Incorrect" at bounding box center [863, 521] width 43 height 11
click at [1033, 512] on button "Review" at bounding box center [1028, 520] width 38 height 17
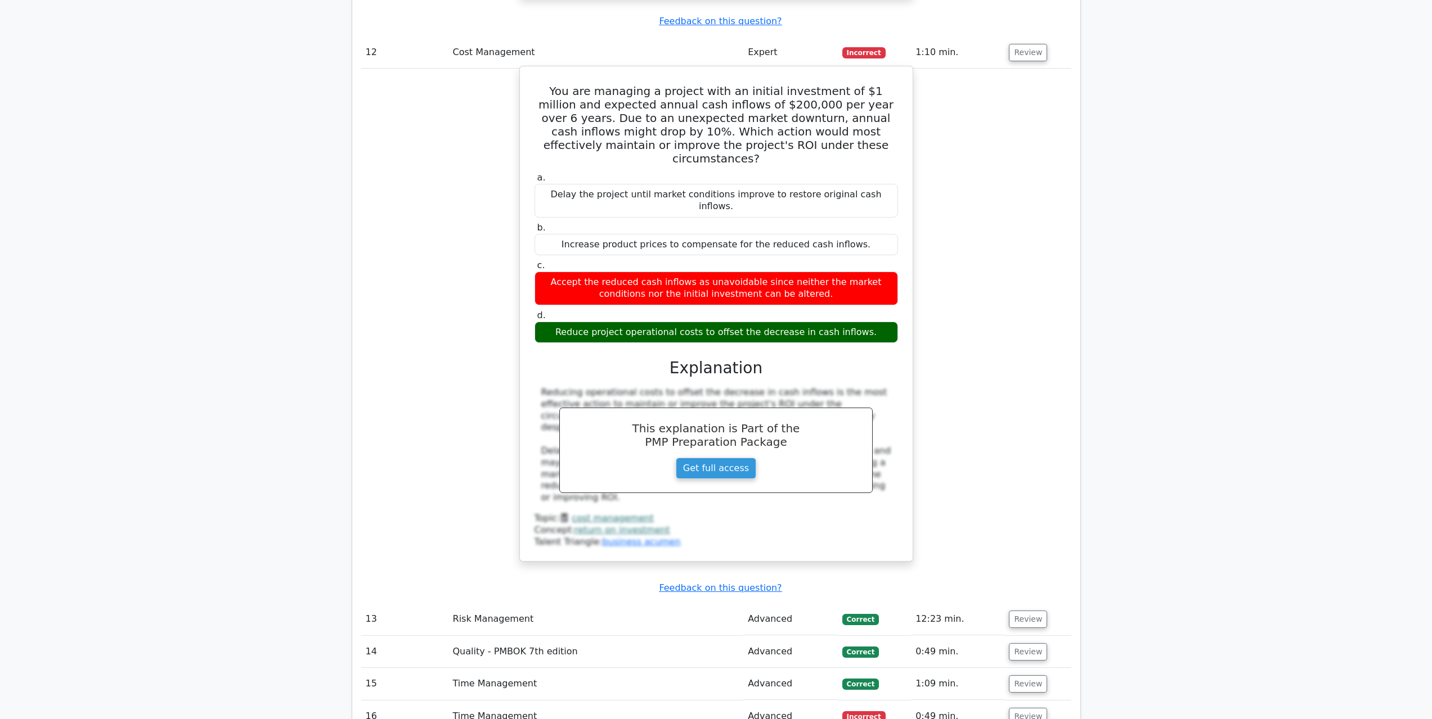
scroll to position [3319, 0]
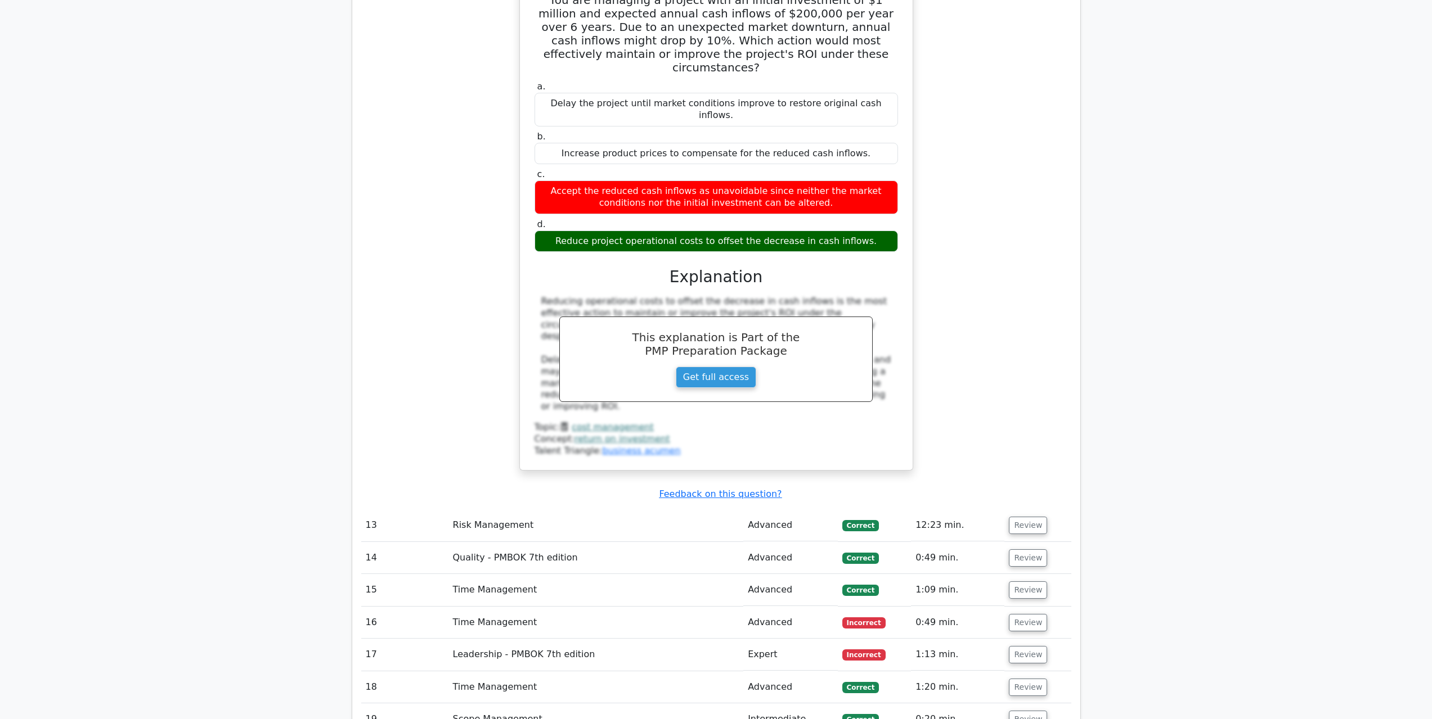
click at [871, 618] on span "Incorrect" at bounding box center [863, 623] width 43 height 11
click at [1022, 614] on button "Review" at bounding box center [1028, 622] width 38 height 17
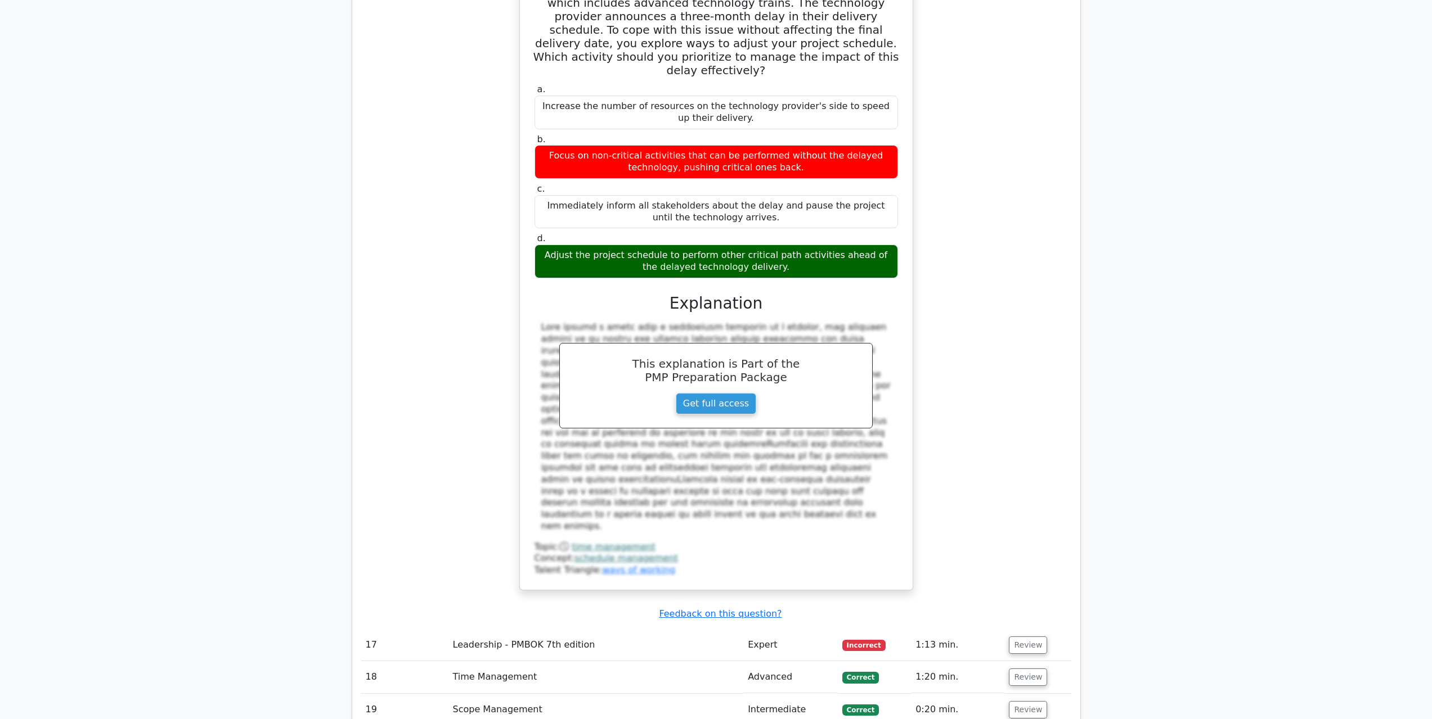
scroll to position [4162, 0]
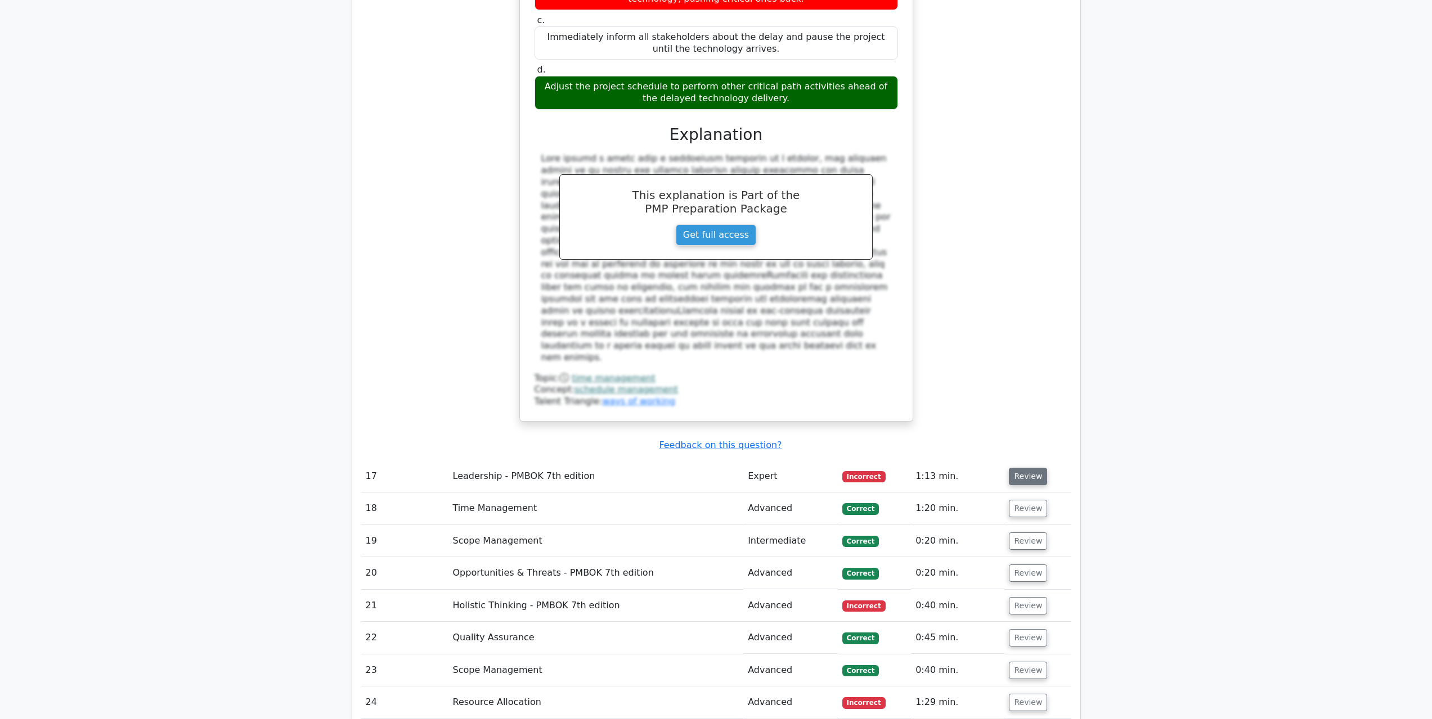
click at [1015, 468] on button "Review" at bounding box center [1028, 476] width 38 height 17
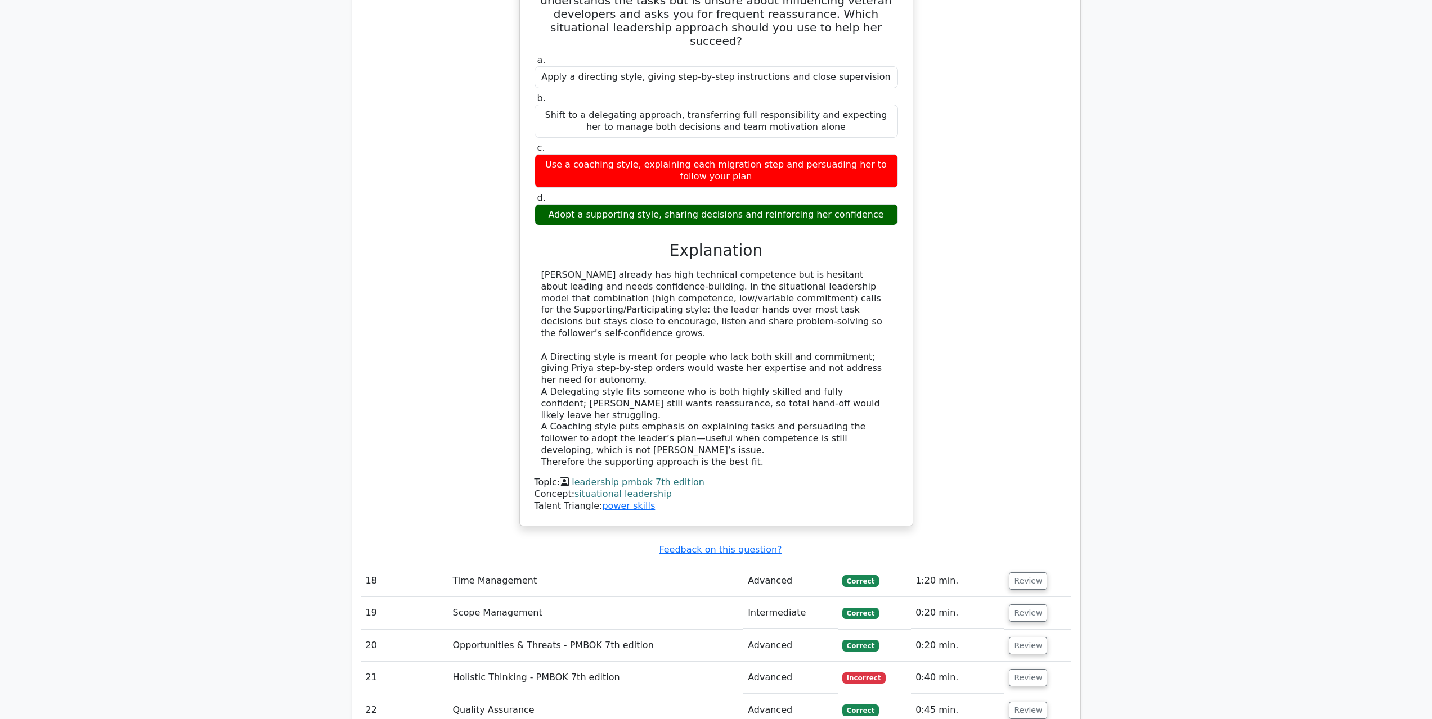
scroll to position [4725, 0]
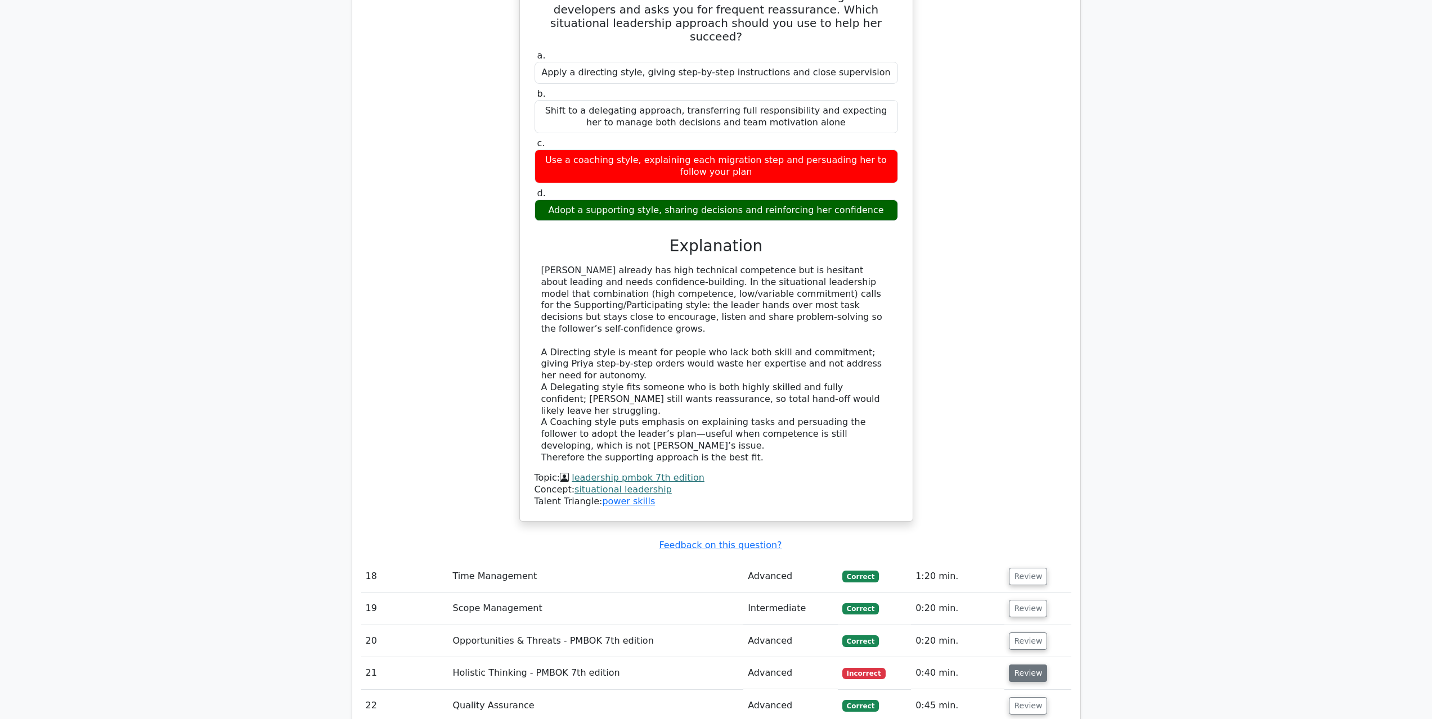
click at [1018, 665] on button "Review" at bounding box center [1028, 673] width 38 height 17
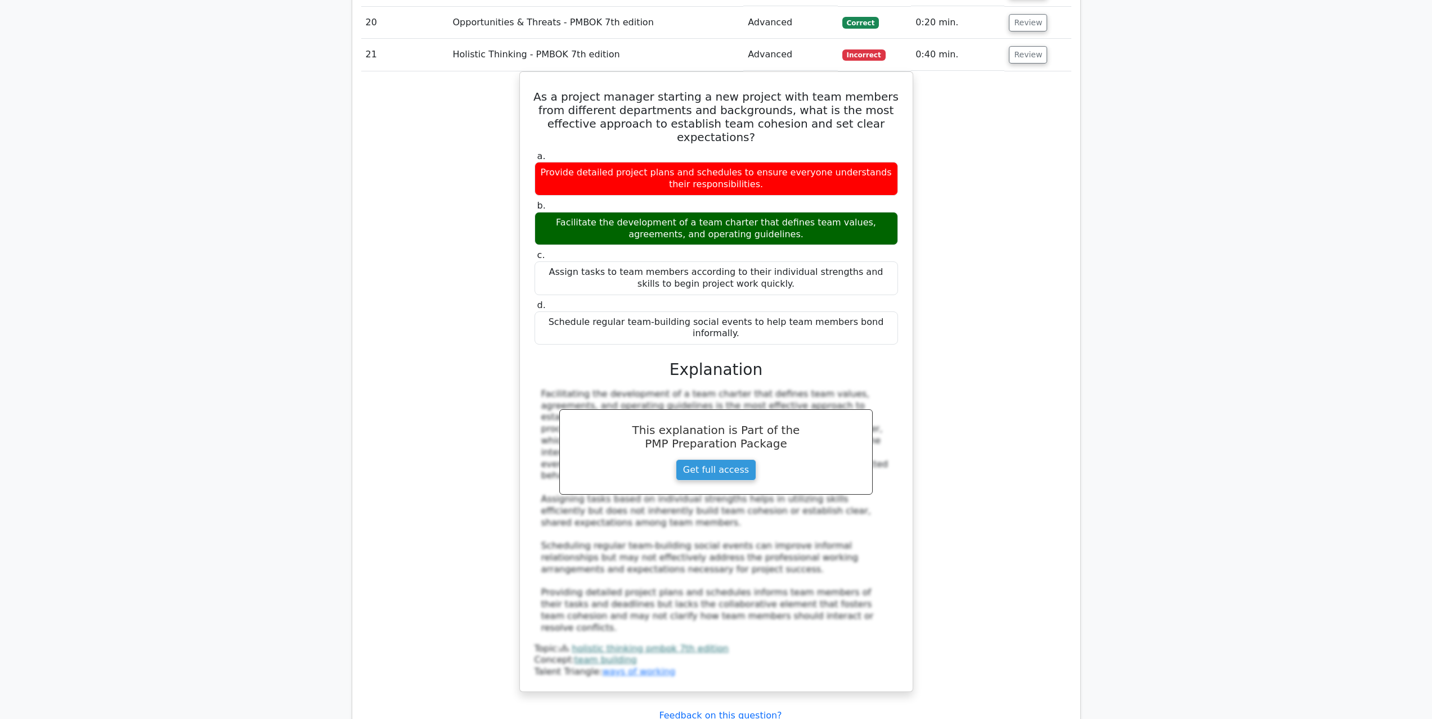
scroll to position [5512, 0]
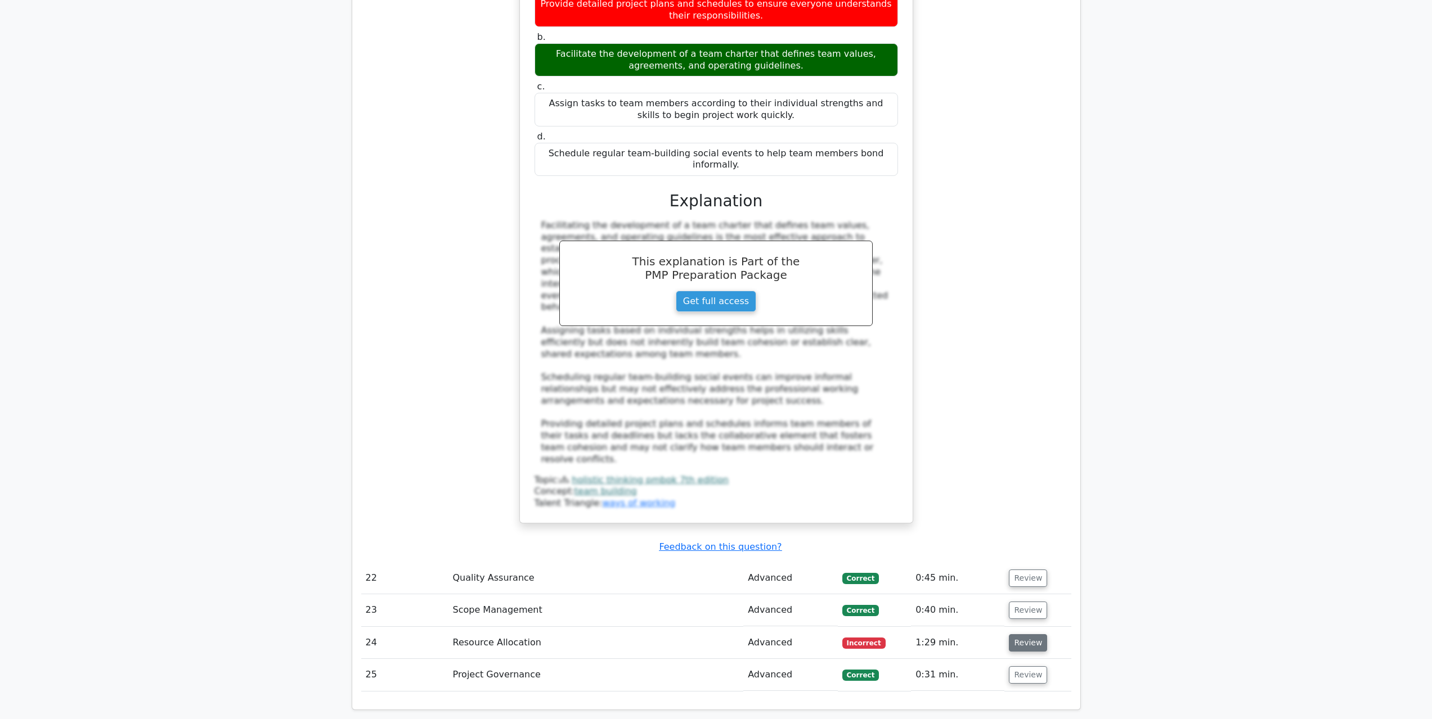
click at [1014, 634] on button "Review" at bounding box center [1028, 642] width 38 height 17
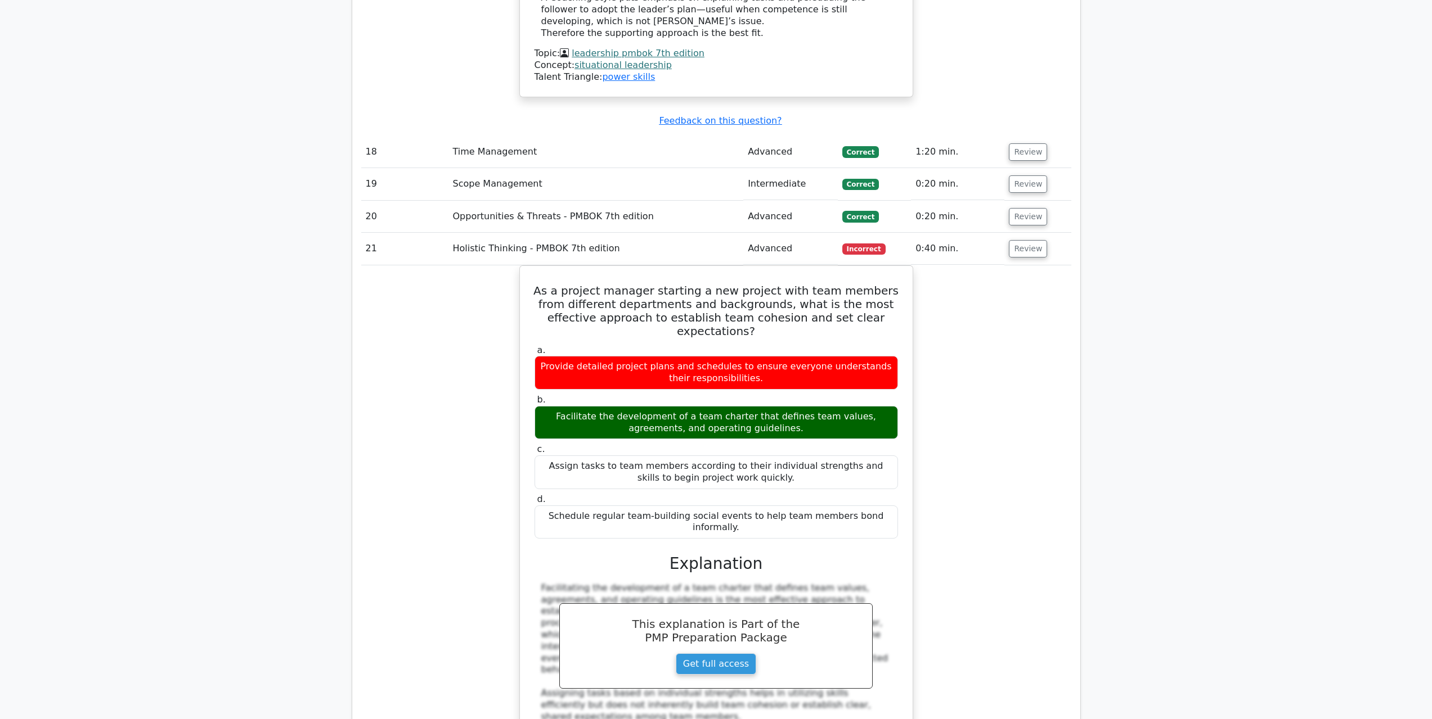
scroll to position [5006, 0]
